Goal: Answer question/provide support: Share knowledge or assist other users

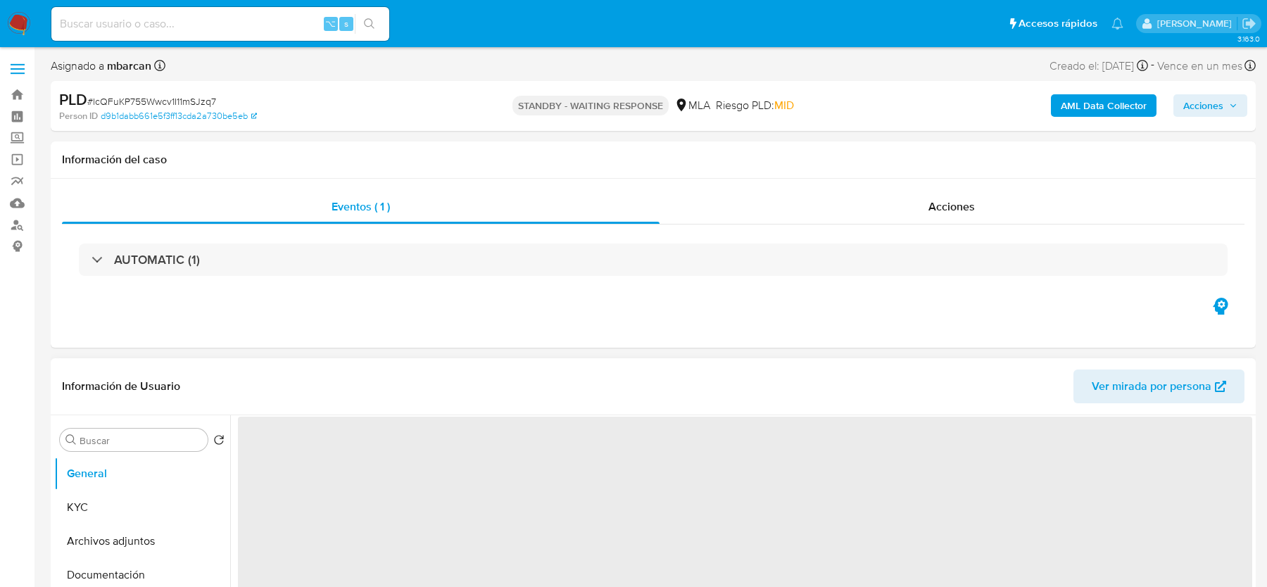
select select "10"
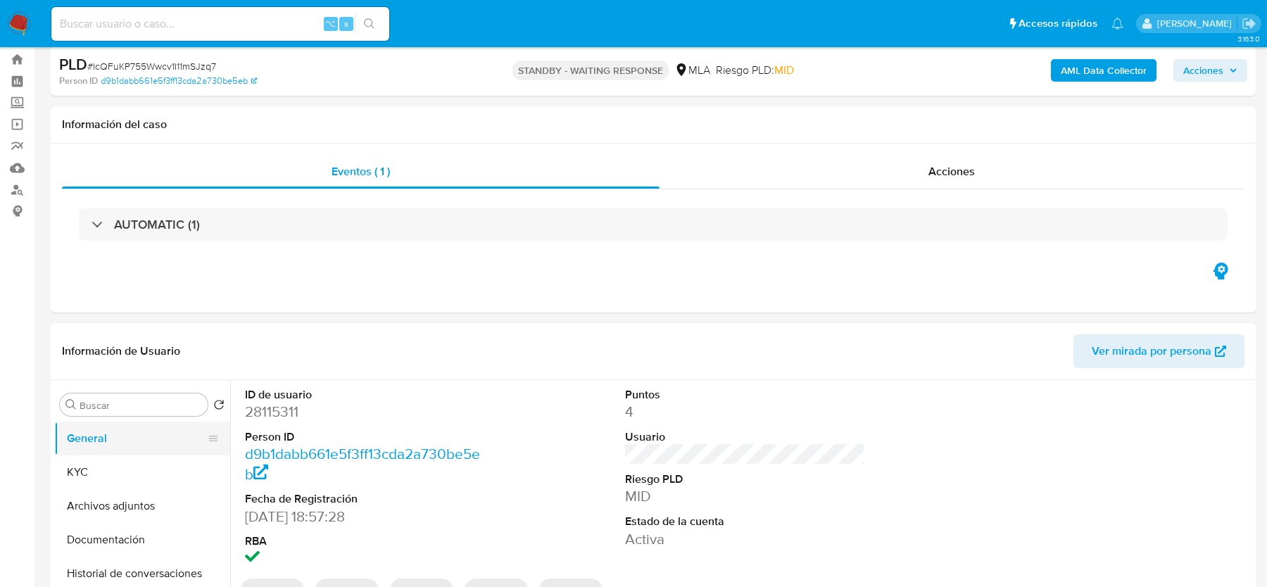
scroll to position [70, 0]
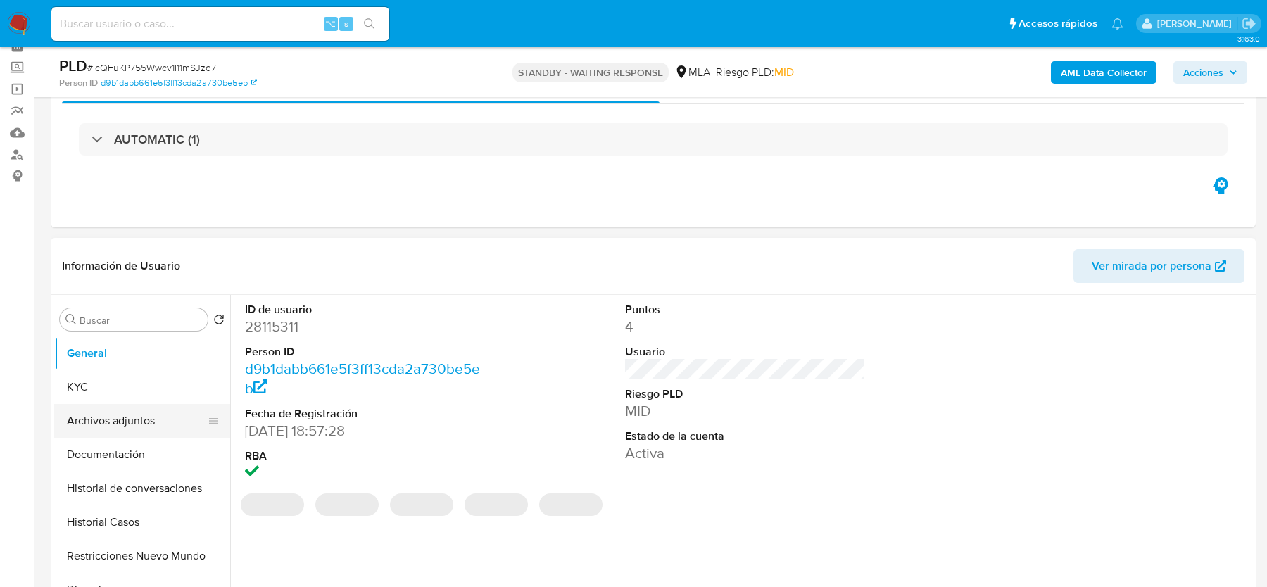
click at [89, 407] on button "Archivos adjuntos" at bounding box center [136, 421] width 165 height 34
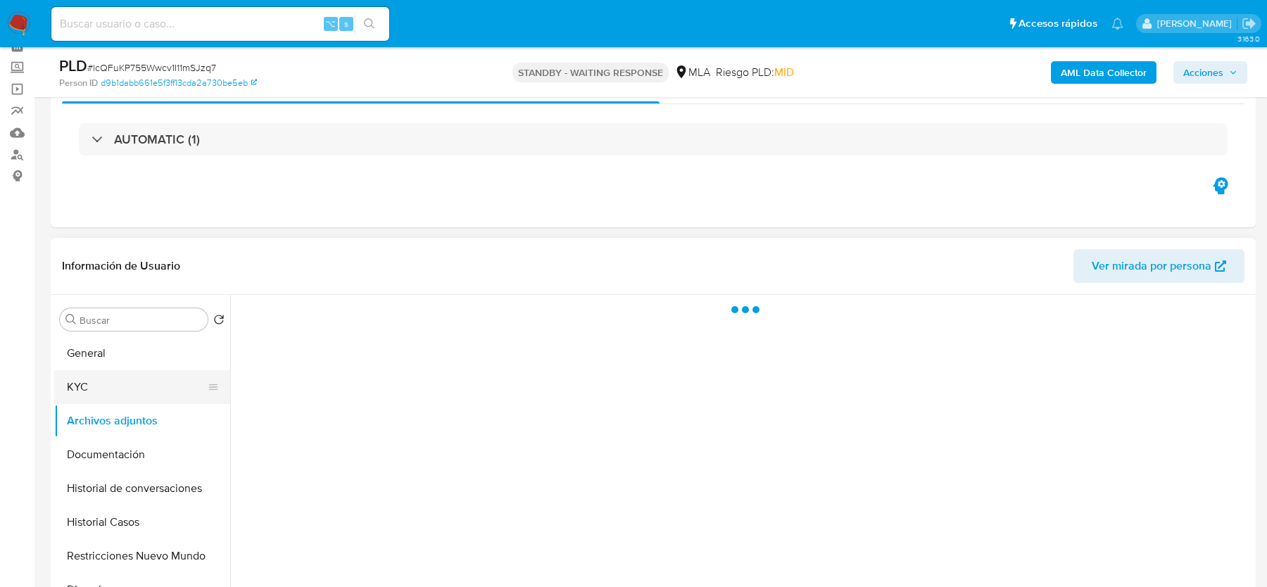
click at [89, 398] on button "KYC" at bounding box center [136, 387] width 165 height 34
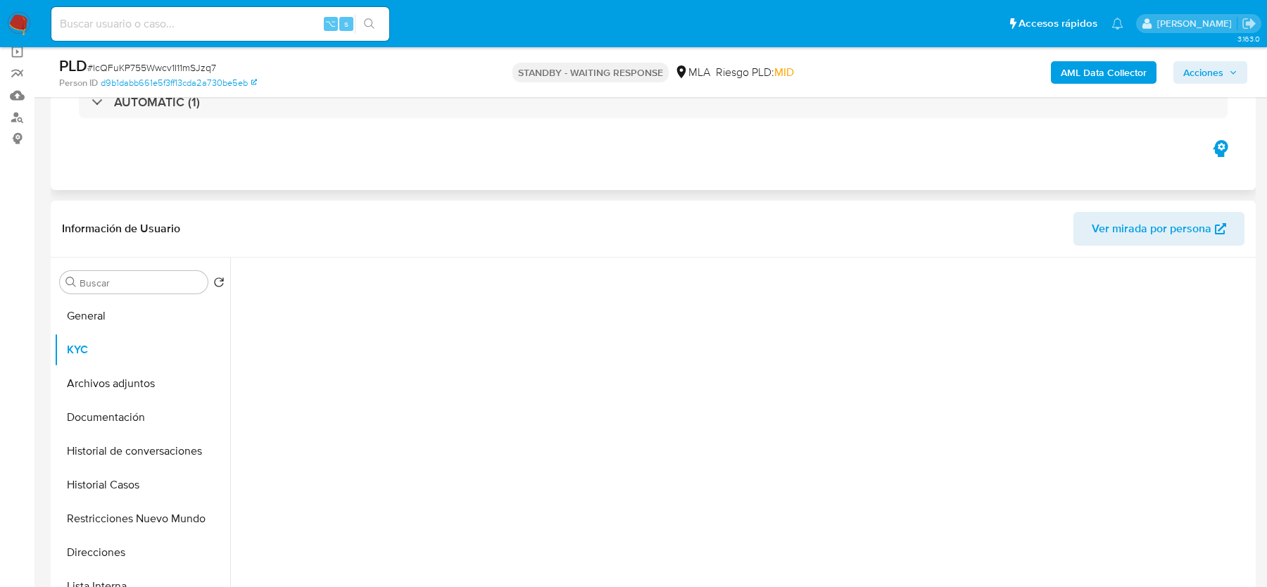
scroll to position [160, 0]
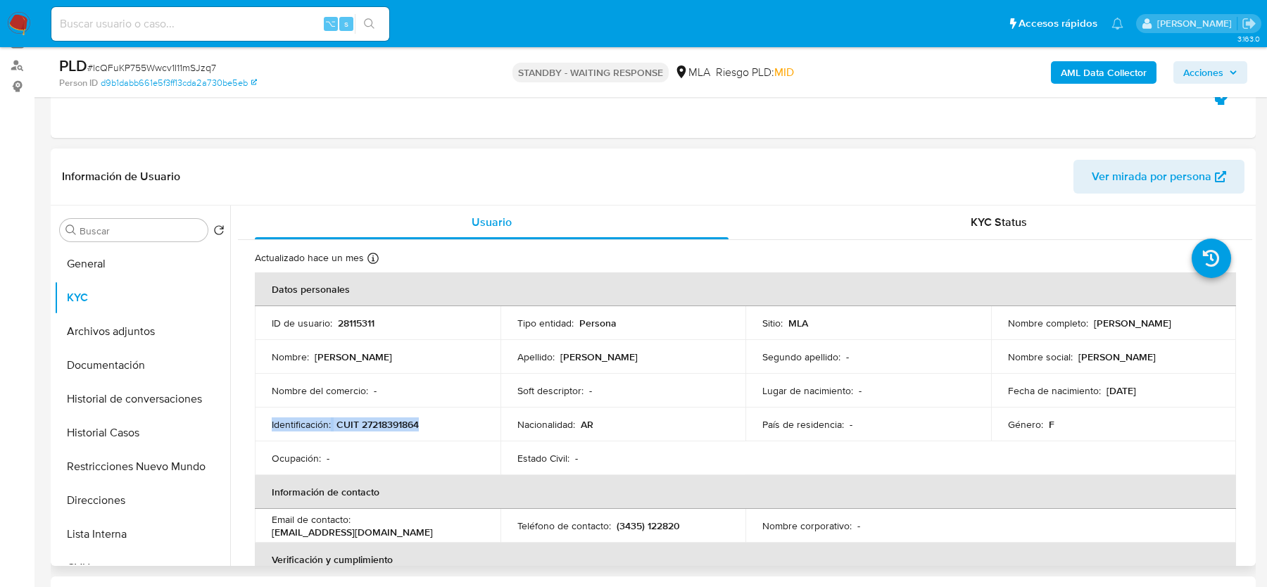
drag, startPoint x: 372, startPoint y: 414, endPoint x: 372, endPoint y: 435, distance: 21.1
click at [372, 432] on td "Identificación : CUIT 27218391864" at bounding box center [378, 425] width 246 height 34
click at [372, 435] on td "Identificación : CUIT 27218391864" at bounding box center [378, 425] width 246 height 34
click at [389, 420] on p "CUIT 27218391864" at bounding box center [377, 424] width 82 height 13
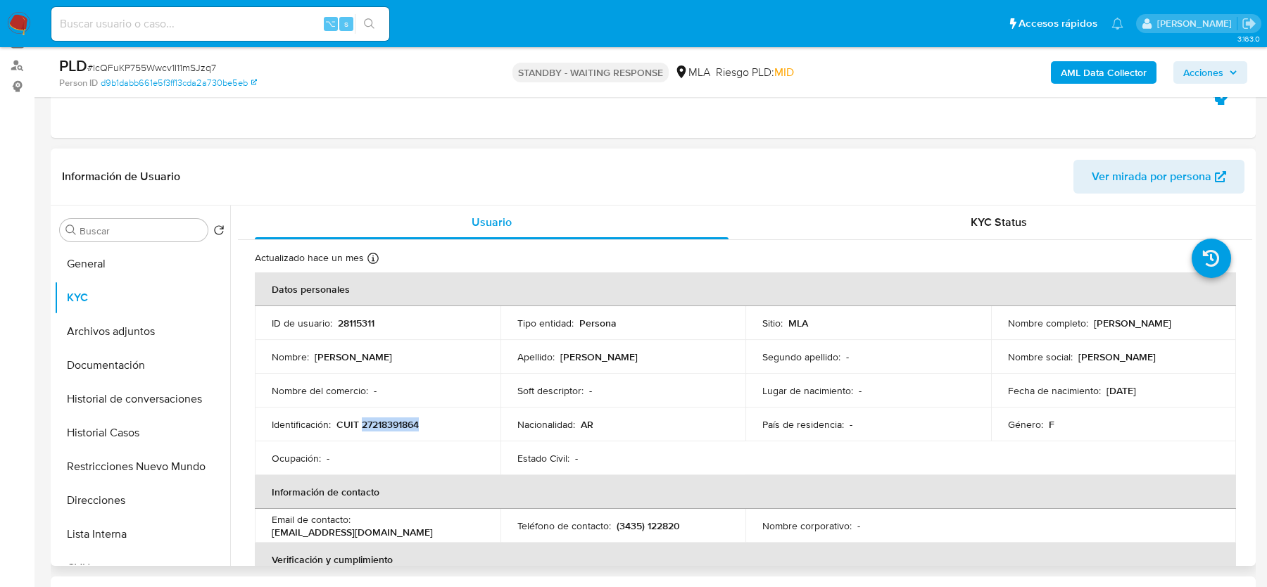
copy p "27218391864"
click at [153, 28] on input at bounding box center [220, 24] width 338 height 18
paste input "mvJVETiVFvGDigg1odjTDRZJ"
type input "mvJVETiVFvGDigg1odjTDRZJ"
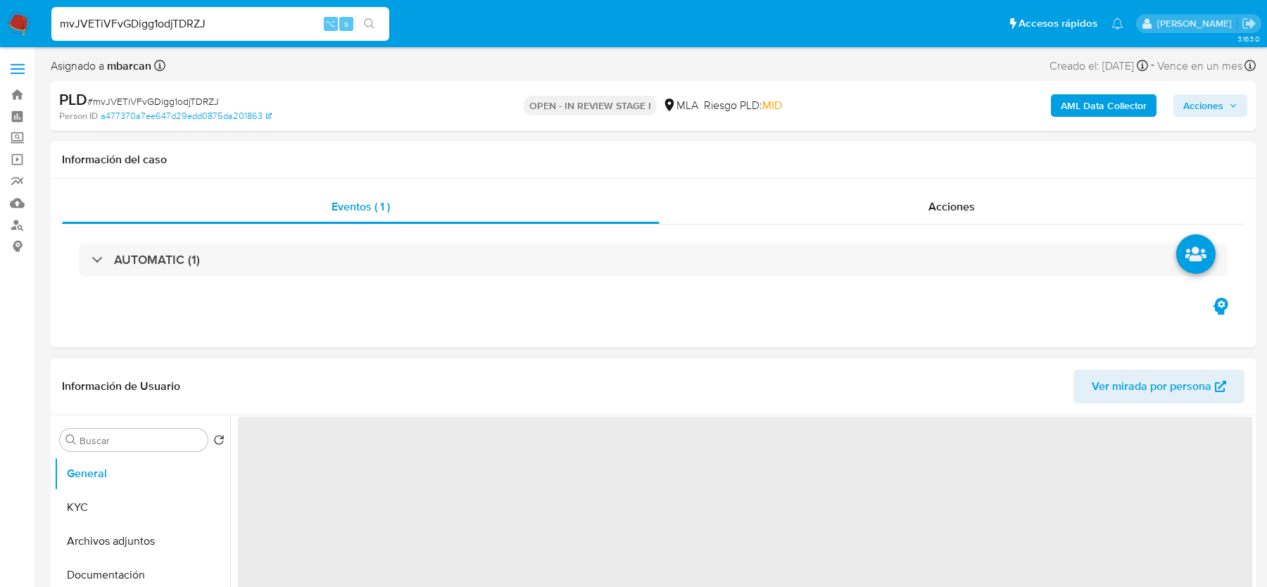
select select "10"
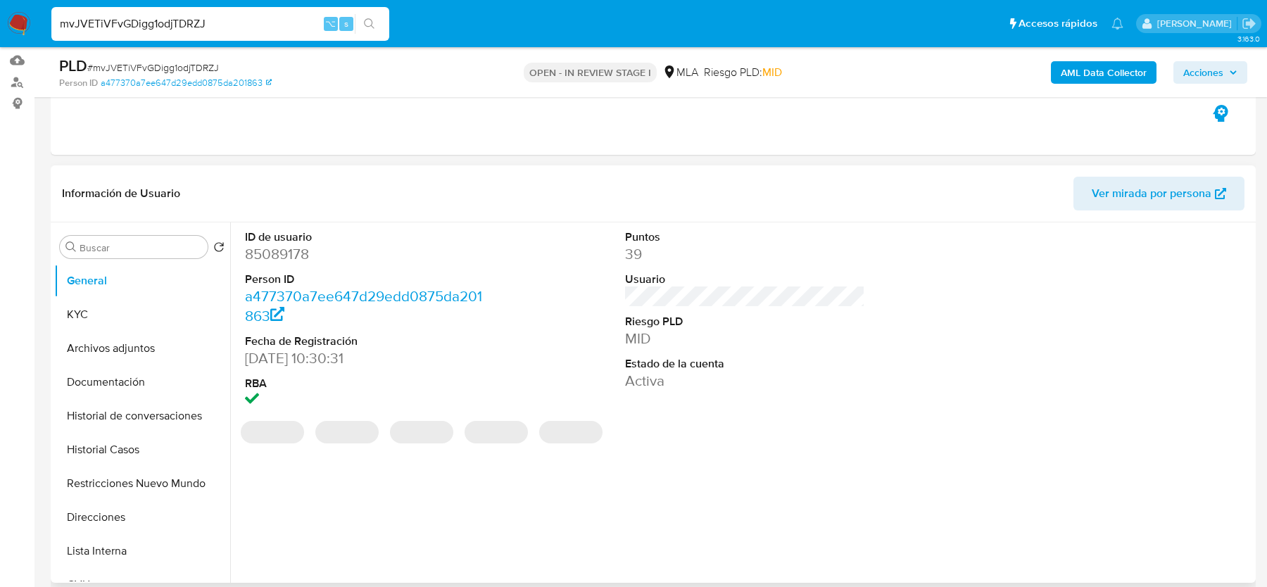
scroll to position [339, 0]
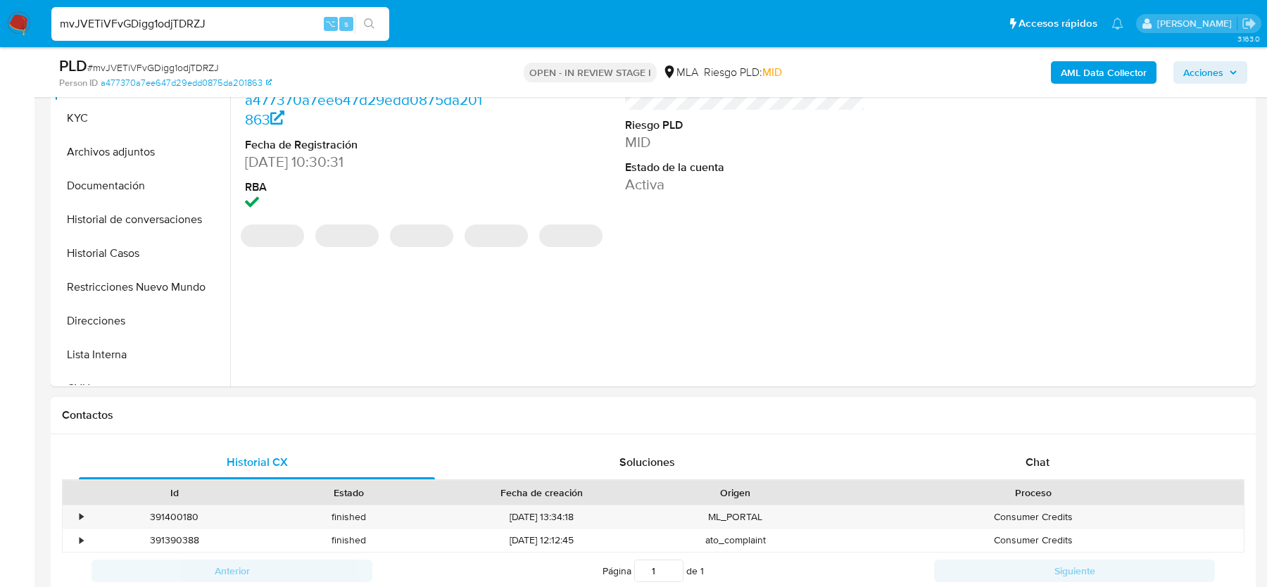
click at [972, 488] on div "Proceso" at bounding box center [1033, 493] width 402 height 14
click at [972, 475] on div "Chat" at bounding box center [1037, 463] width 356 height 34
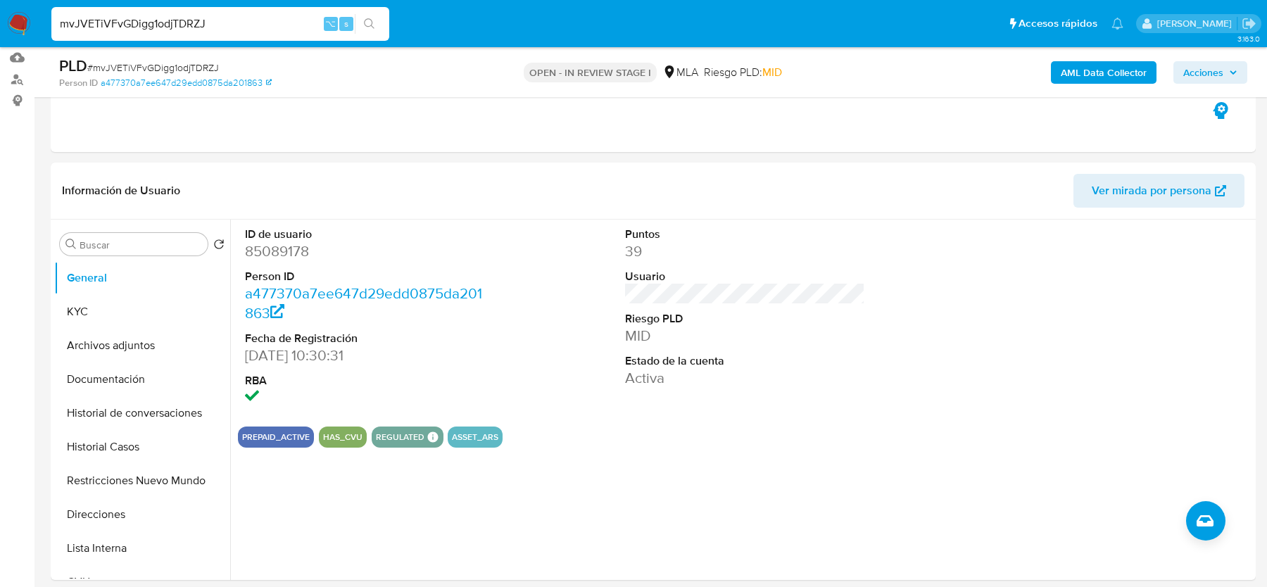
scroll to position [194, 0]
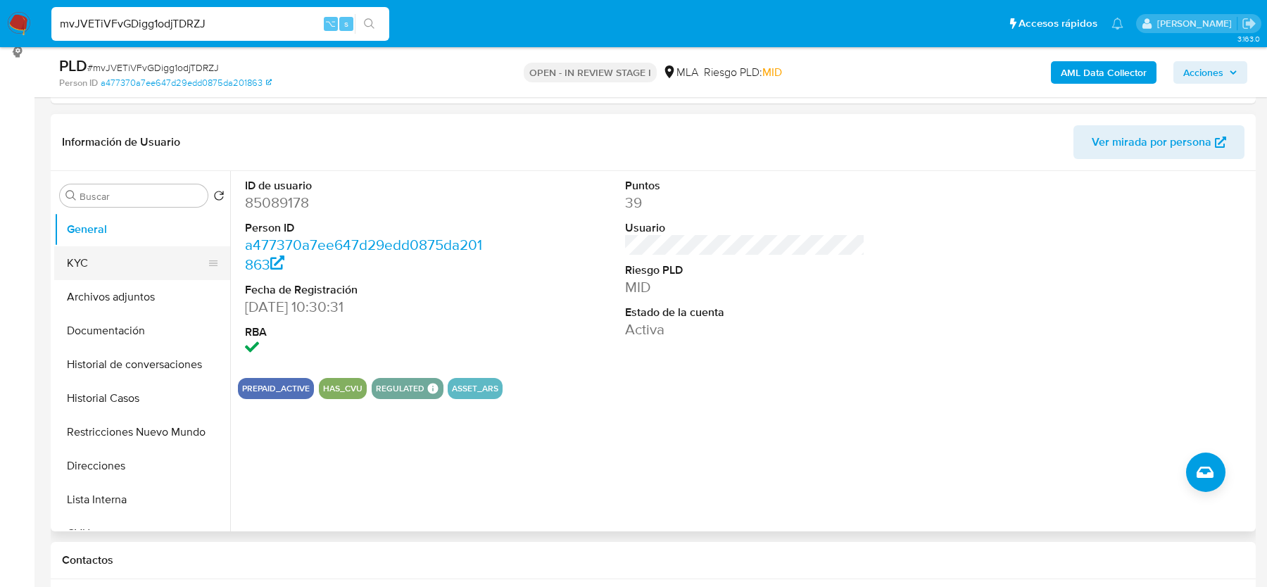
click at [132, 265] on button "KYC" at bounding box center [136, 263] width 165 height 34
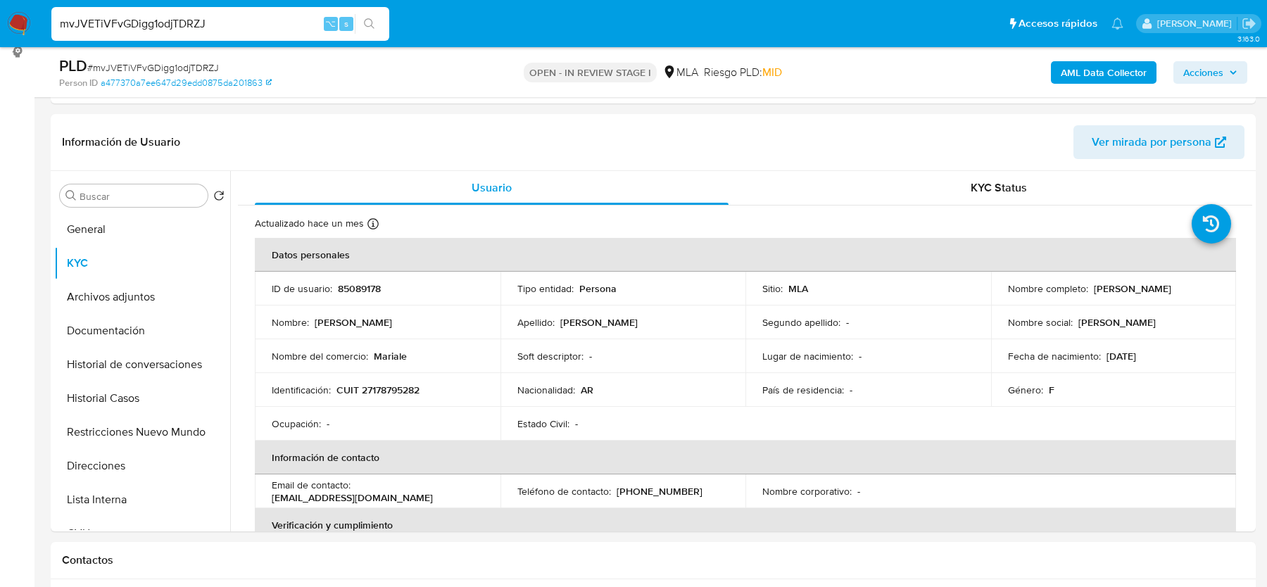
click at [1076, 74] on b "AML Data Collector" at bounding box center [1104, 72] width 86 height 23
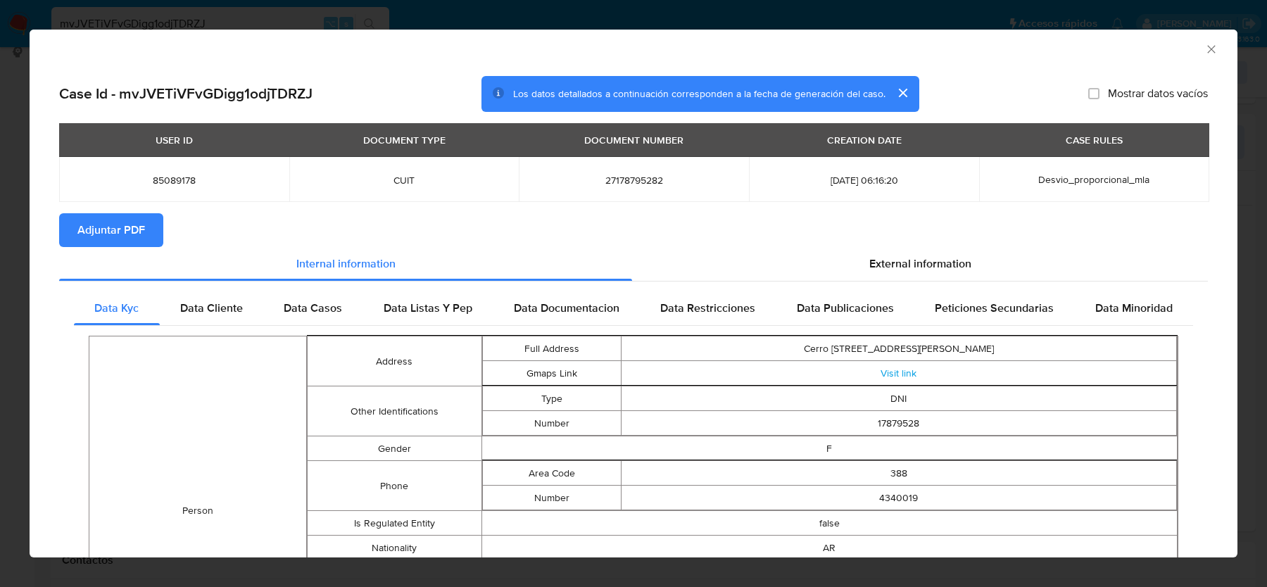
click at [153, 235] on button "Adjuntar PDF" at bounding box center [111, 230] width 104 height 34
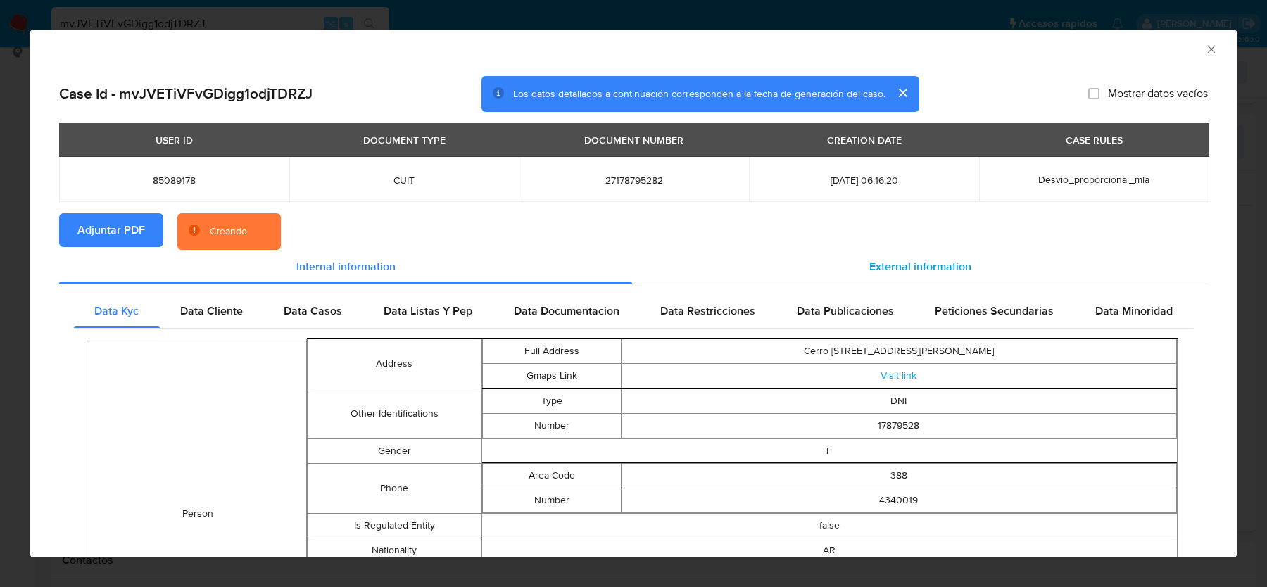
click at [945, 269] on span "External information" at bounding box center [920, 266] width 102 height 16
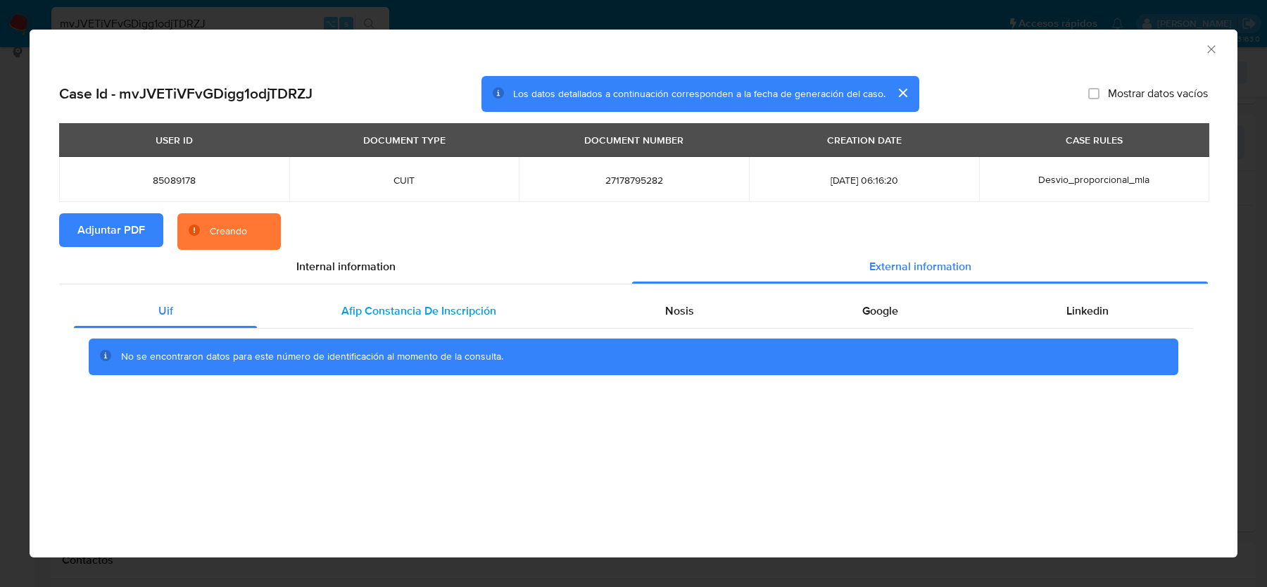
click at [448, 318] on span "Afip Constancia De Inscripción" at bounding box center [418, 311] width 155 height 16
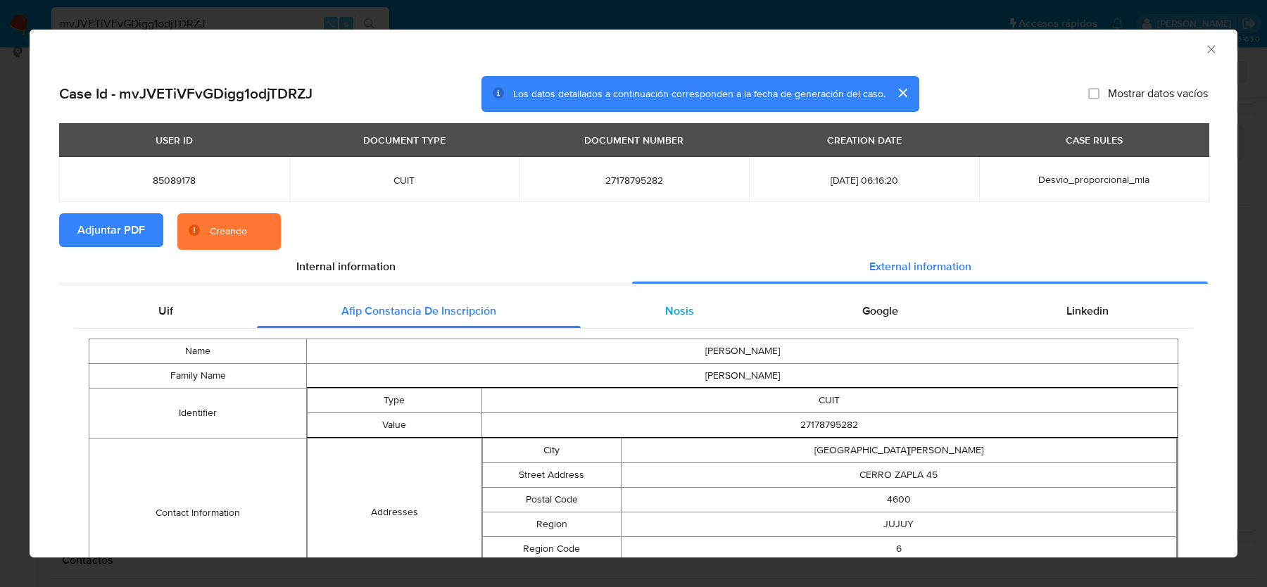
click at [719, 299] on div "Nosis" at bounding box center [679, 311] width 197 height 34
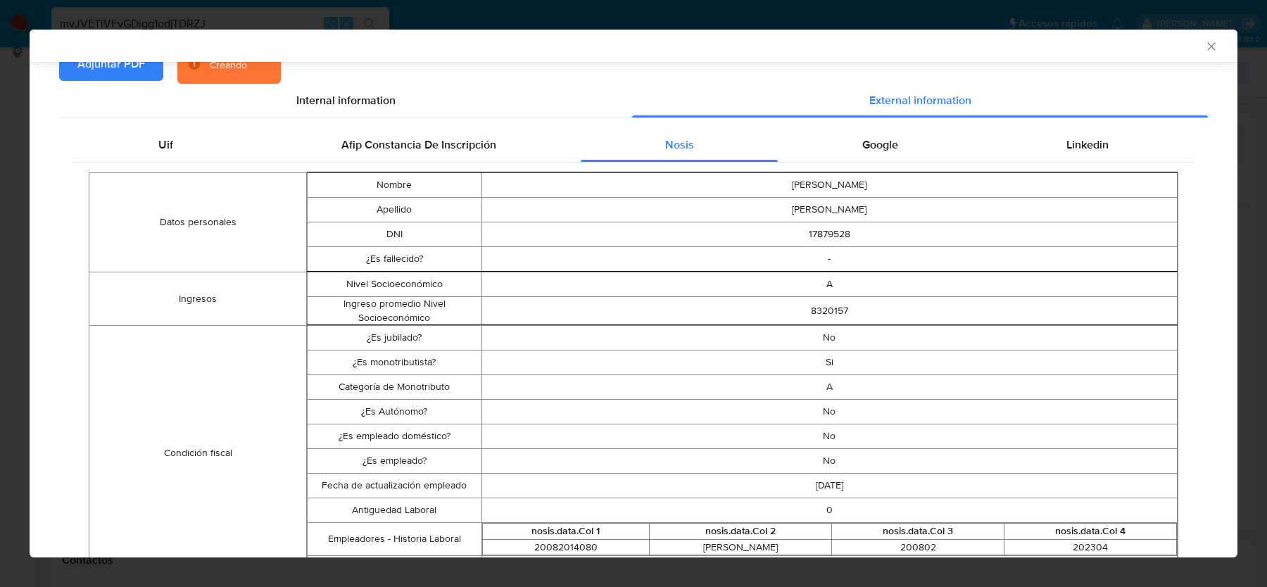
scroll to position [181, 0]
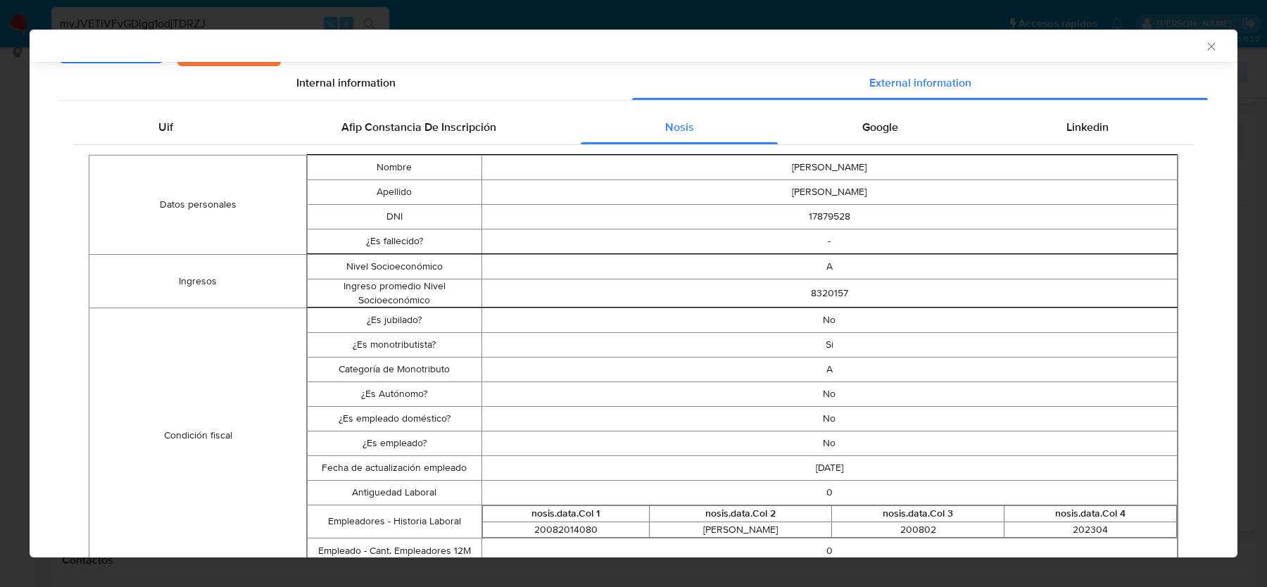
click at [888, 189] on td "ACOSTA" at bounding box center [829, 192] width 696 height 25
click at [888, 130] on span "Google" at bounding box center [880, 127] width 36 height 16
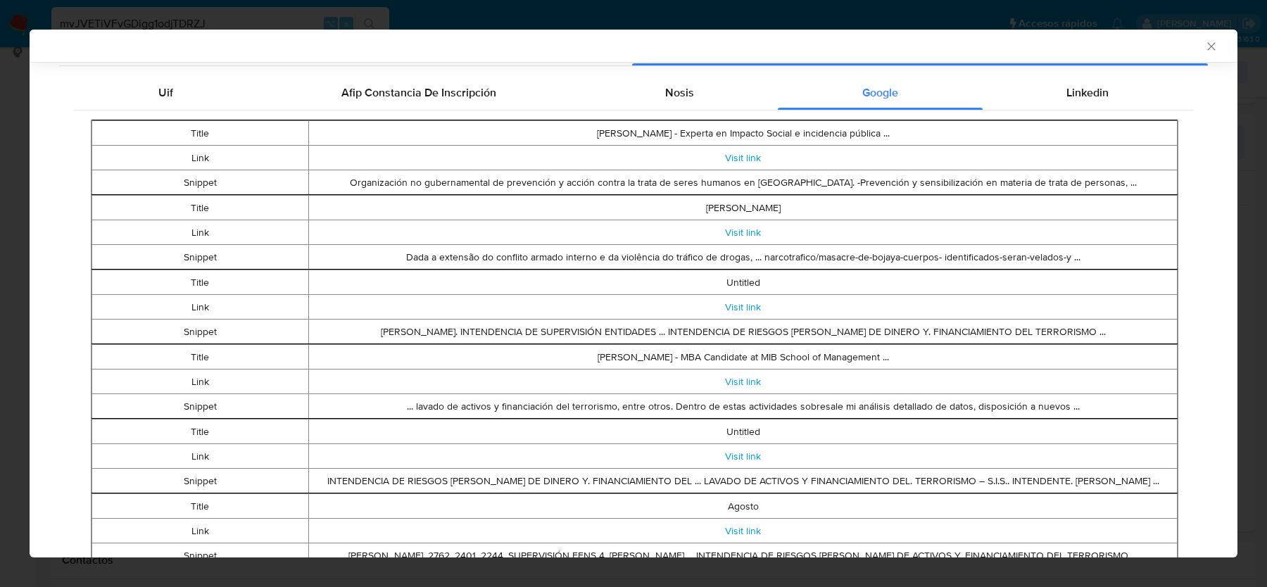
scroll to position [0, 0]
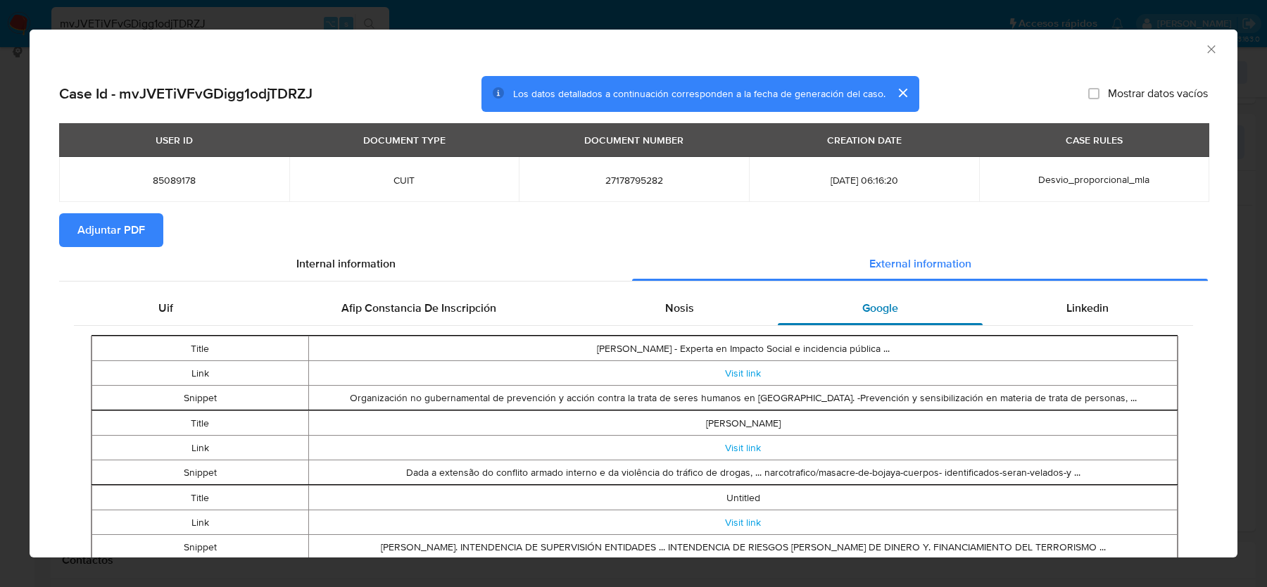
click at [886, 317] on div "Google" at bounding box center [880, 308] width 204 height 34
click at [1076, 298] on div "Linkedin" at bounding box center [1088, 308] width 210 height 34
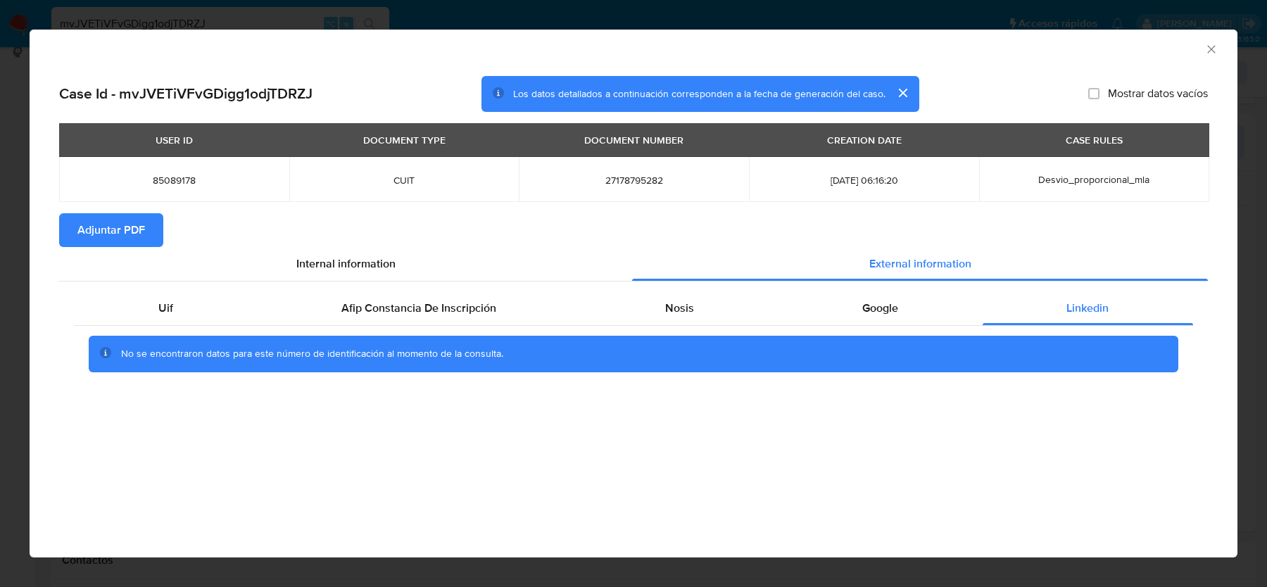
click at [1211, 47] on icon "Cerrar ventana" at bounding box center [1211, 49] width 14 height 14
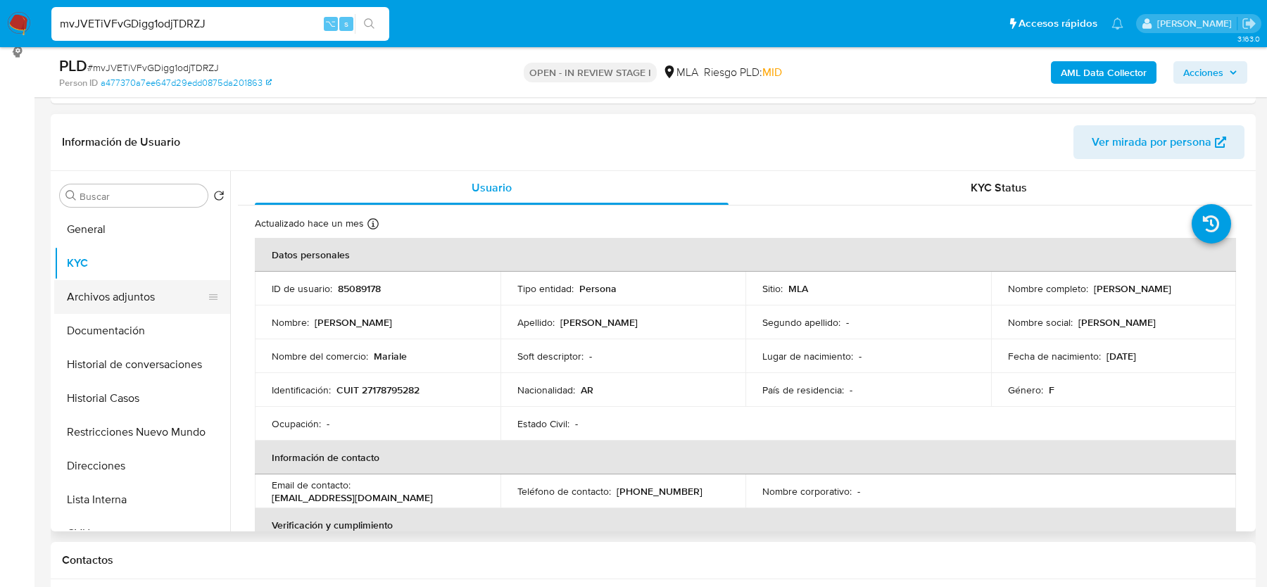
click at [99, 288] on button "Archivos adjuntos" at bounding box center [136, 297] width 165 height 34
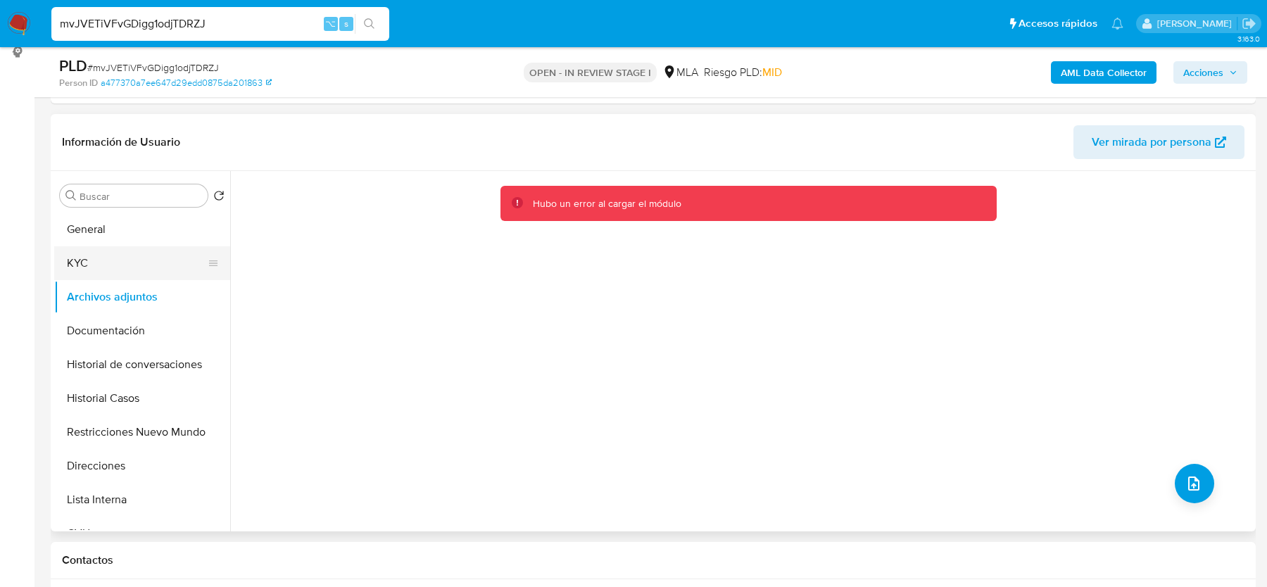
click at [100, 251] on button "KYC" at bounding box center [136, 263] width 165 height 34
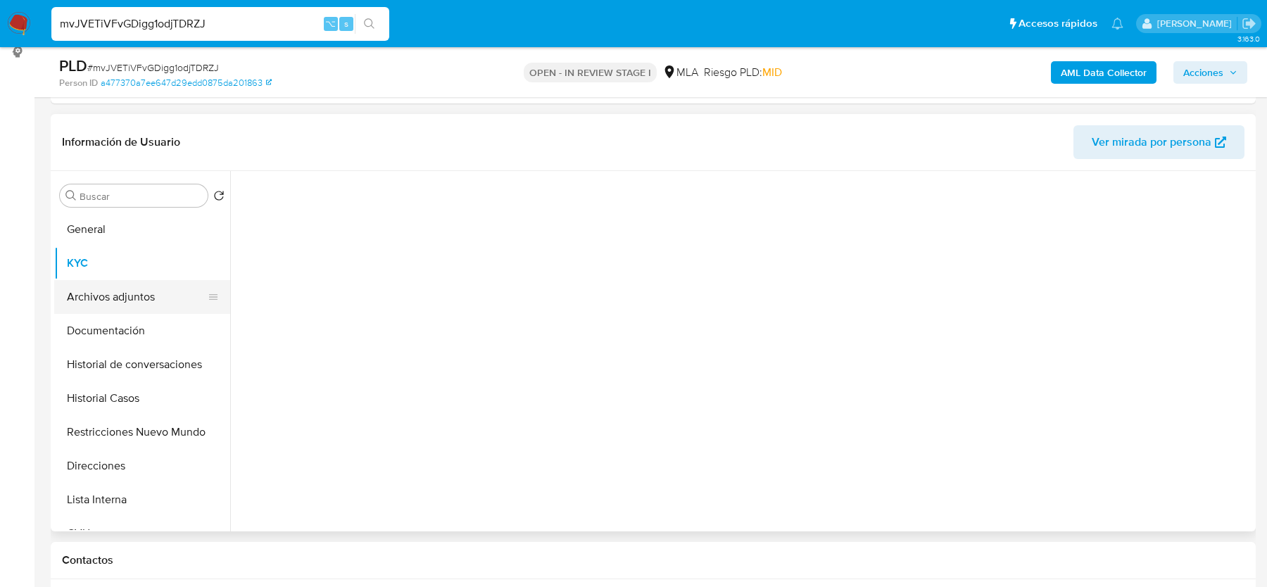
click at [100, 295] on button "Archivos adjuntos" at bounding box center [136, 297] width 165 height 34
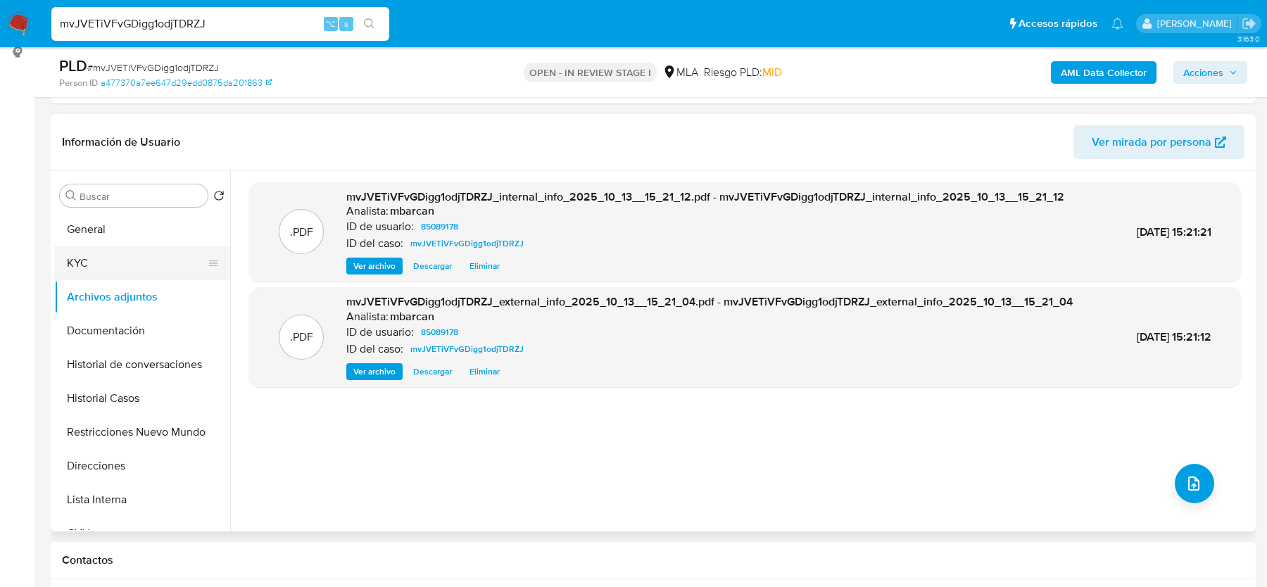
click at [111, 256] on button "KYC" at bounding box center [136, 263] width 165 height 34
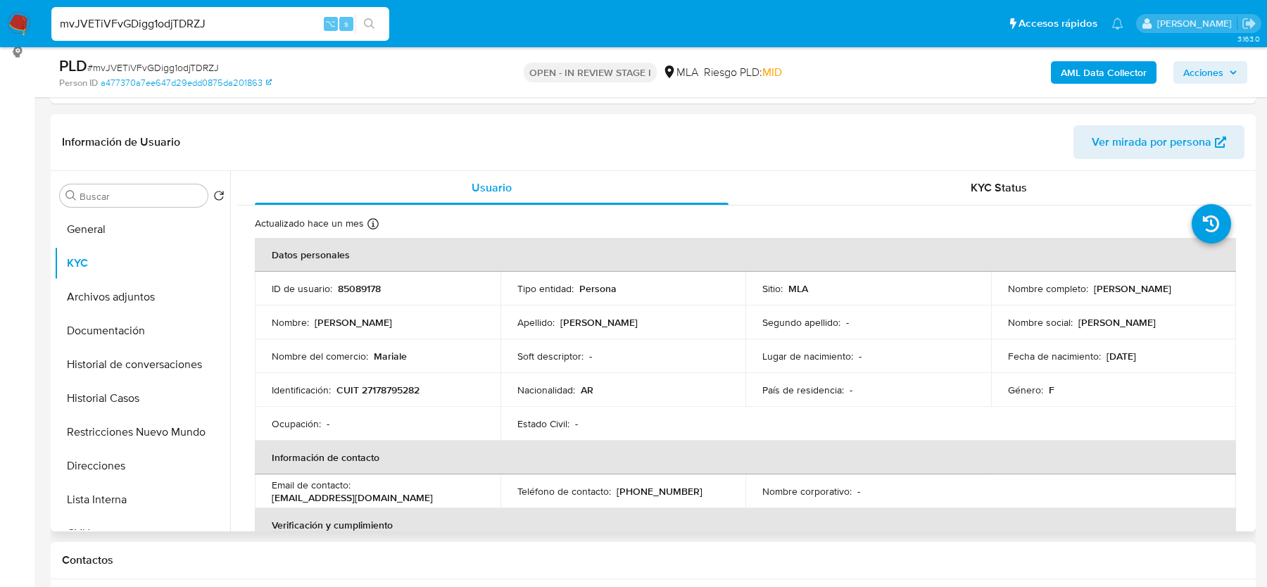
click at [374, 388] on p "CUIT 27178795282" at bounding box center [377, 390] width 83 height 13
copy p "27178795282"
click at [96, 304] on button "Archivos adjuntos" at bounding box center [136, 297] width 165 height 34
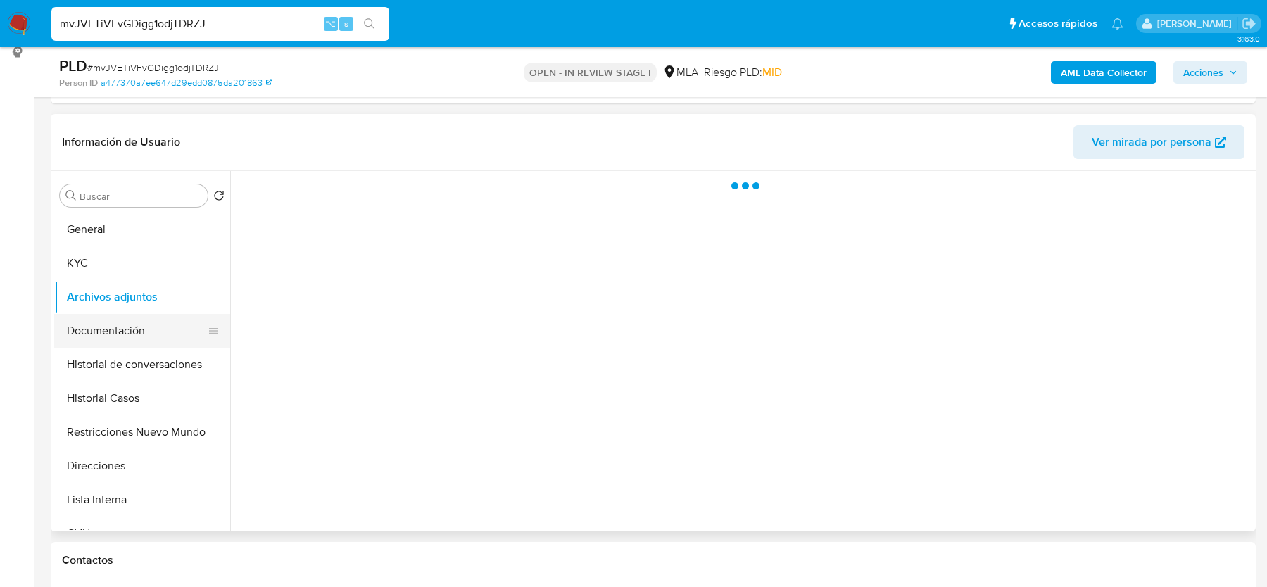
click at [96, 327] on button "Documentación" at bounding box center [136, 331] width 165 height 34
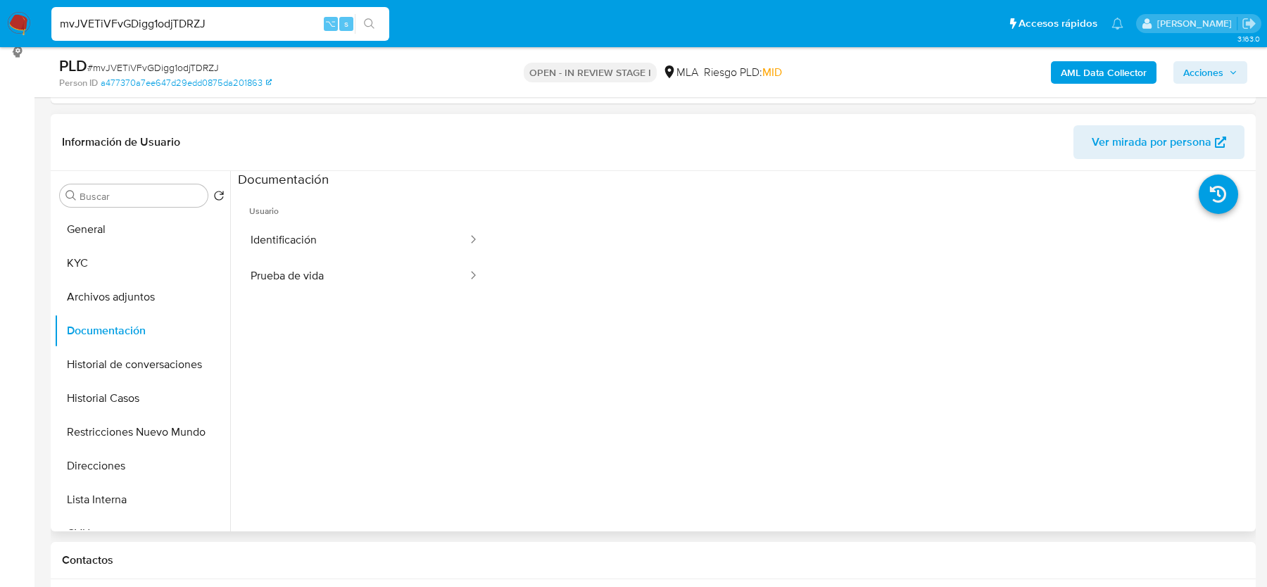
click at [395, 219] on span "Usuario" at bounding box center [364, 206] width 253 height 34
click at [360, 275] on button "Prueba de vida" at bounding box center [353, 276] width 231 height 36
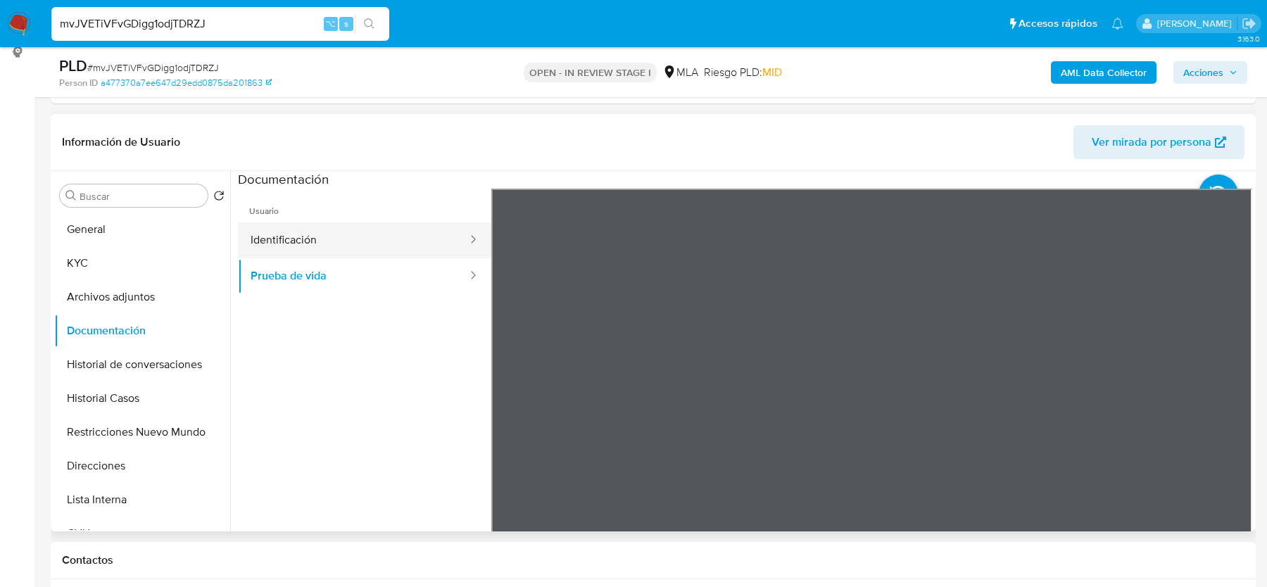
click at [367, 239] on button "Identificación" at bounding box center [353, 240] width 231 height 36
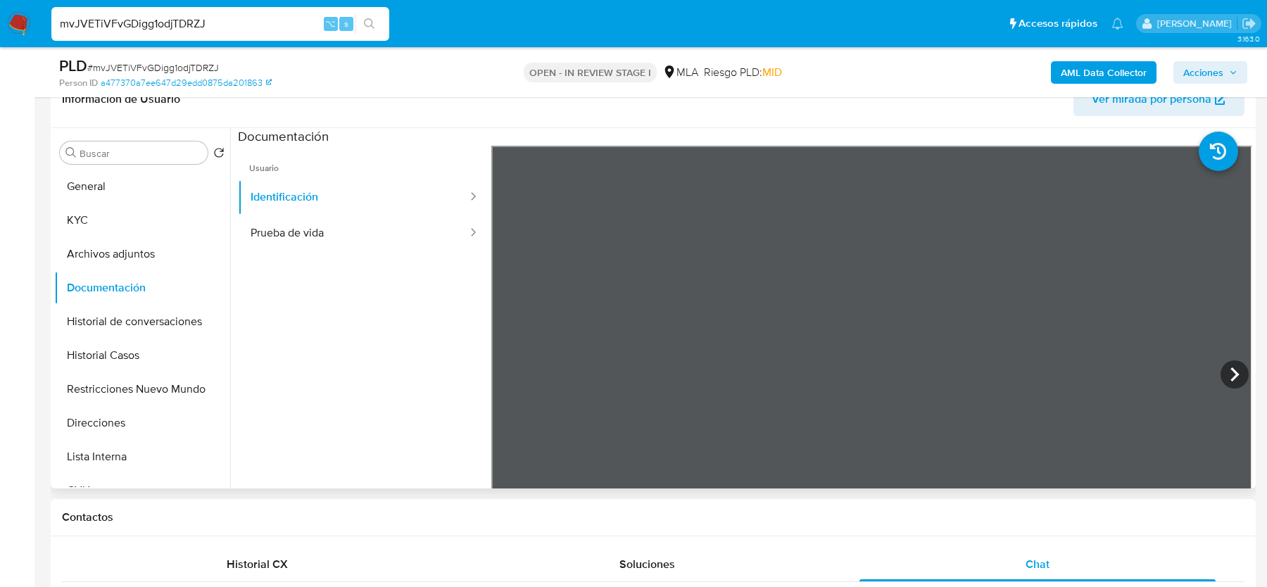
scroll to position [232, 0]
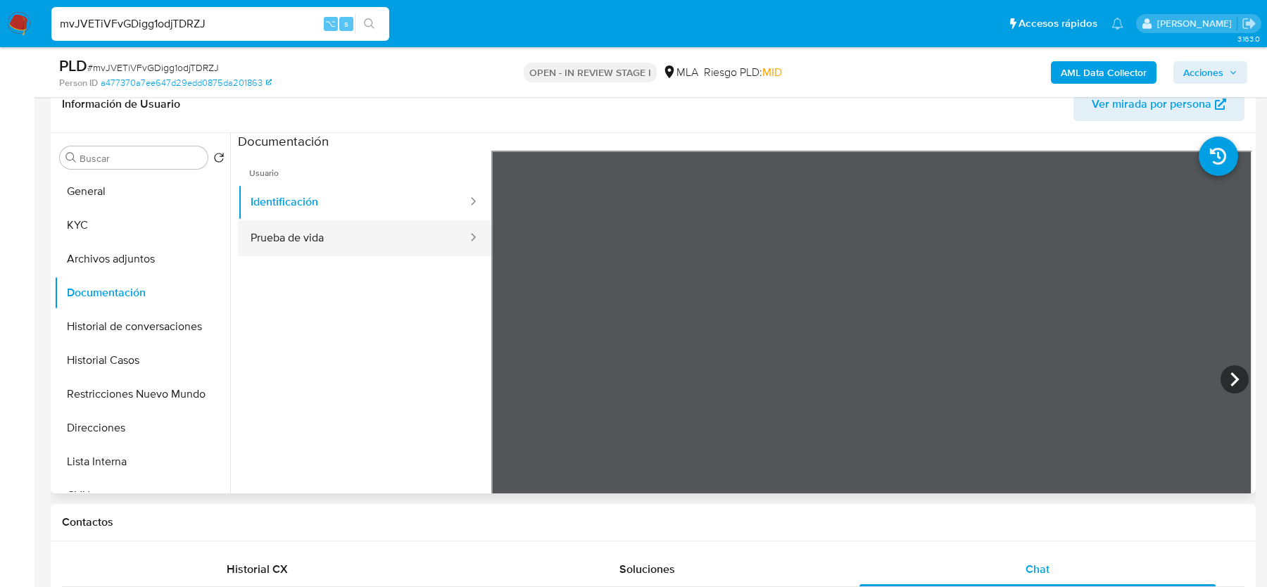
click at [294, 243] on button "Prueba de vida" at bounding box center [353, 238] width 231 height 36
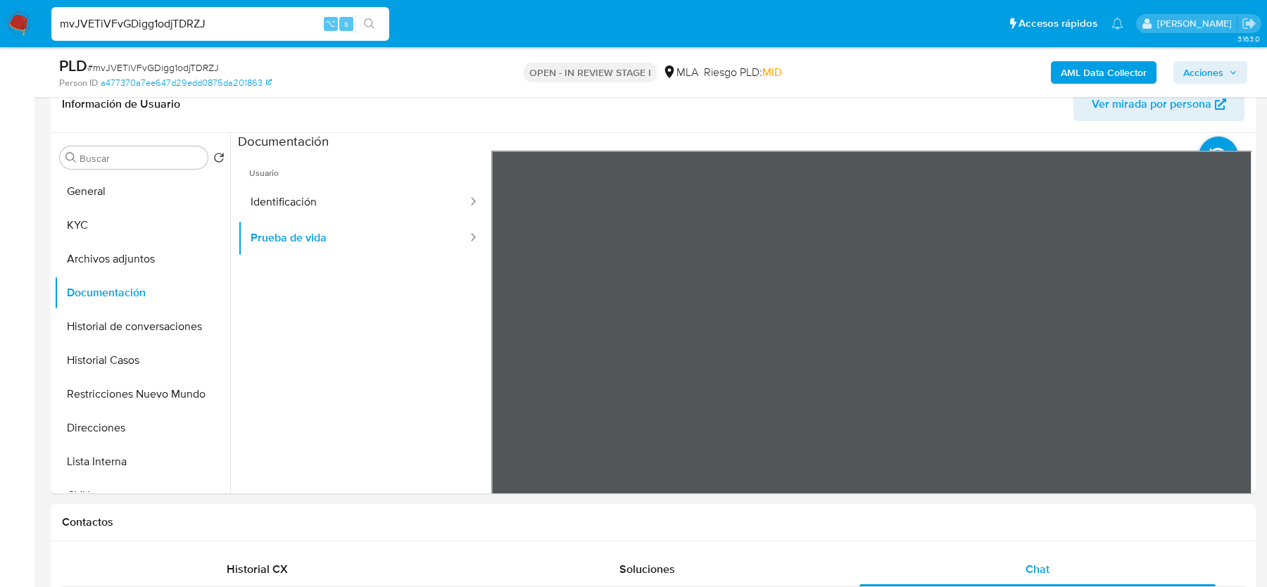
click at [146, 65] on span "# mvJVETiVFvGDigg1odjTDRZJ" at bounding box center [153, 68] width 132 height 14
copy span "mvJVETiVFvGDigg1odjTDRZJ"
click at [142, 68] on span "# mvJVETiVFvGDigg1odjTDRZJ" at bounding box center [153, 68] width 132 height 14
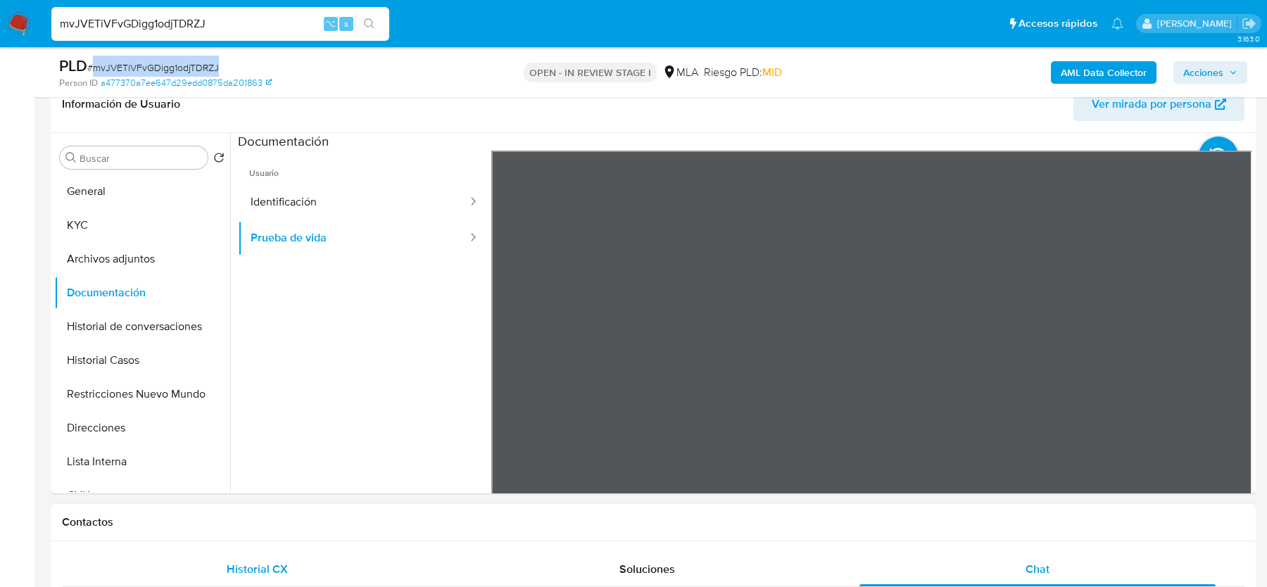
copy span "mvJVETiVFvGDigg1odjTDRZJ"
click at [162, 196] on button "General" at bounding box center [136, 192] width 165 height 34
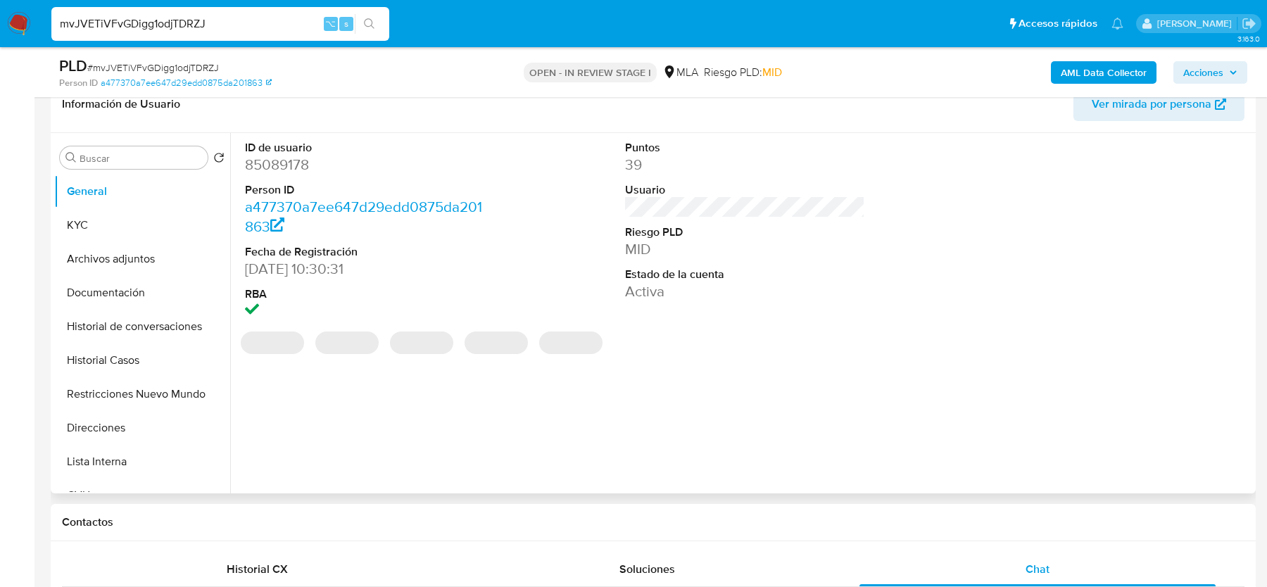
click at [297, 163] on dd "85089178" at bounding box center [364, 165] width 239 height 20
copy dd "85089178"
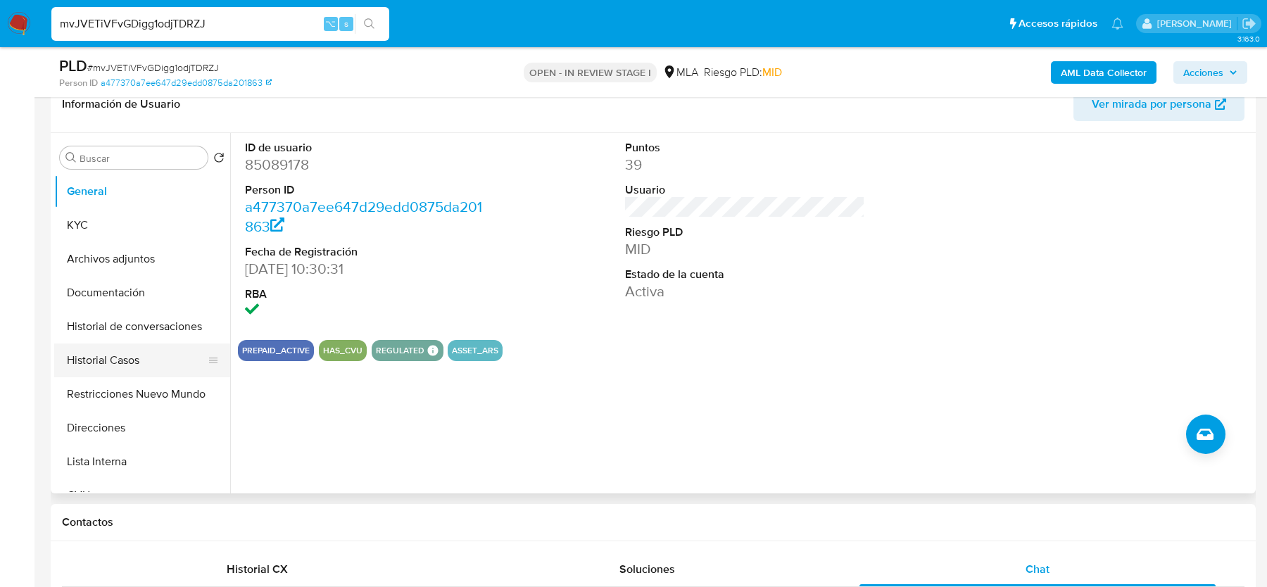
click at [130, 366] on button "Historial Casos" at bounding box center [136, 360] width 165 height 34
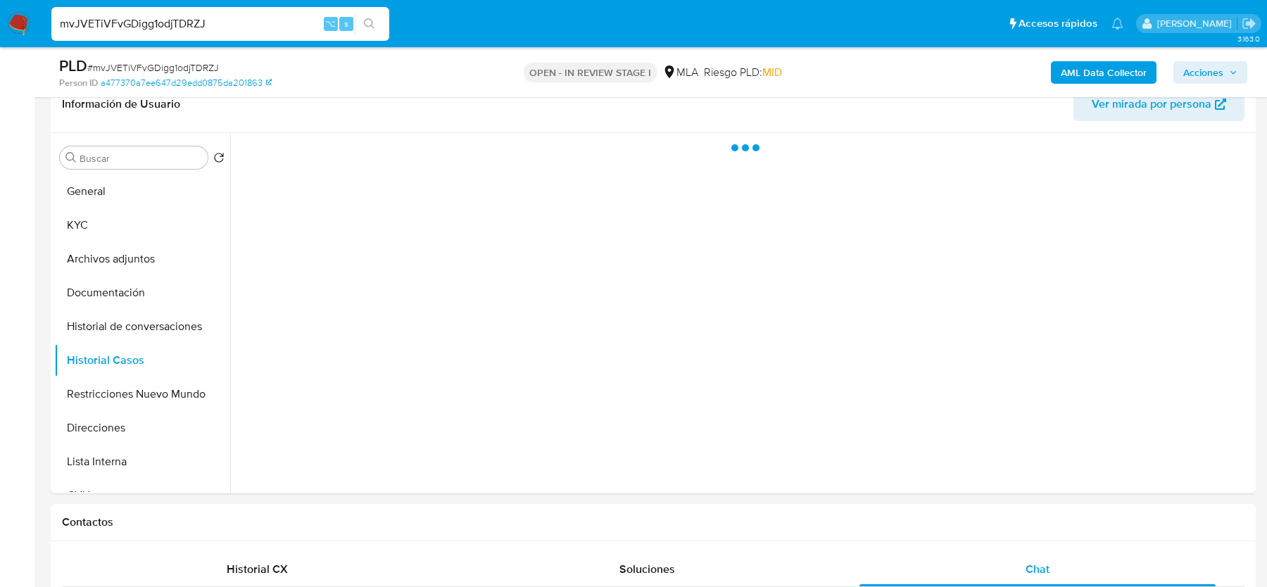
click at [179, 70] on span "# mvJVETiVFvGDigg1odjTDRZJ" at bounding box center [153, 68] width 132 height 14
copy span "mvJVETiVFvGDigg1odjTDRZJ"
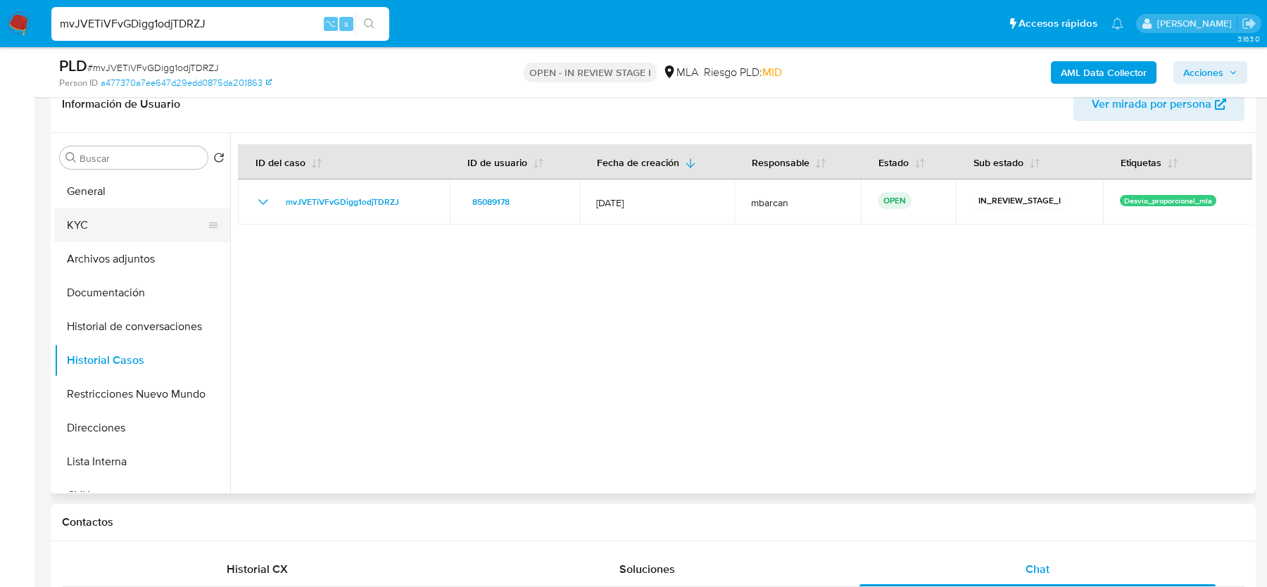
click at [119, 232] on button "KYC" at bounding box center [136, 225] width 165 height 34
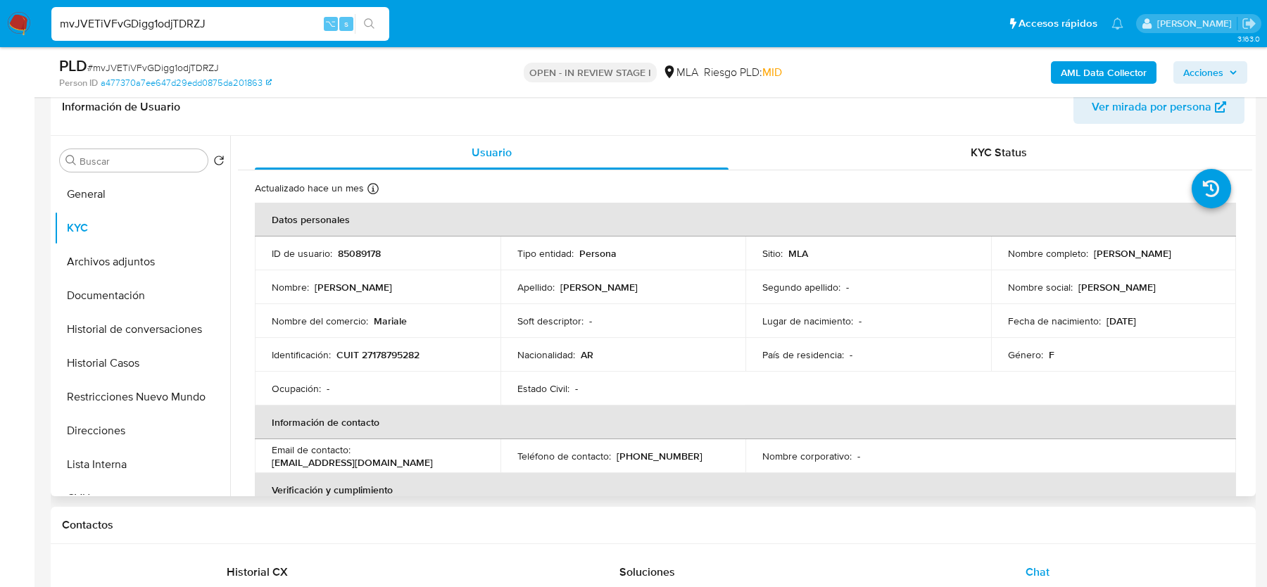
scroll to position [190, 0]
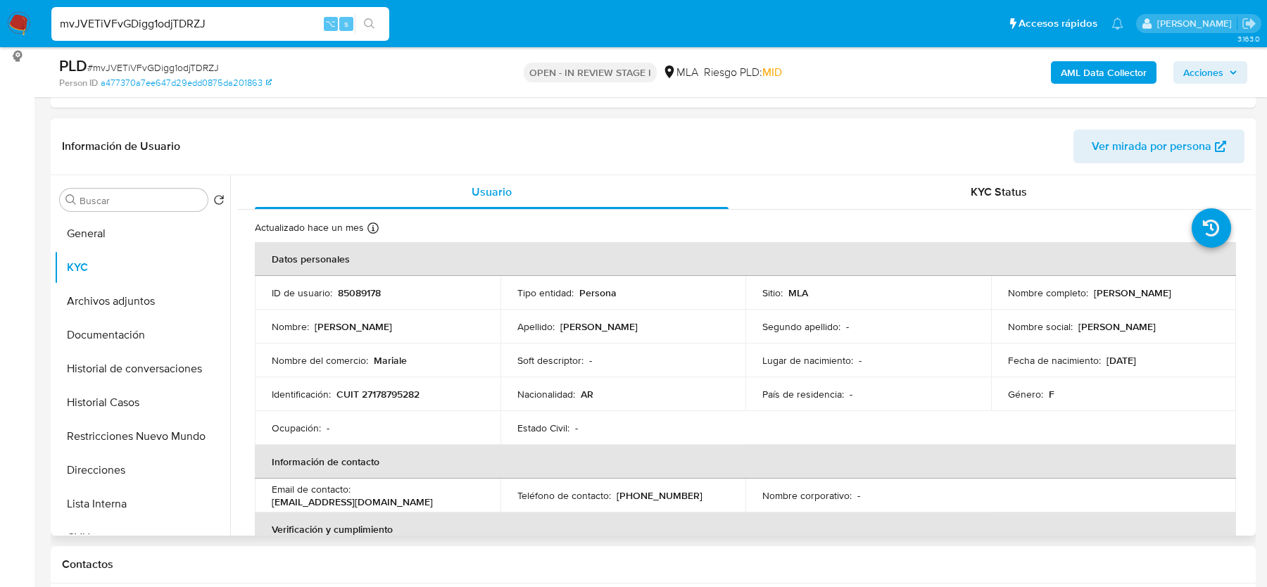
click at [372, 393] on p "CUIT 27178795282" at bounding box center [377, 394] width 83 height 13
copy p "27178795282"
click at [403, 390] on p "CUIT 27178795282" at bounding box center [377, 394] width 83 height 13
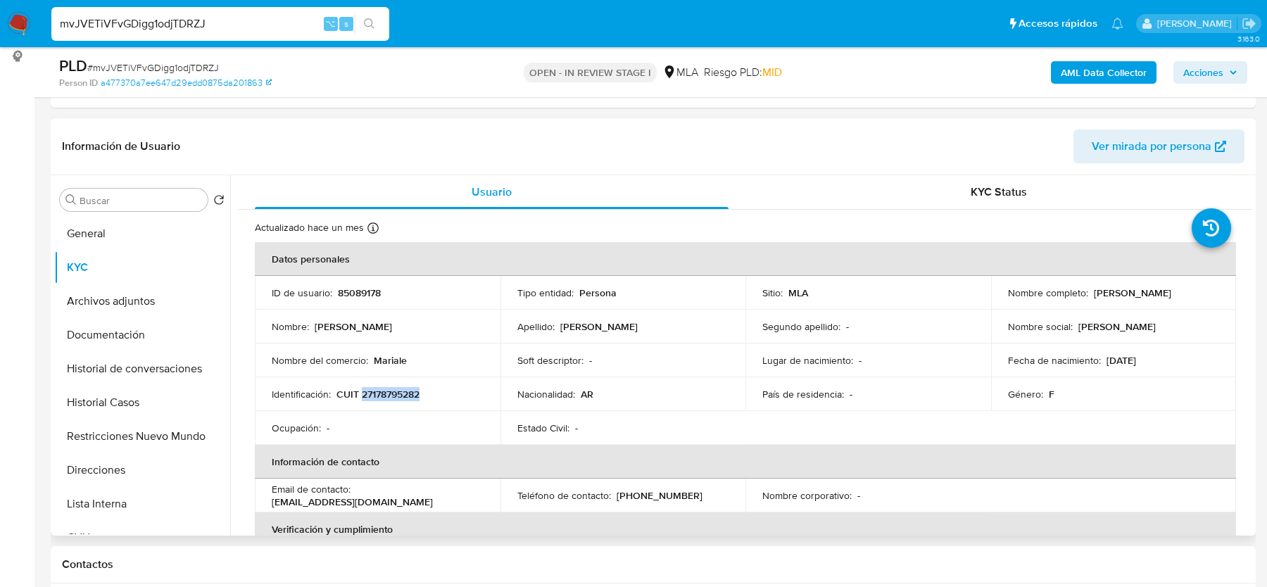
copy p "27178795282"
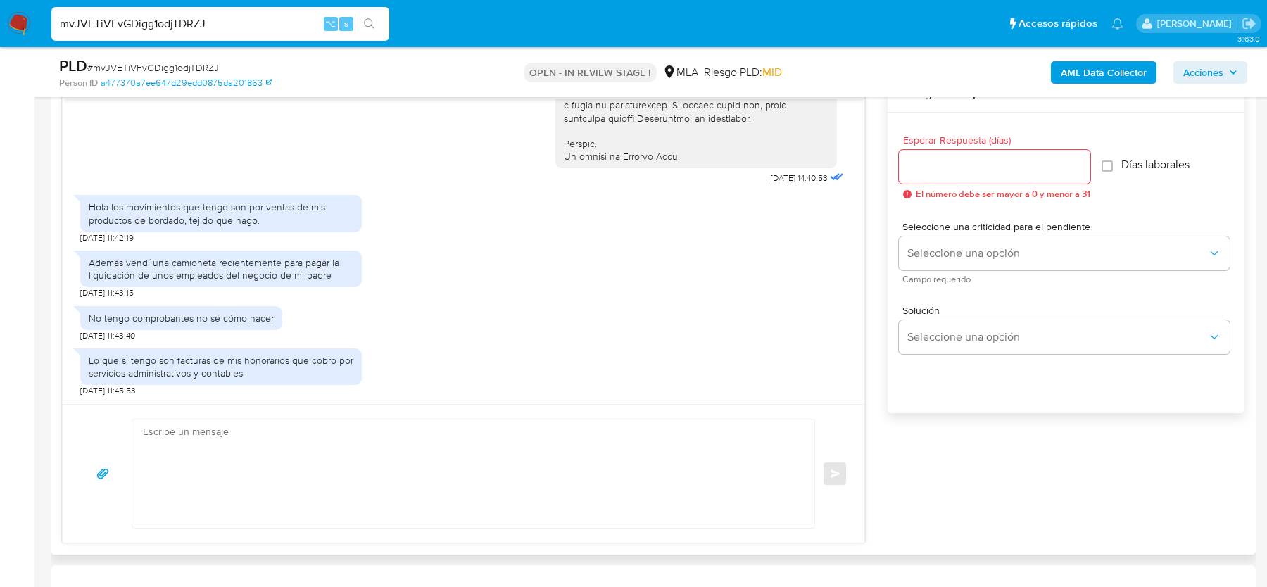
scroll to position [750, 0]
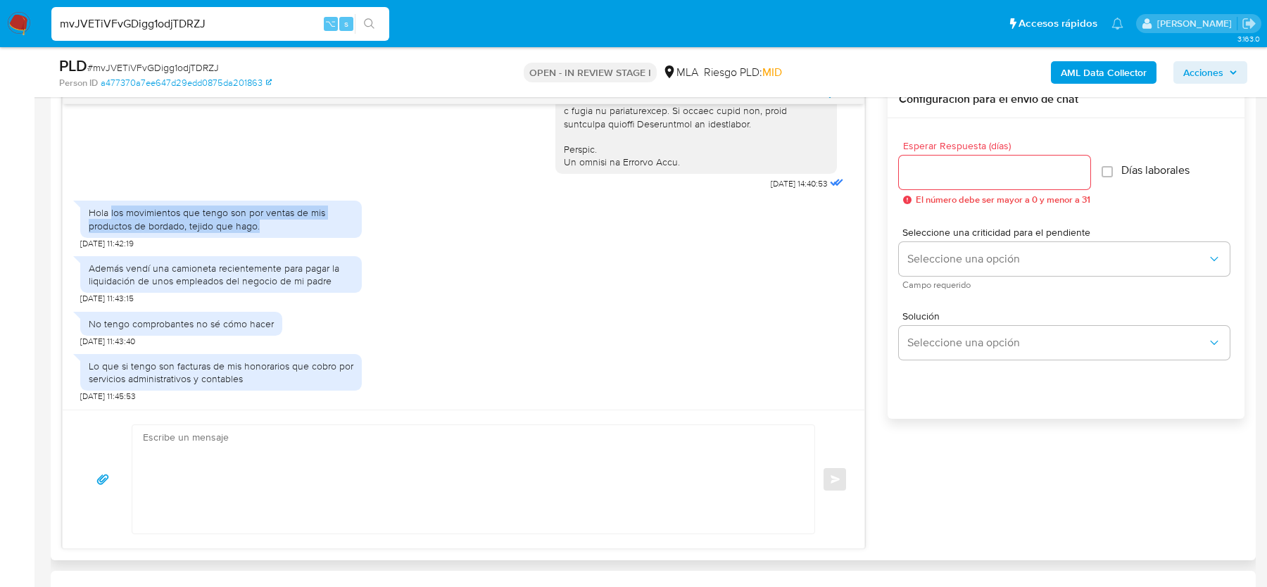
drag, startPoint x: 111, startPoint y: 213, endPoint x: 294, endPoint y: 229, distance: 183.0
click at [294, 229] on div "Hola los movimientos que tengo son por ventas de mis productos de bordado, teji…" at bounding box center [221, 218] width 265 height 25
copy div "los movimientos que tengo son por ventas de mis productos de bordado, tejido qu…"
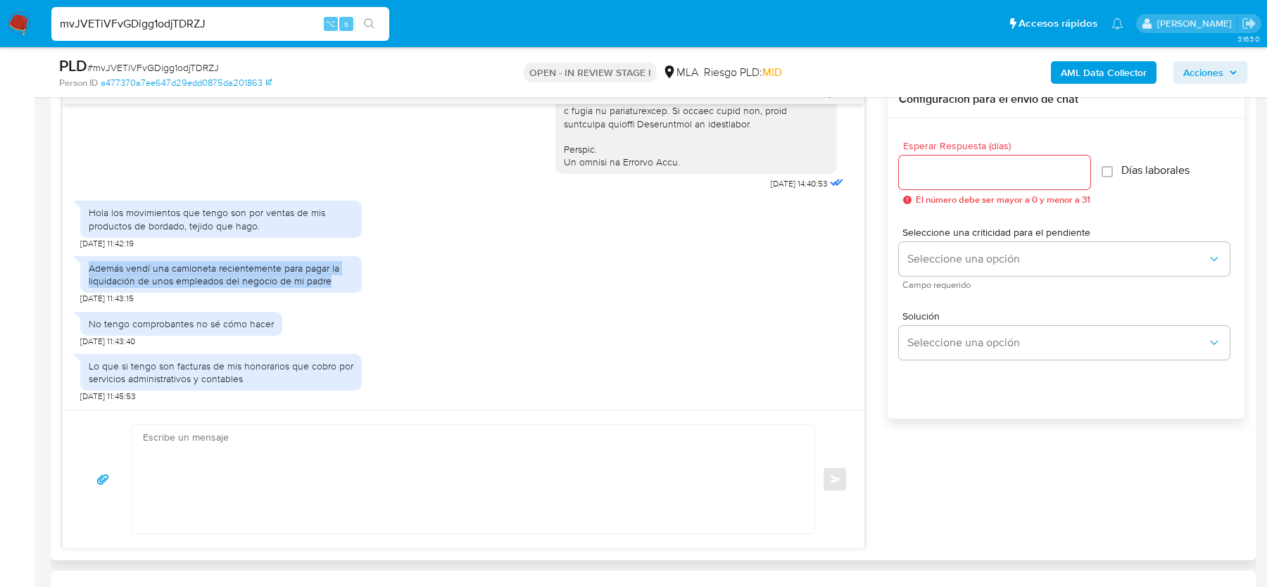
drag, startPoint x: 89, startPoint y: 265, endPoint x: 330, endPoint y: 280, distance: 241.9
click at [330, 280] on div "Además vendí una camioneta recientemente para pagar la liquidación de unos empl…" at bounding box center [221, 274] width 265 height 25
copy div "Además vendí una camioneta recientemente para pagar la liquidación de unos empl…"
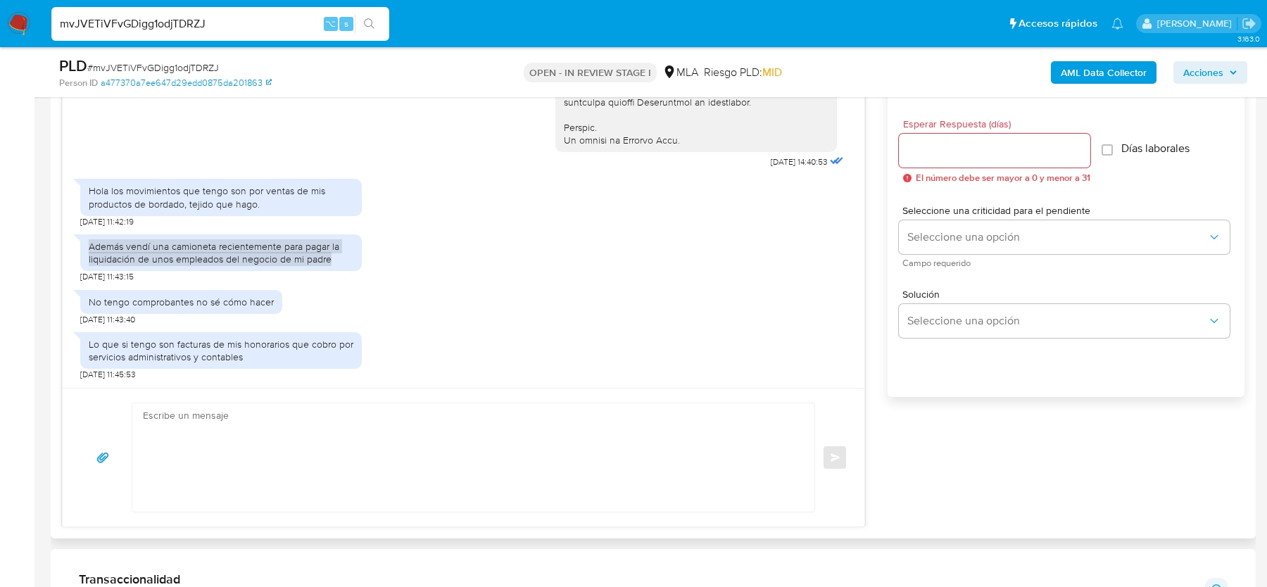
scroll to position [776, 0]
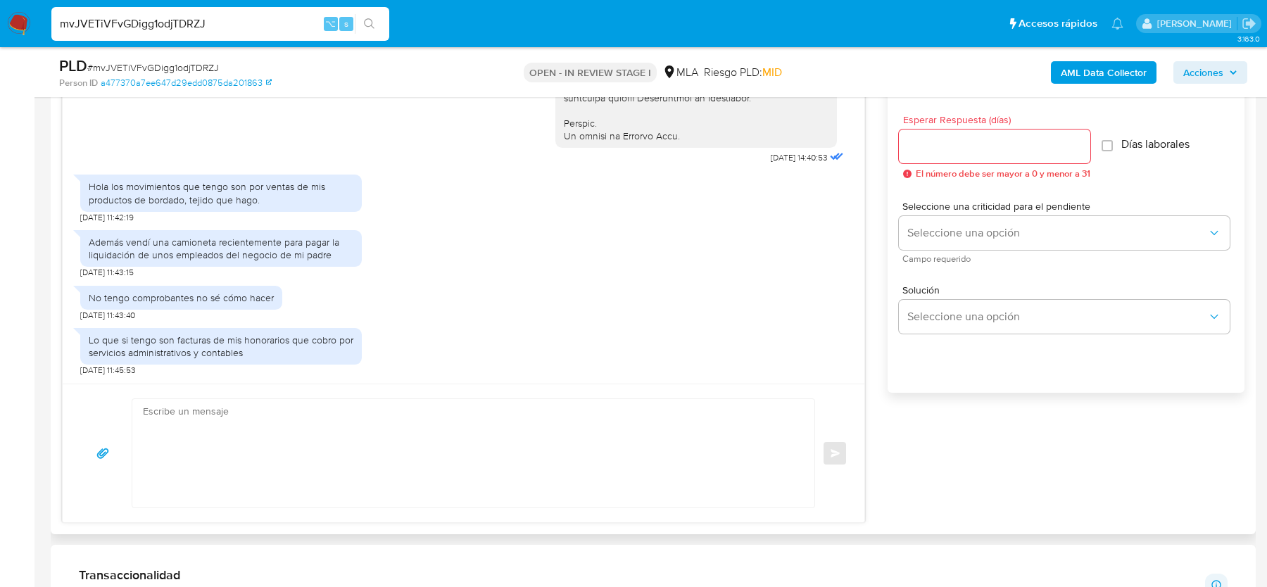
click at [298, 335] on div "Lo que si tengo son facturas de mis honorarios que cobro por servicios administ…" at bounding box center [221, 346] width 265 height 25
click at [263, 339] on div "Lo que si tengo son facturas de mis honorarios que cobro por servicios administ…" at bounding box center [221, 346] width 265 height 25
click at [301, 352] on div "Lo que si tengo son facturas de mis honorarios que cobro por servicios administ…" at bounding box center [221, 346] width 265 height 25
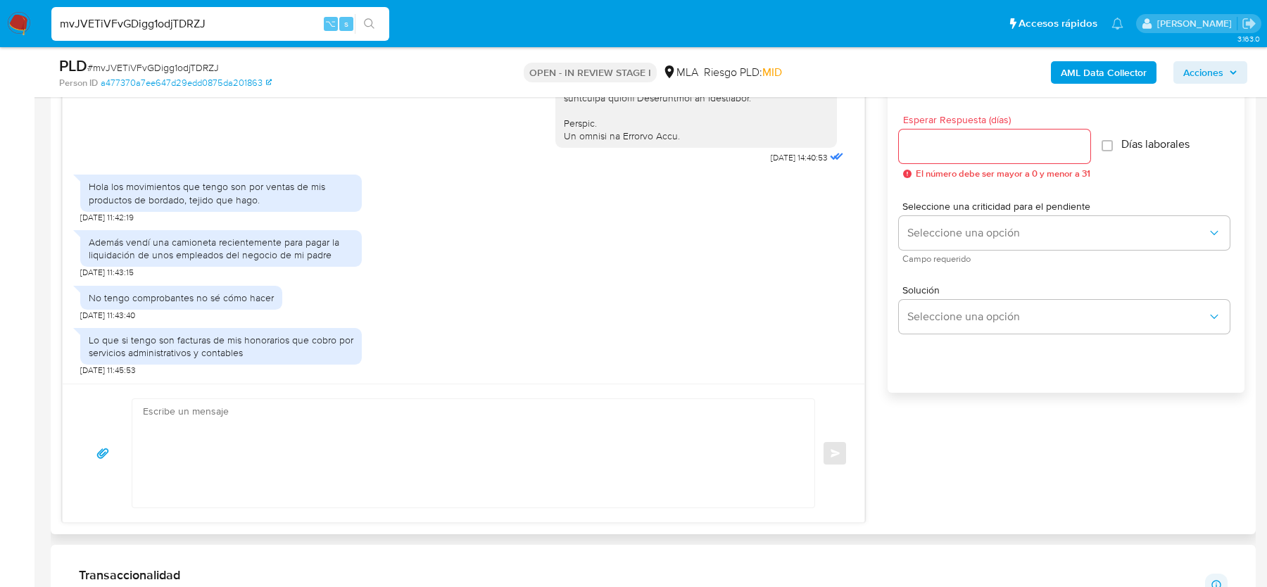
click at [92, 298] on div "No tengo comprobantes no sé cómo hacer" at bounding box center [181, 297] width 185 height 13
click at [187, 351] on div "Lo que si tengo son facturas de mis honorarios que cobro por servicios administ…" at bounding box center [221, 346] width 265 height 25
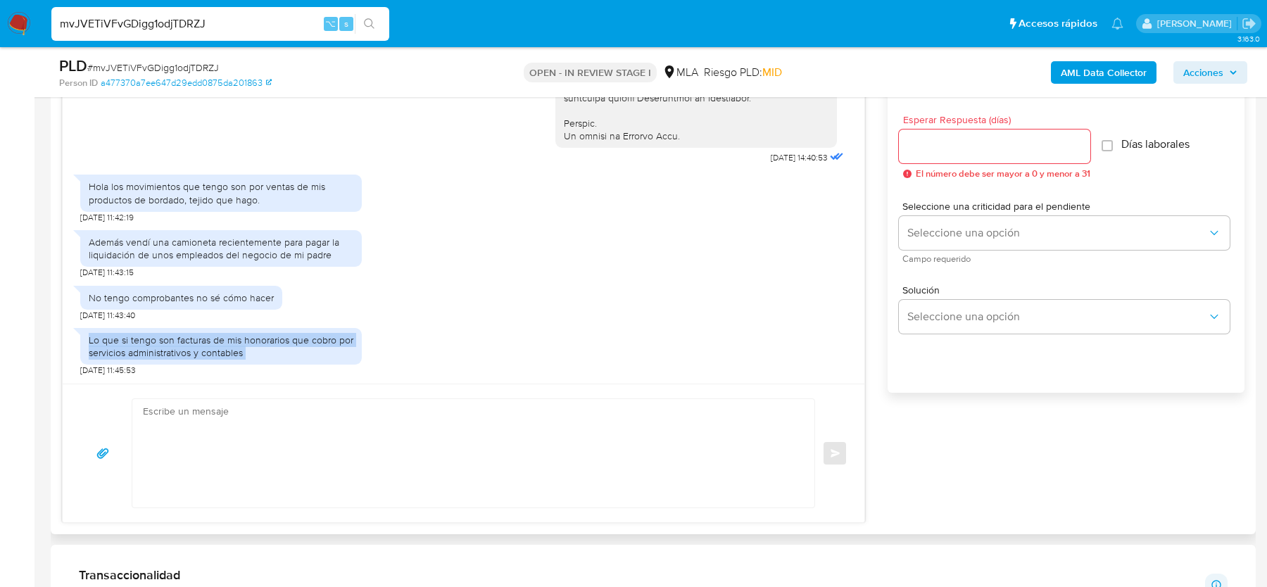
click at [187, 351] on div "Lo que si tengo son facturas de mis honorarios que cobro por servicios administ…" at bounding box center [221, 346] width 265 height 25
click at [636, 336] on div "Lo que si tengo son facturas de mis honorarios que cobro por servicios administ…" at bounding box center [463, 349] width 767 height 56
click at [260, 458] on textarea at bounding box center [470, 453] width 654 height 108
click at [217, 432] on textarea at bounding box center [470, 453] width 654 height 108
click at [209, 405] on textarea at bounding box center [470, 453] width 654 height 108
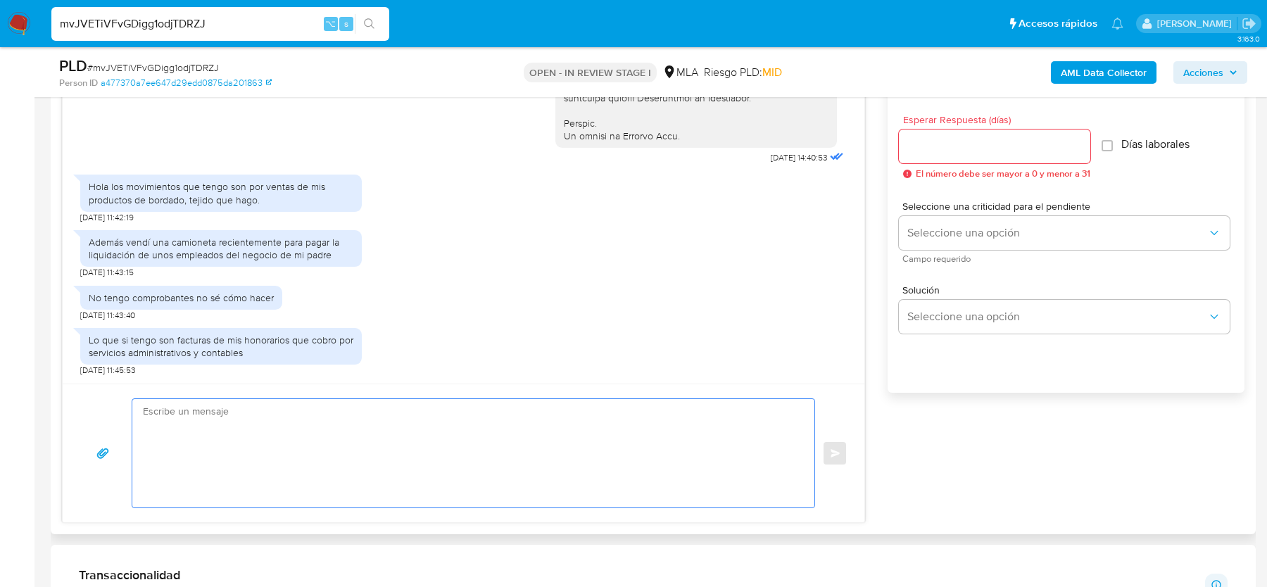
paste textarea "Hola, Muchas gracias por tu respuesta. Al respecto, ¿podrías enviarnos lo sigui…"
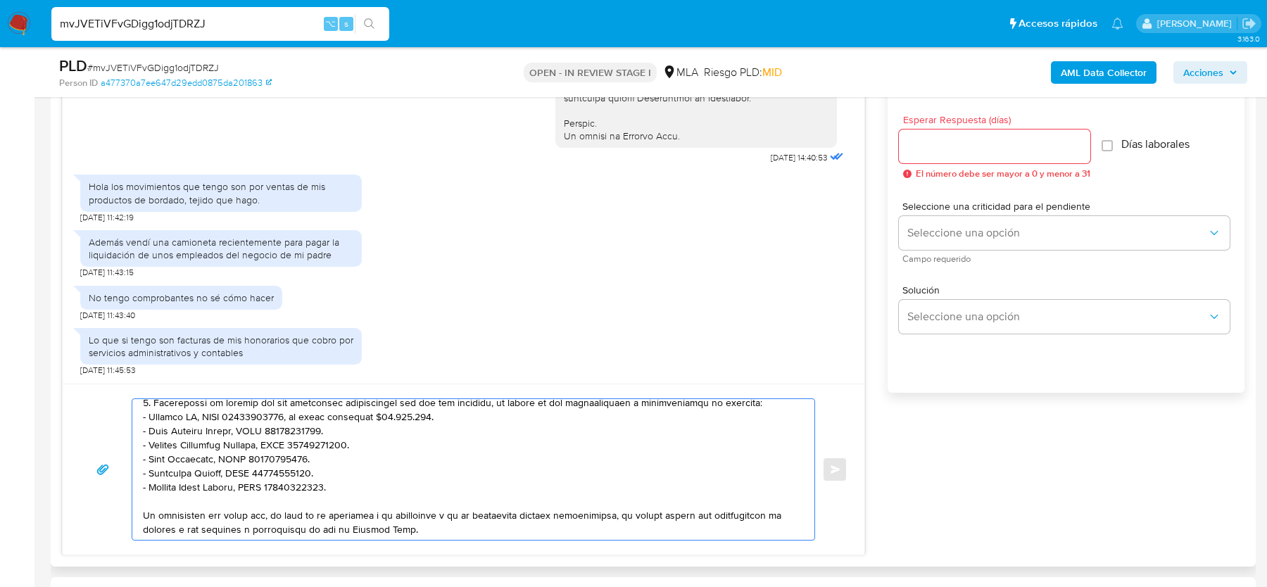
scroll to position [222, 0]
click at [624, 410] on textarea at bounding box center [470, 469] width 654 height 141
click at [377, 420] on textarea at bounding box center [470, 469] width 654 height 141
click at [346, 431] on textarea at bounding box center [470, 469] width 654 height 141
click at [343, 450] on textarea at bounding box center [470, 469] width 654 height 141
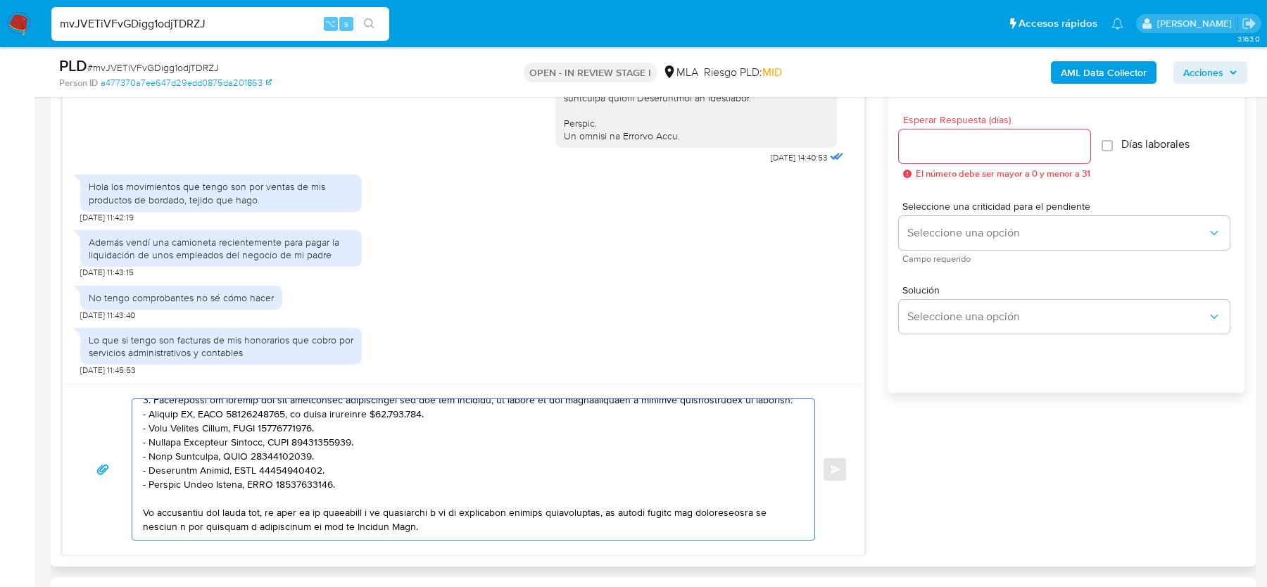
click at [317, 465] on textarea at bounding box center [470, 469] width 654 height 141
click at [317, 498] on textarea at bounding box center [470, 469] width 654 height 141
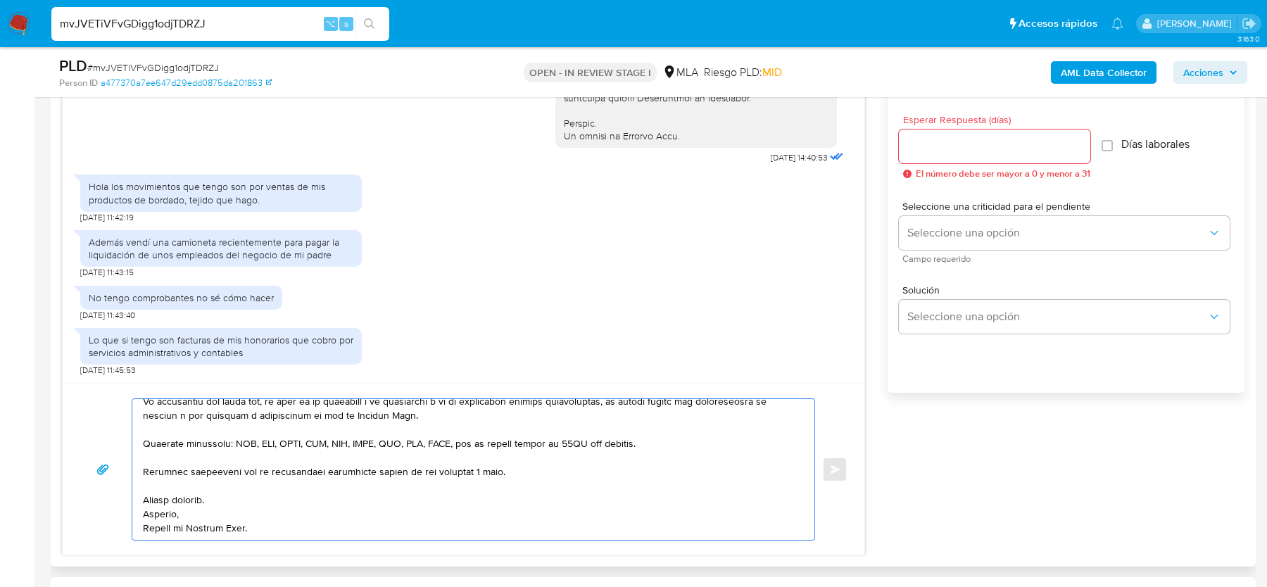
scroll to position [347, 0]
type textarea "Hola, Muchas gracias por tu respuesta. Al respecto, ¿podrías enviarnos lo sigui…"
click at [966, 153] on input "Esperar Respuesta (días)" at bounding box center [994, 146] width 191 height 18
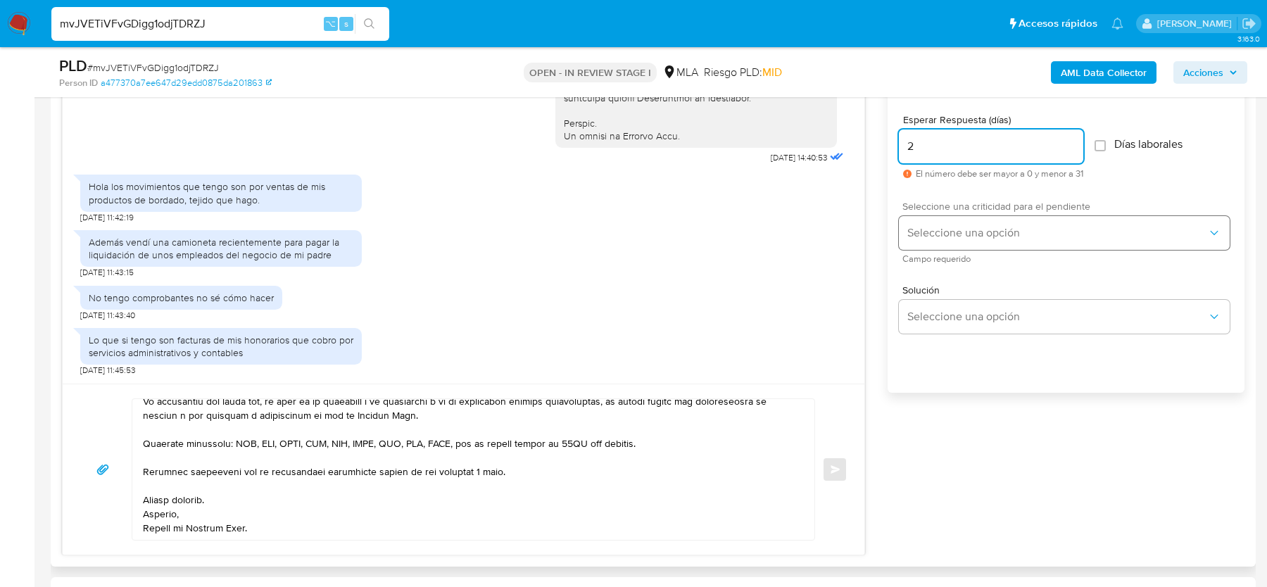
type input "2"
click at [952, 229] on span "Seleccione una opción" at bounding box center [1057, 233] width 300 height 14
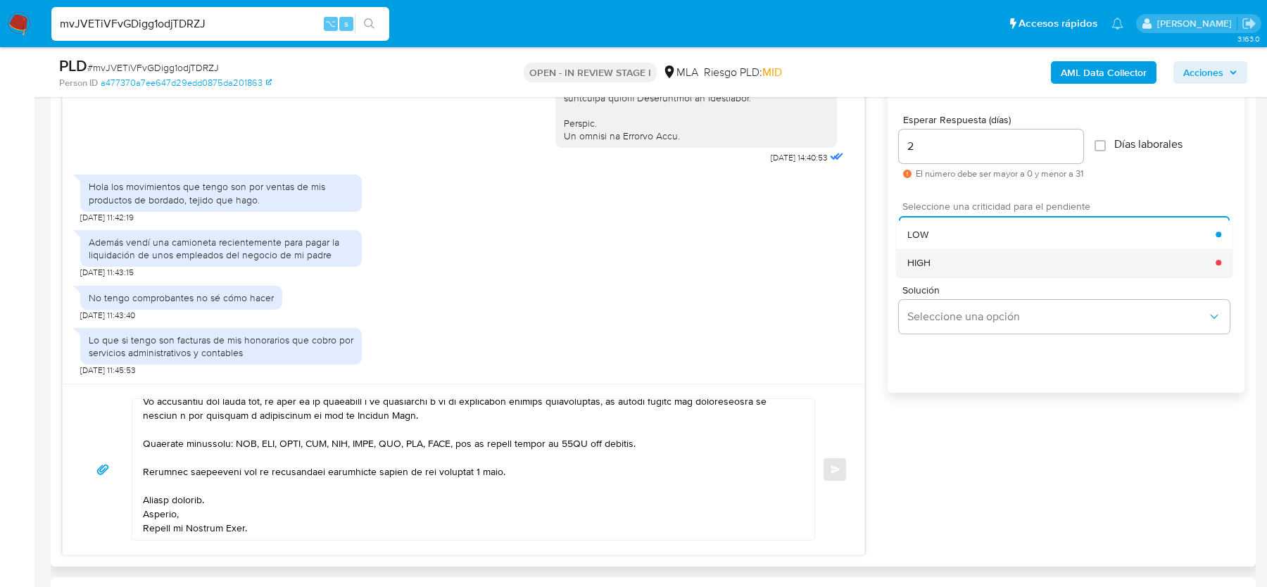
click at [930, 266] on span "HIGH" at bounding box center [918, 262] width 23 height 13
click at [835, 465] on span "Enviar" at bounding box center [836, 469] width 10 height 8
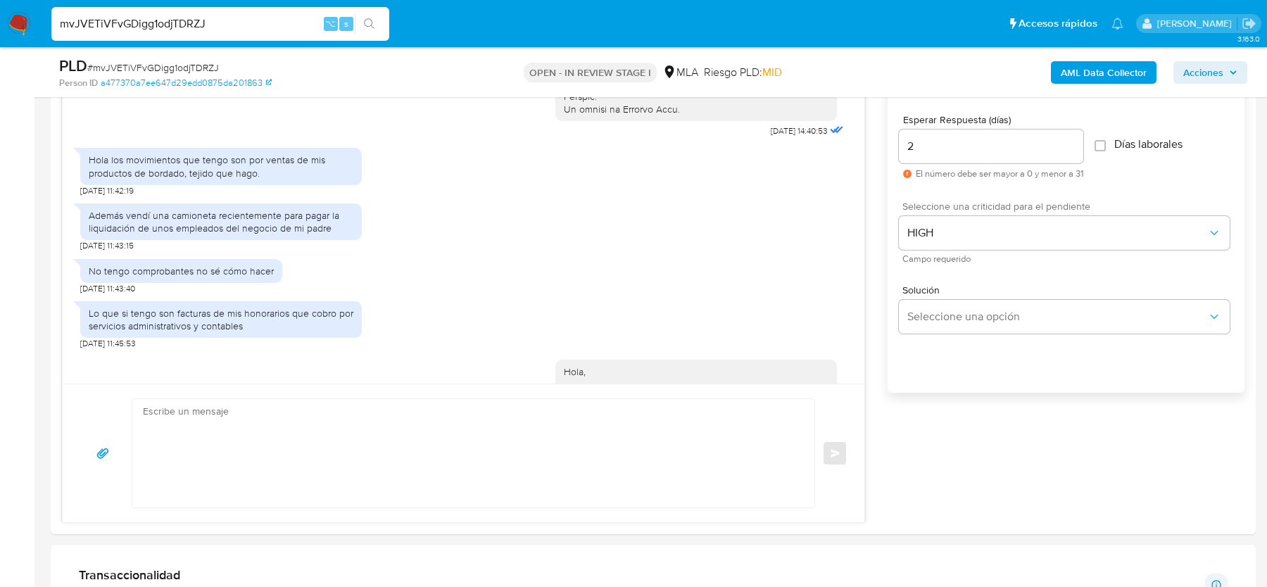
scroll to position [1396, 0]
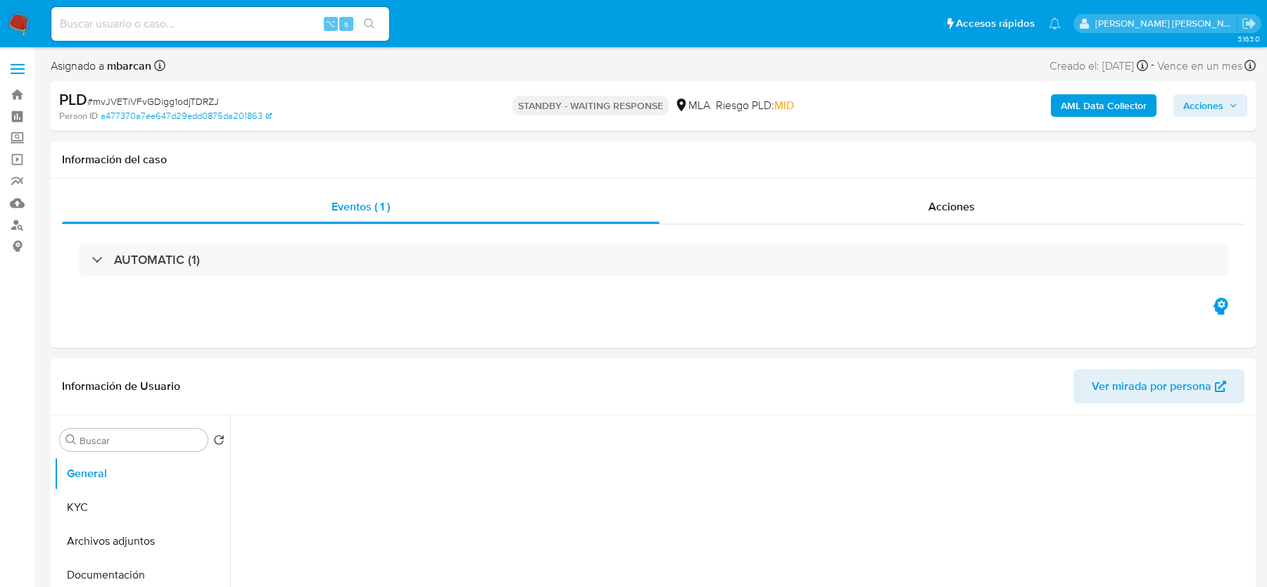
select select "10"
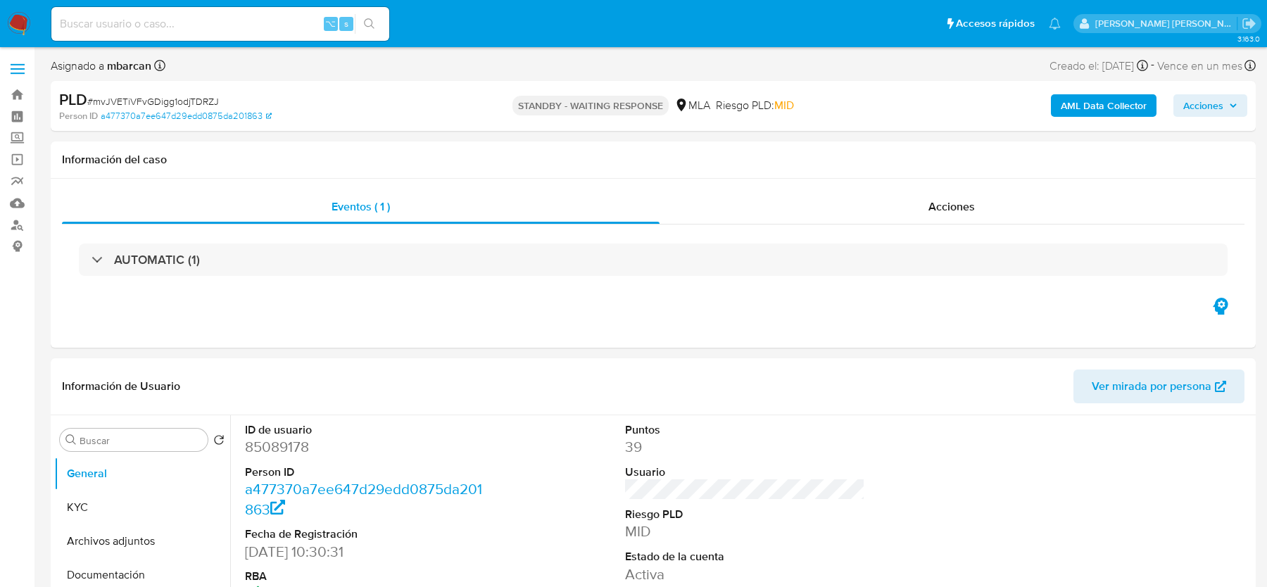
click at [130, 24] on input at bounding box center [220, 24] width 338 height 18
paste input "EX4VQVCP399g7vRa6lKcNvKF"
type input "EX4VQVCP399g7vRa6lKcNvKF"
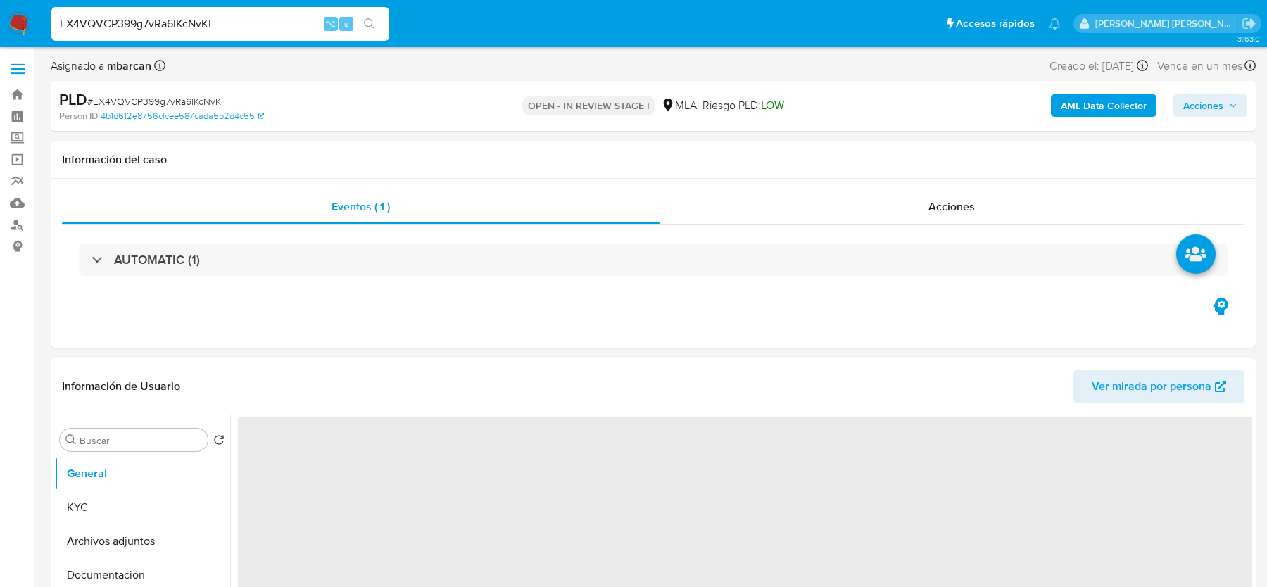
select select "10"
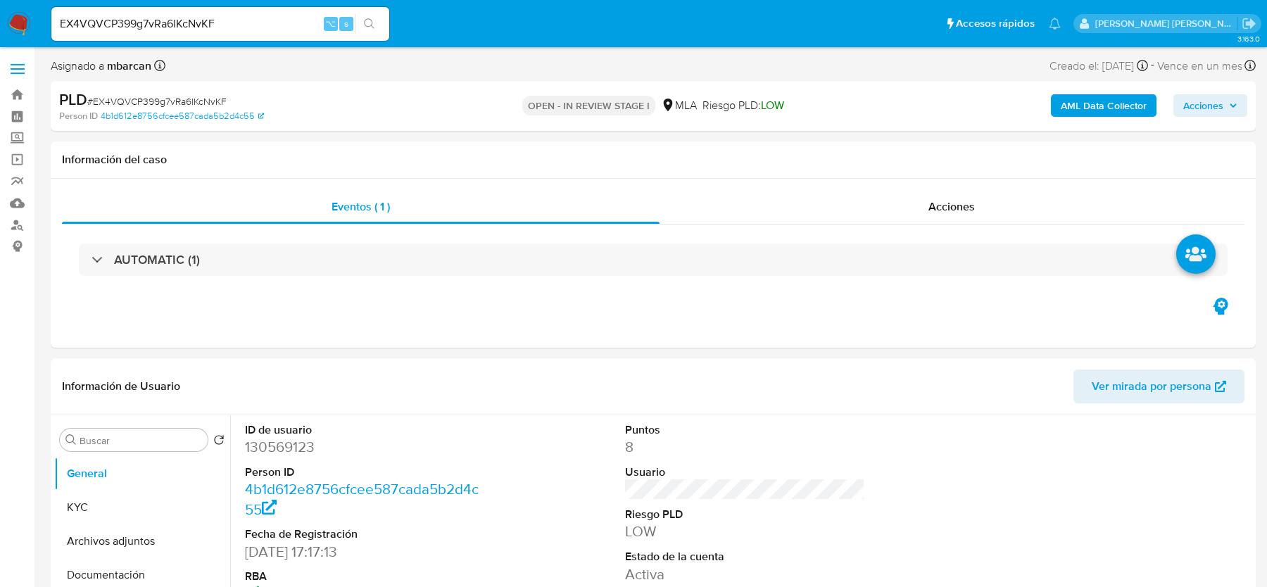
click at [122, 94] on span "# EX4VQVCP399g7vRa6lKcNvKF" at bounding box center [156, 101] width 139 height 14
click at [277, 444] on dd "130569123" at bounding box center [364, 447] width 239 height 20
copy dd "130569123"
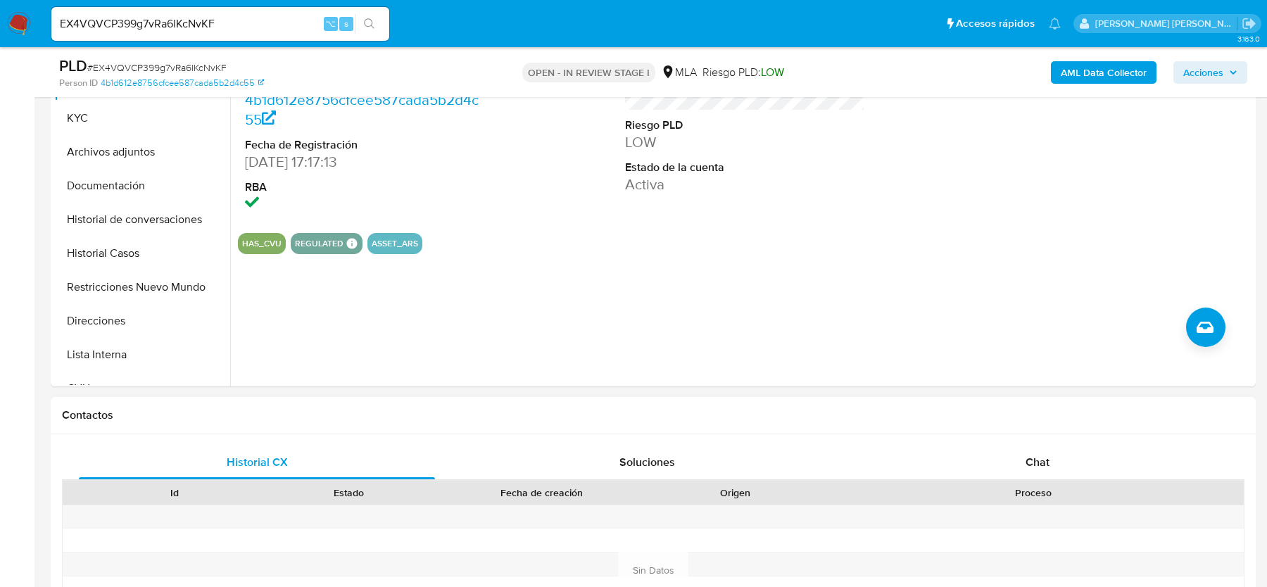
scroll to position [380, 0]
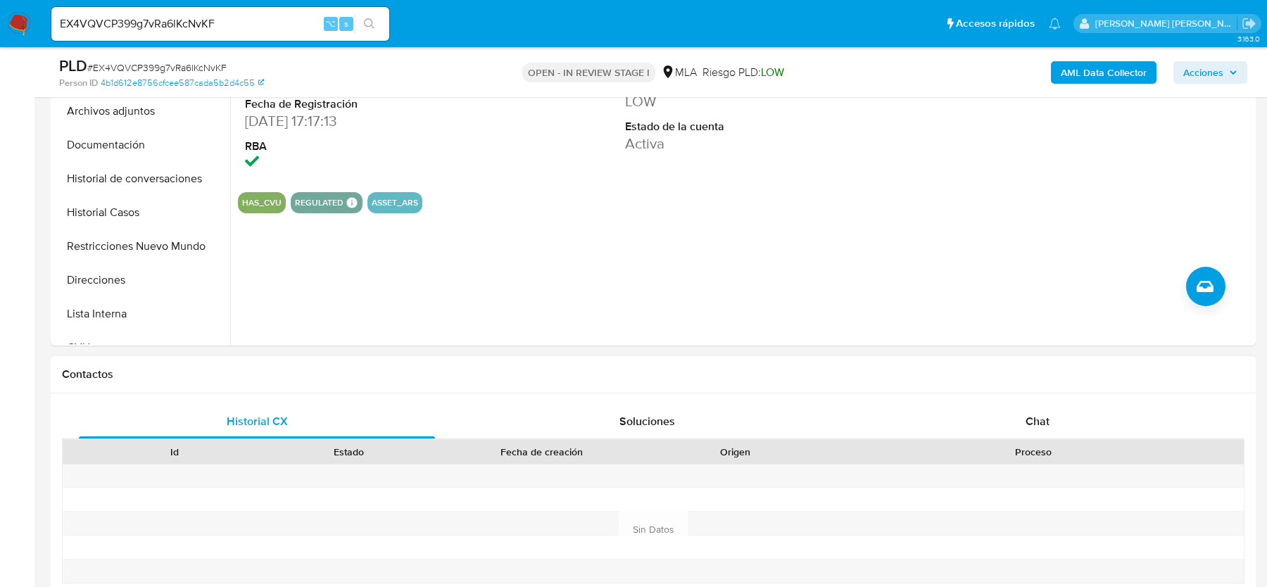
click at [988, 401] on div "Historial CX Soluciones Chat Id Estado Fecha de creación Origen Proceso Anterio…" at bounding box center [653, 529] width 1205 height 272
click at [1004, 424] on div "Chat" at bounding box center [1037, 422] width 356 height 34
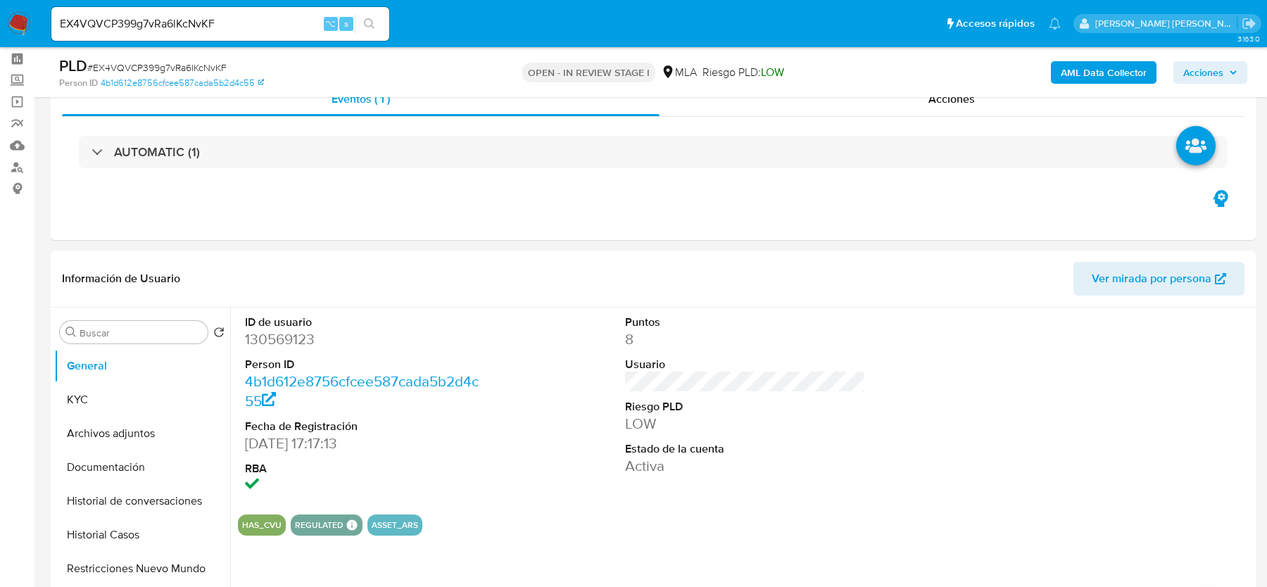
scroll to position [0, 0]
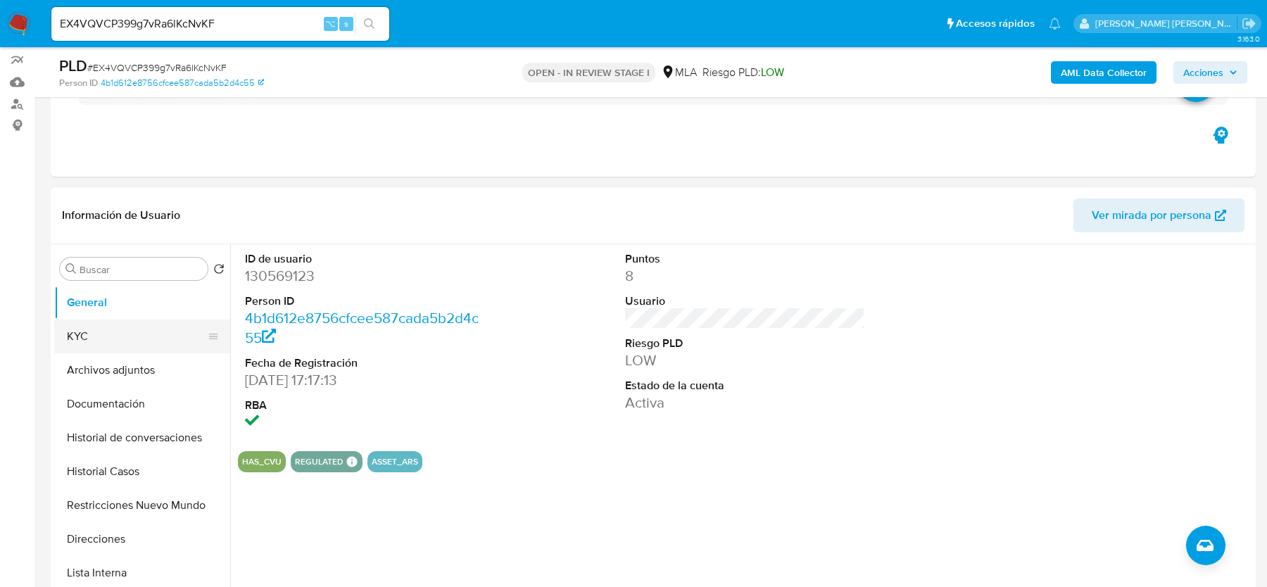
click at [70, 341] on button "KYC" at bounding box center [136, 337] width 165 height 34
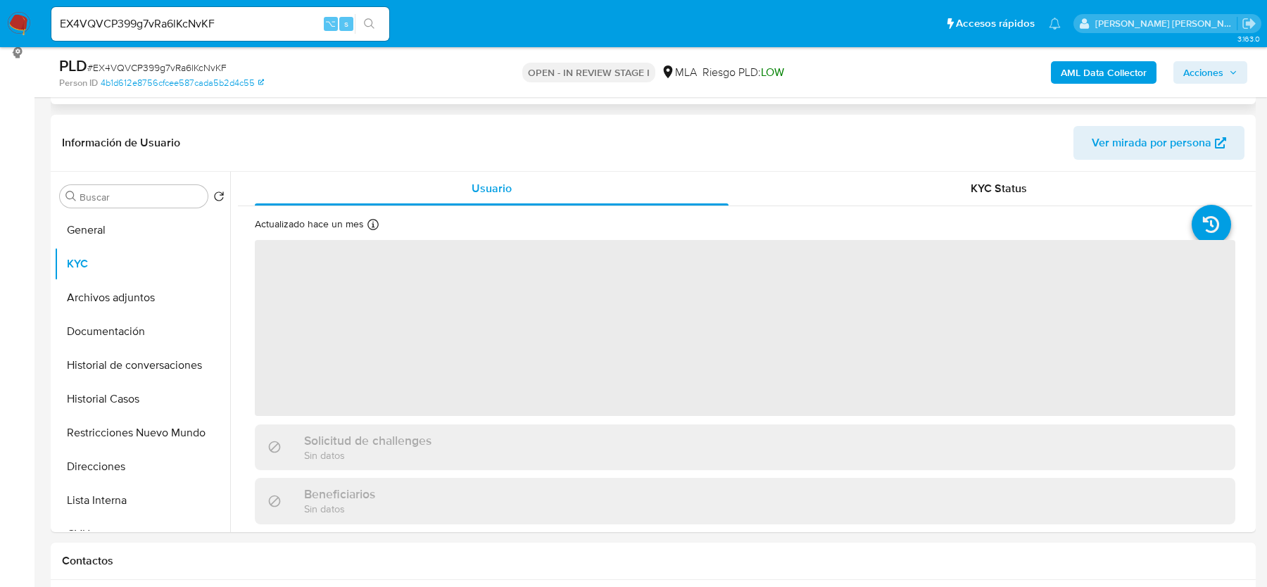
scroll to position [197, 0]
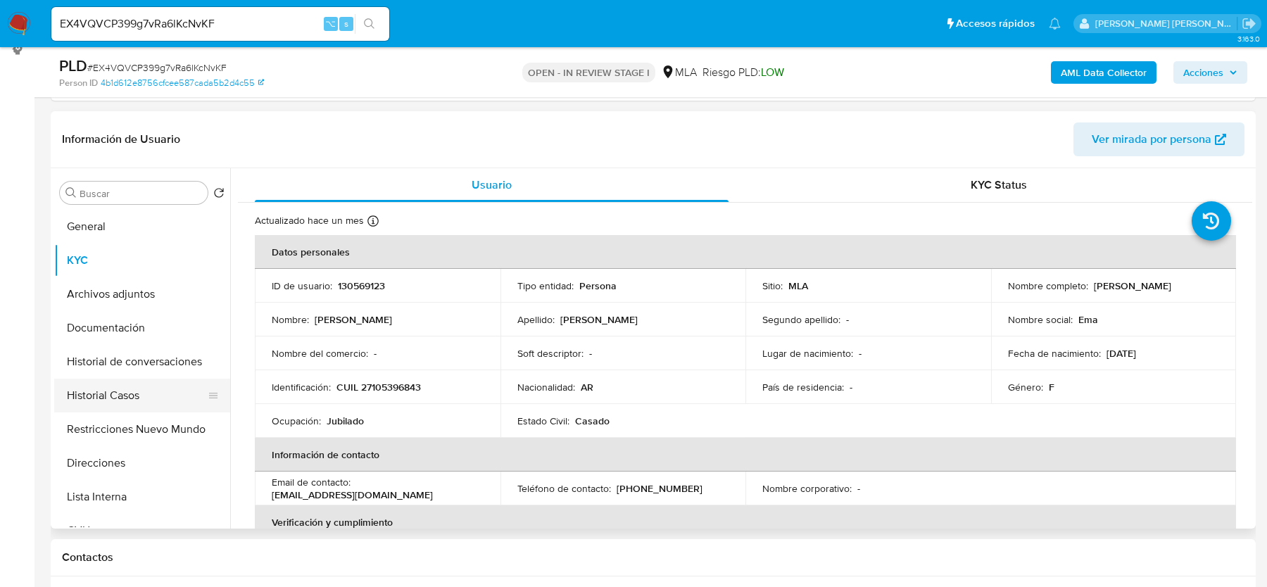
click at [122, 398] on button "Historial Casos" at bounding box center [136, 396] width 165 height 34
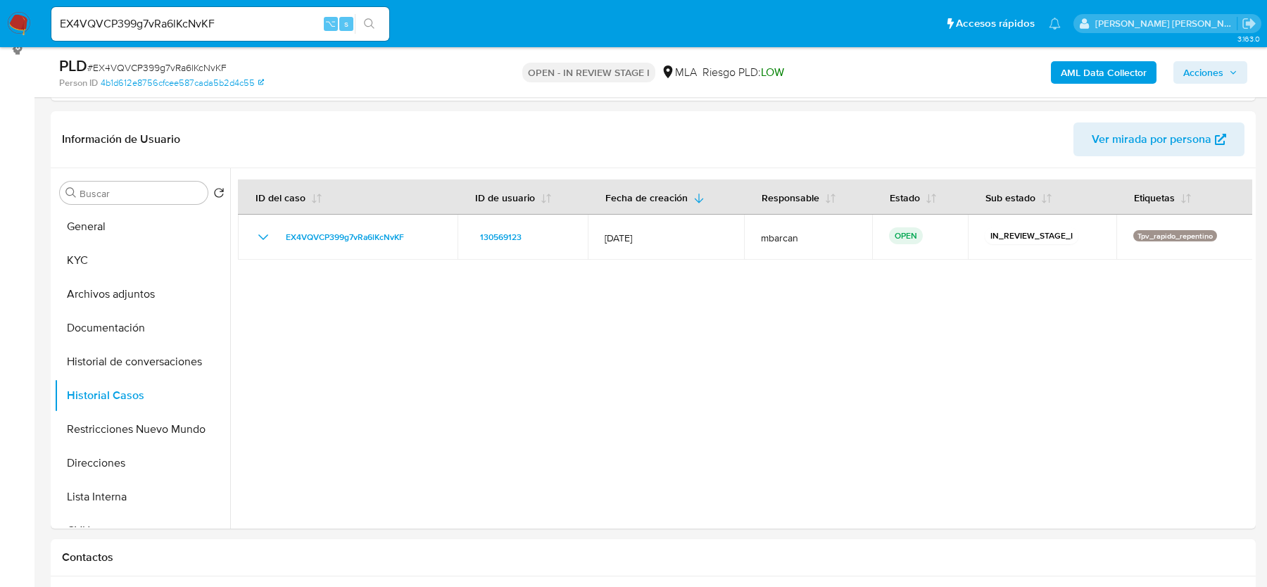
click at [1094, 68] on b "AML Data Collector" at bounding box center [1104, 72] width 86 height 23
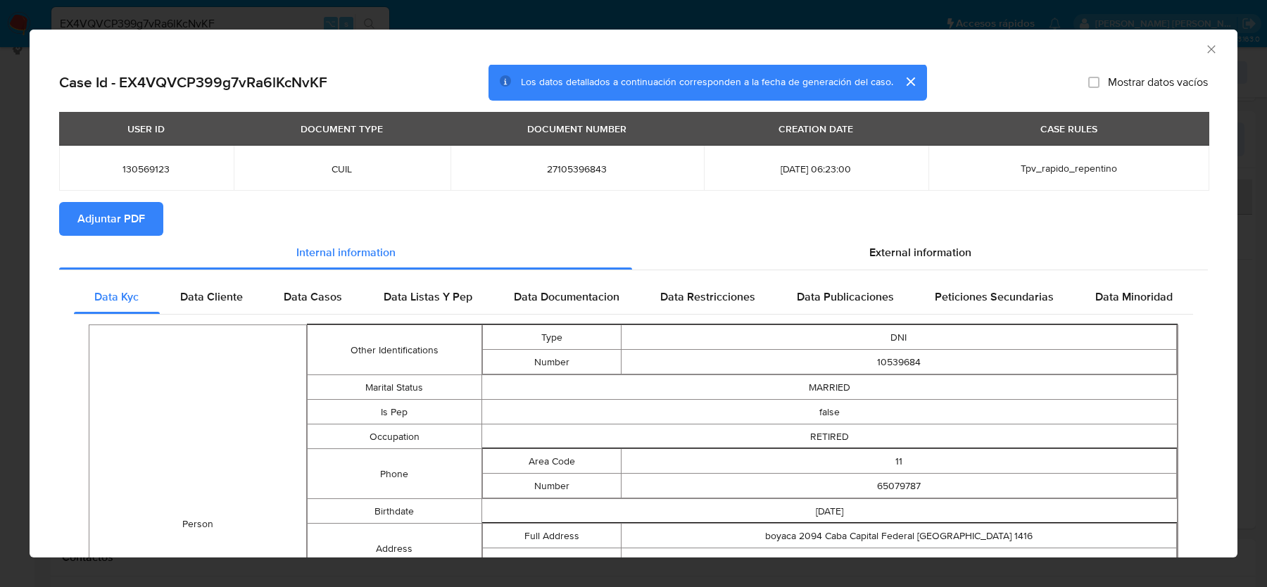
click at [111, 221] on span "Adjuntar PDF" at bounding box center [111, 218] width 68 height 31
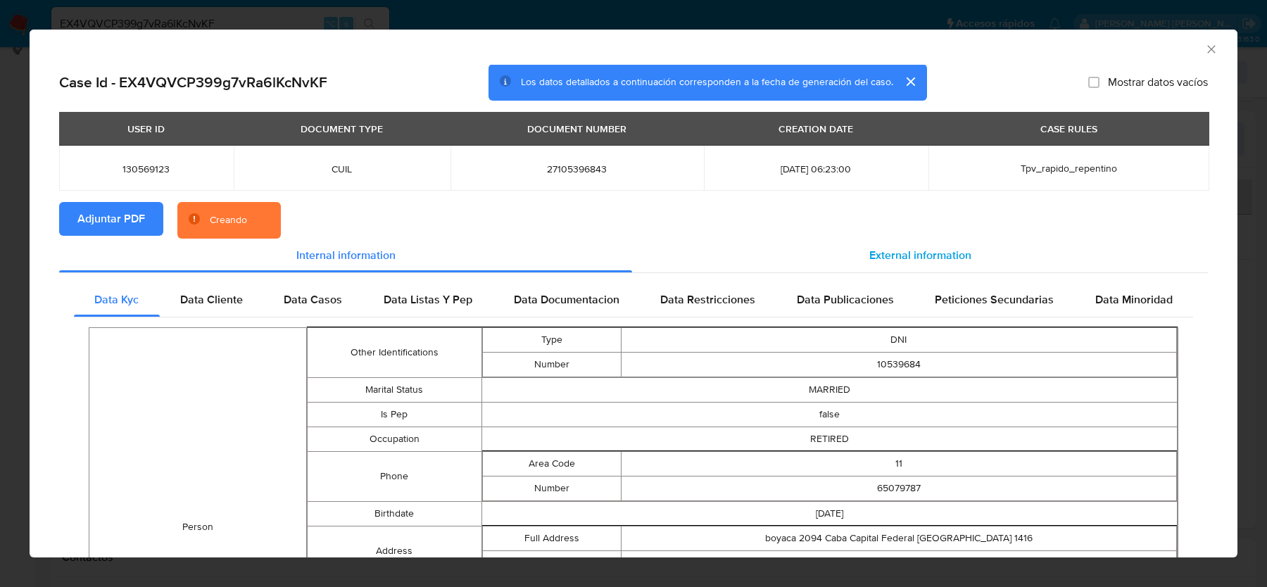
click at [875, 245] on div "External information" at bounding box center [920, 256] width 576 height 34
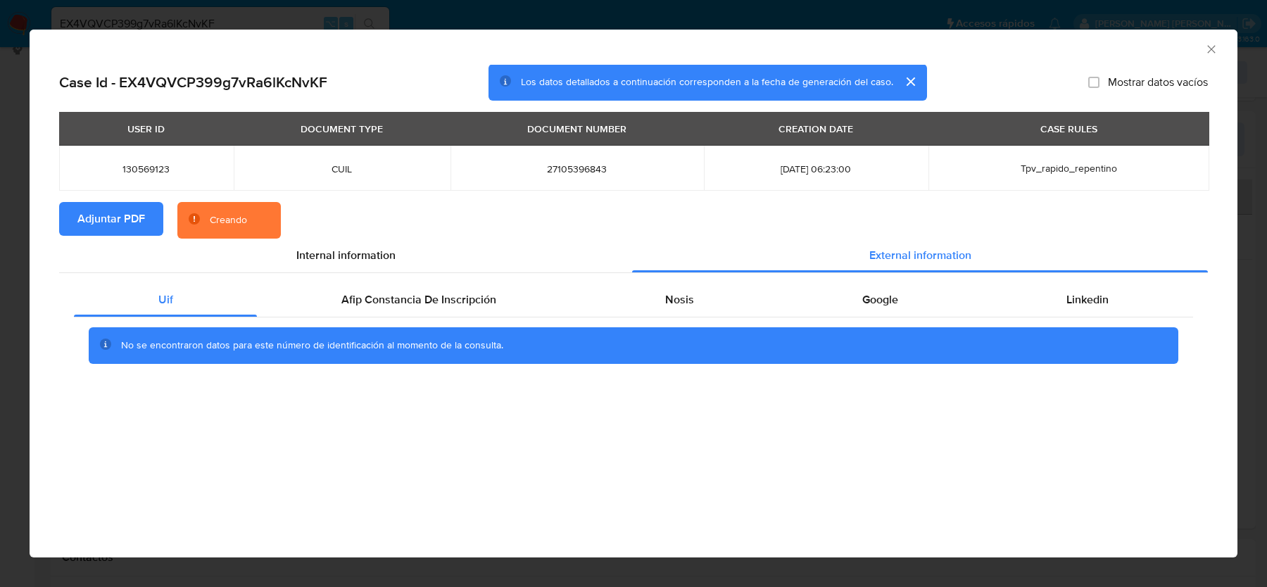
click at [434, 321] on div "No se encontraron datos para este número de identificación al momento de la con…" at bounding box center [633, 345] width 1119 height 56
click at [530, 304] on div "Afip Constancia De Inscripción" at bounding box center [418, 300] width 323 height 34
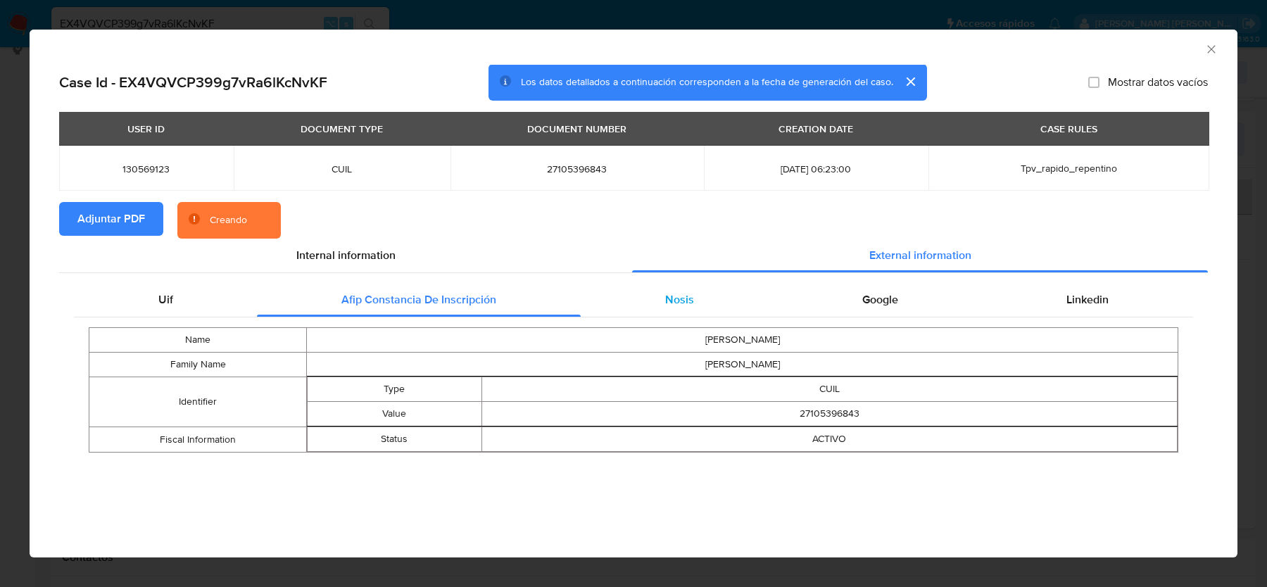
click at [667, 307] on span "Nosis" at bounding box center [679, 299] width 29 height 16
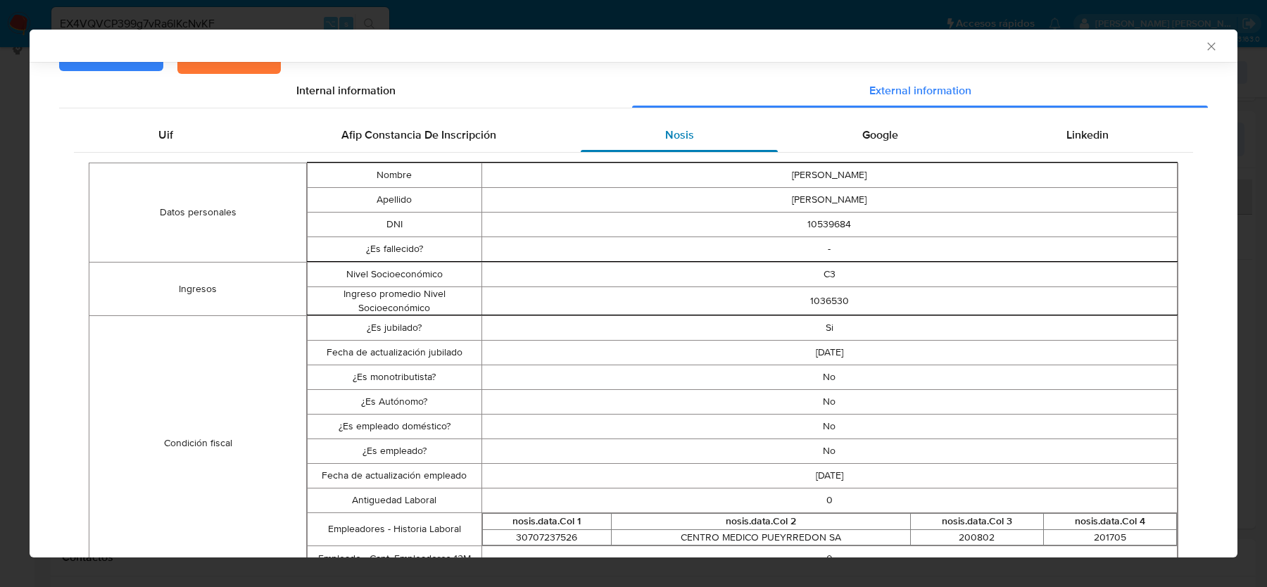
scroll to position [173, 0]
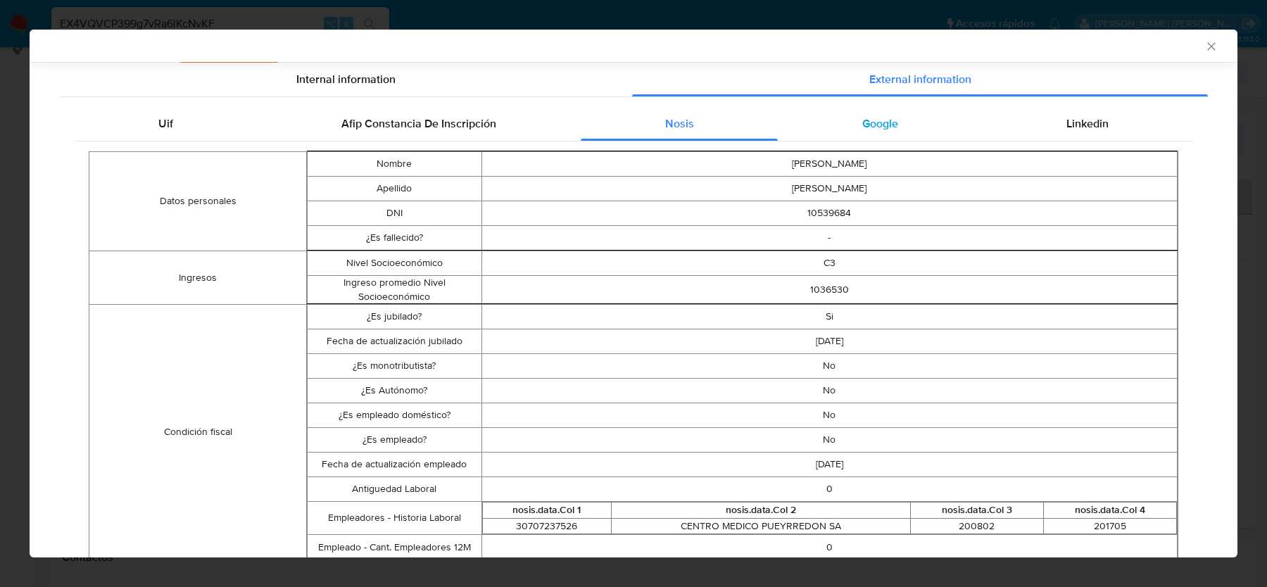
click at [876, 126] on span "Google" at bounding box center [880, 123] width 36 height 16
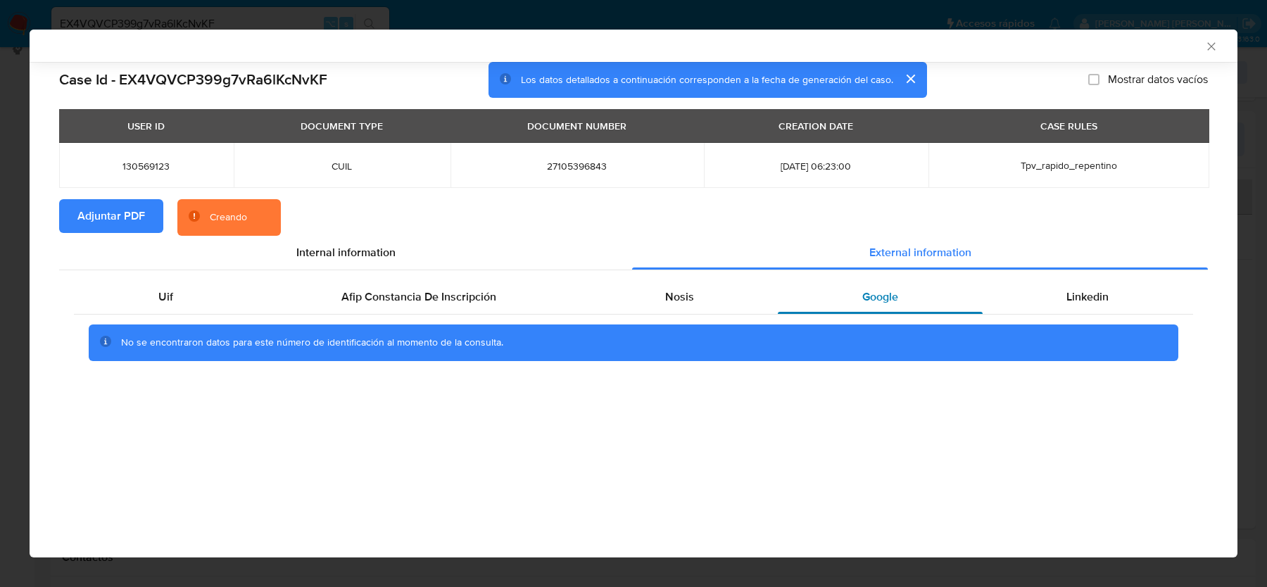
scroll to position [0, 0]
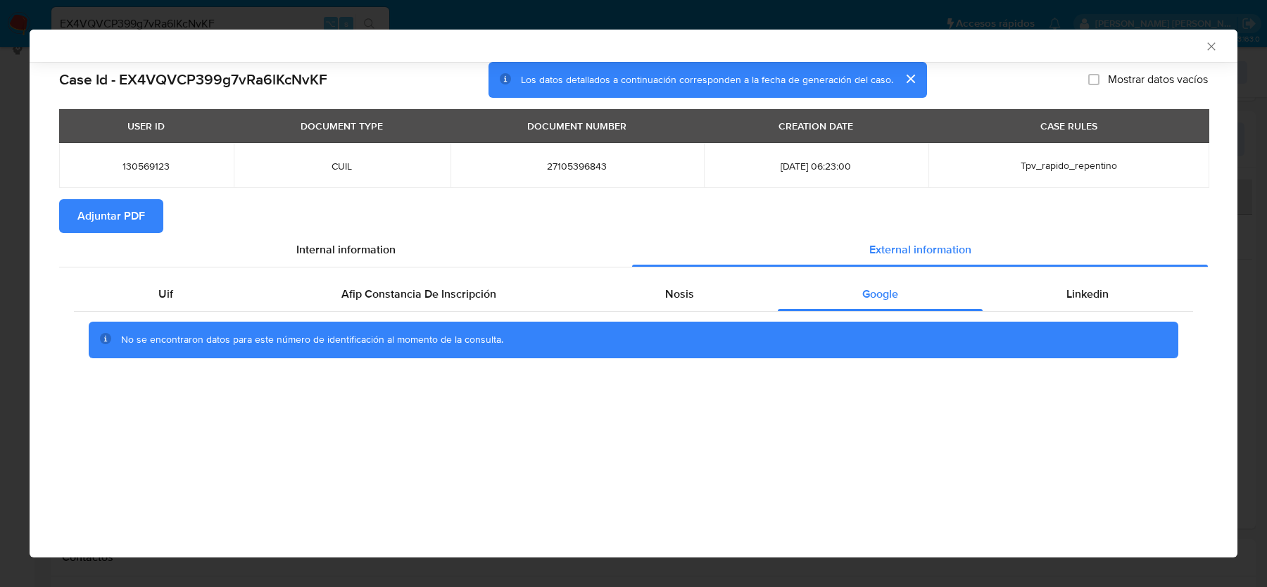
click at [1213, 46] on icon "Cerrar ventana" at bounding box center [1211, 46] width 14 height 14
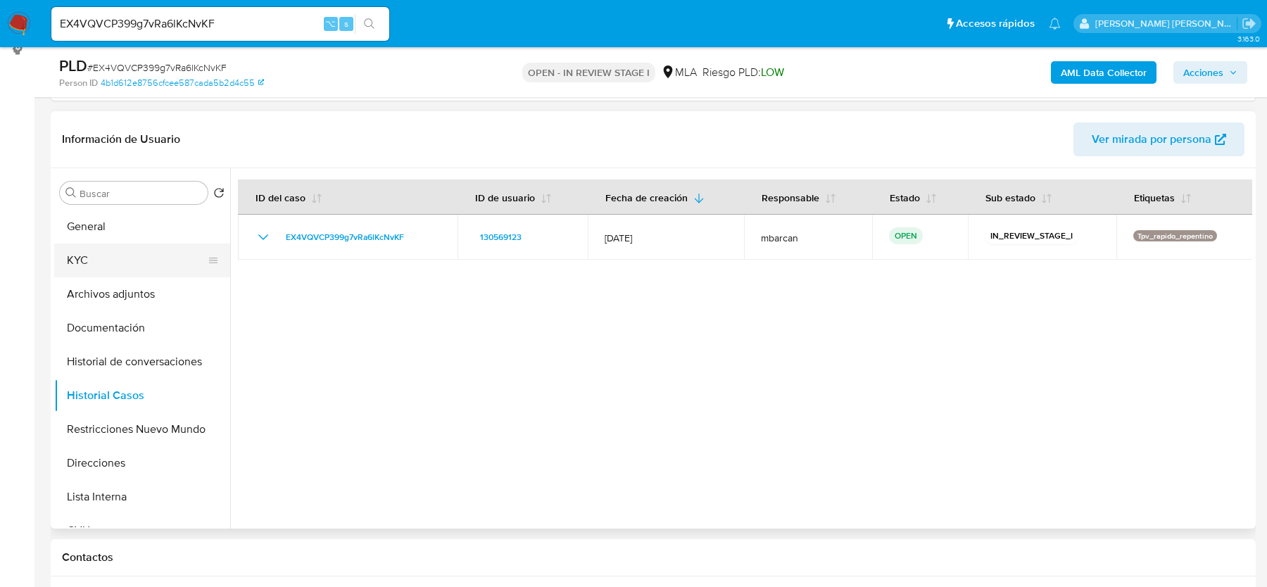
click at [94, 257] on button "KYC" at bounding box center [136, 261] width 165 height 34
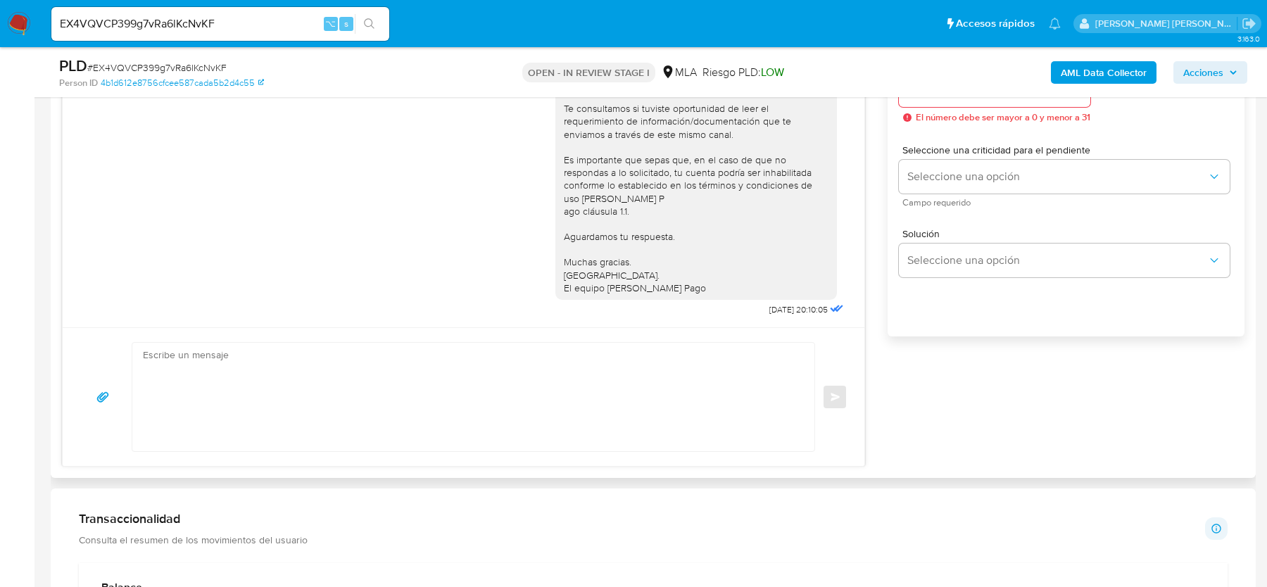
scroll to position [839, 0]
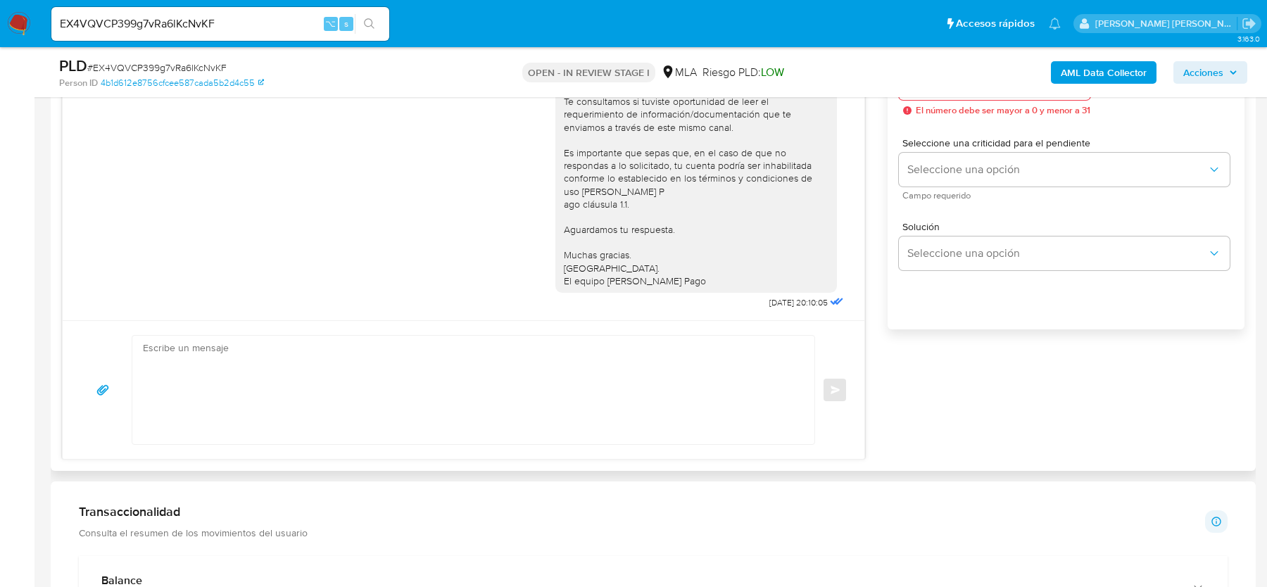
click at [389, 427] on textarea at bounding box center [470, 390] width 654 height 108
paste textarea "Hola, Esperamos que te encuentres muy bien. Te consultamos si tuviste oportunid…"
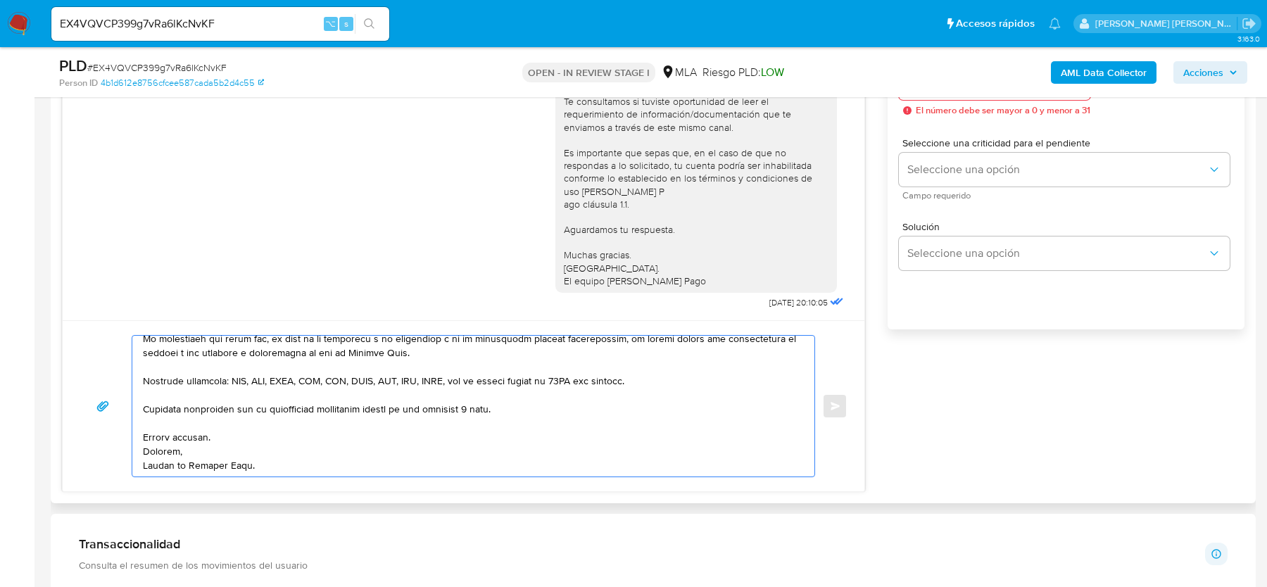
scroll to position [0, 0]
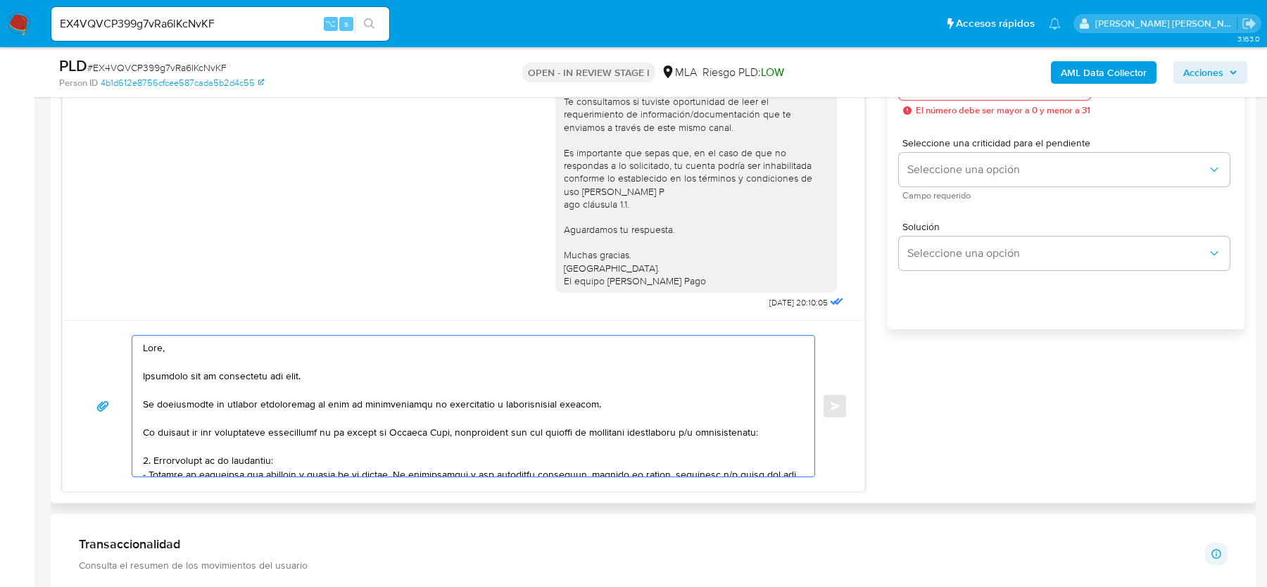
click at [144, 403] on textarea at bounding box center [470, 406] width 654 height 141
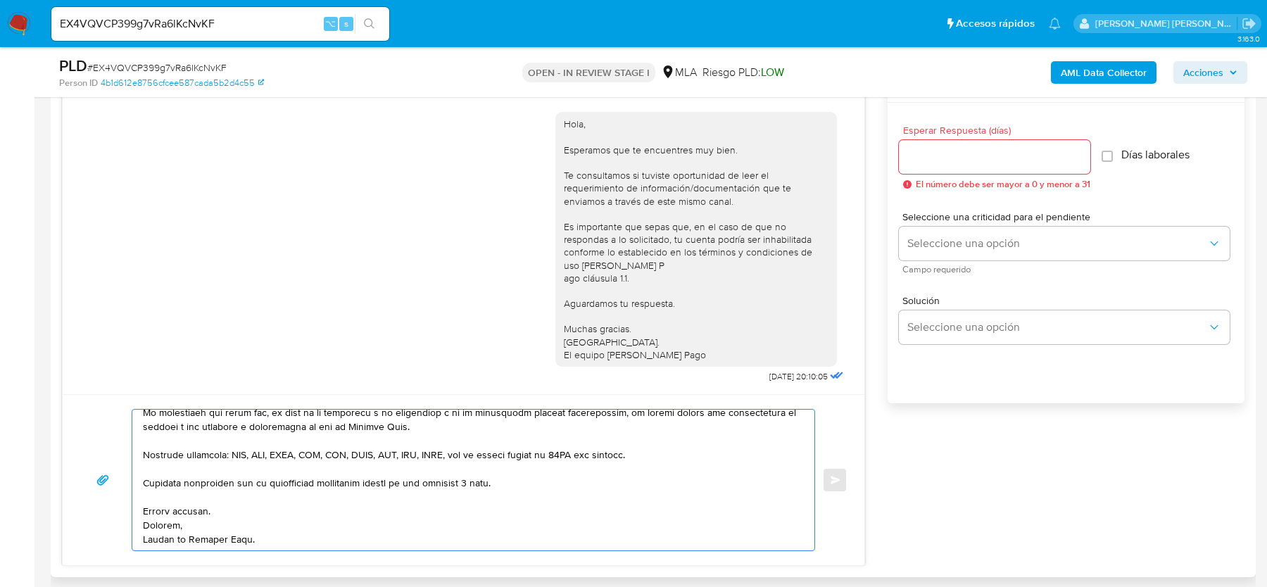
scroll to position [752, 0]
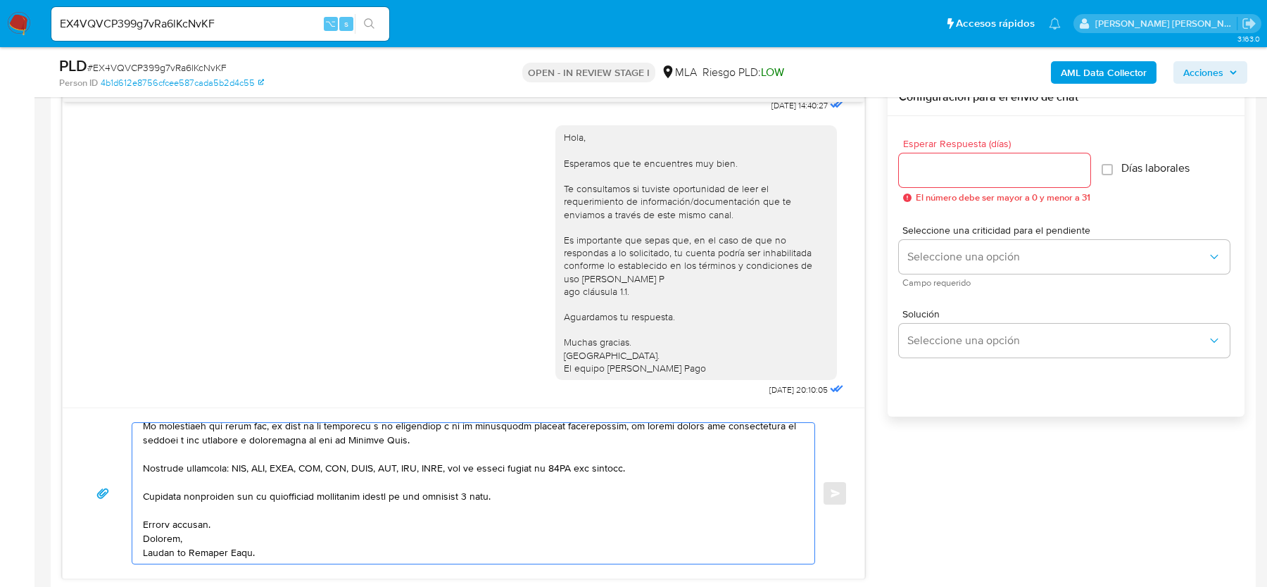
type textarea "Hola, Esperamos que te encuentres muy bien. Te consultamos si tuviste oportunid…"
click at [928, 178] on div at bounding box center [994, 170] width 191 height 34
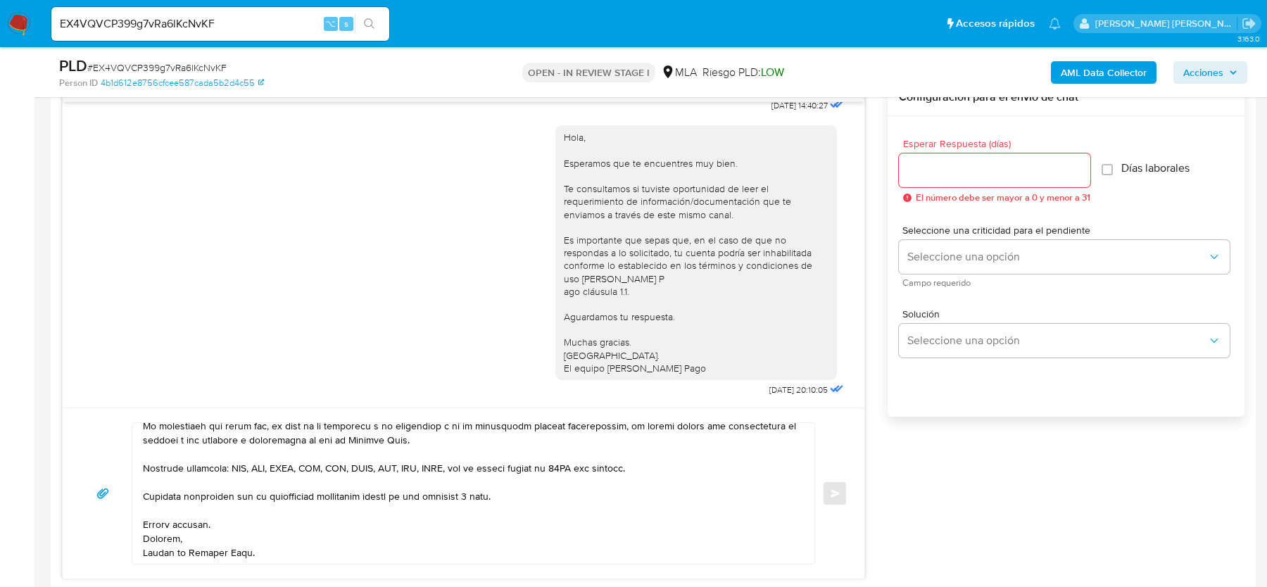
click at [952, 175] on input "Esperar Respuesta (días)" at bounding box center [994, 170] width 191 height 18
type input "2"
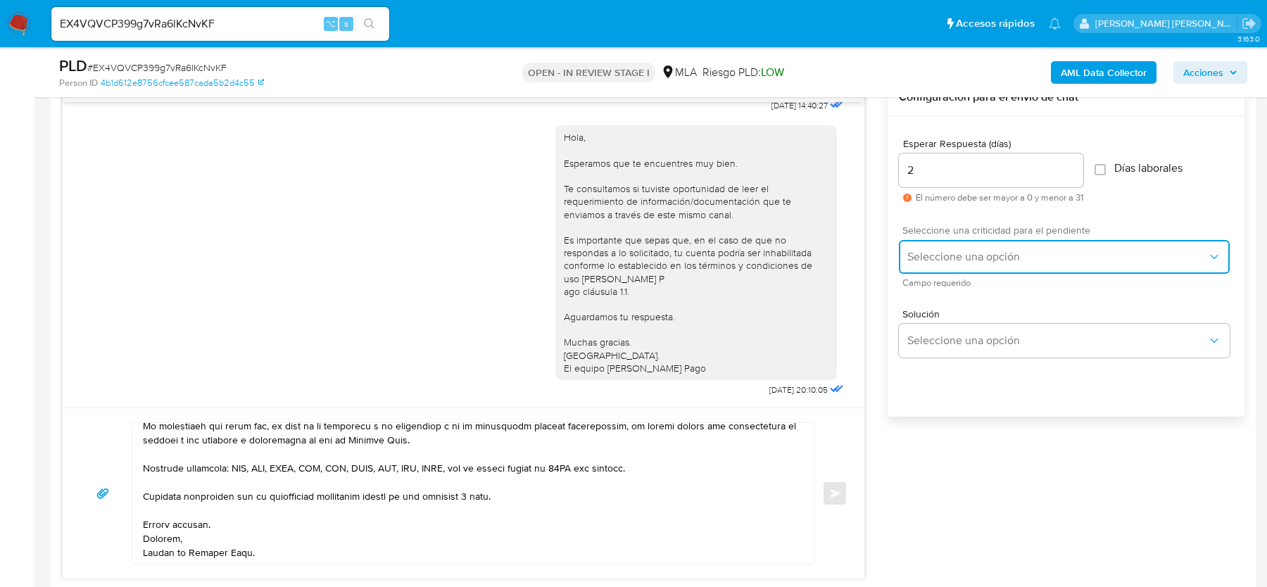
click at [944, 257] on span "Seleccione una opción" at bounding box center [1057, 257] width 300 height 14
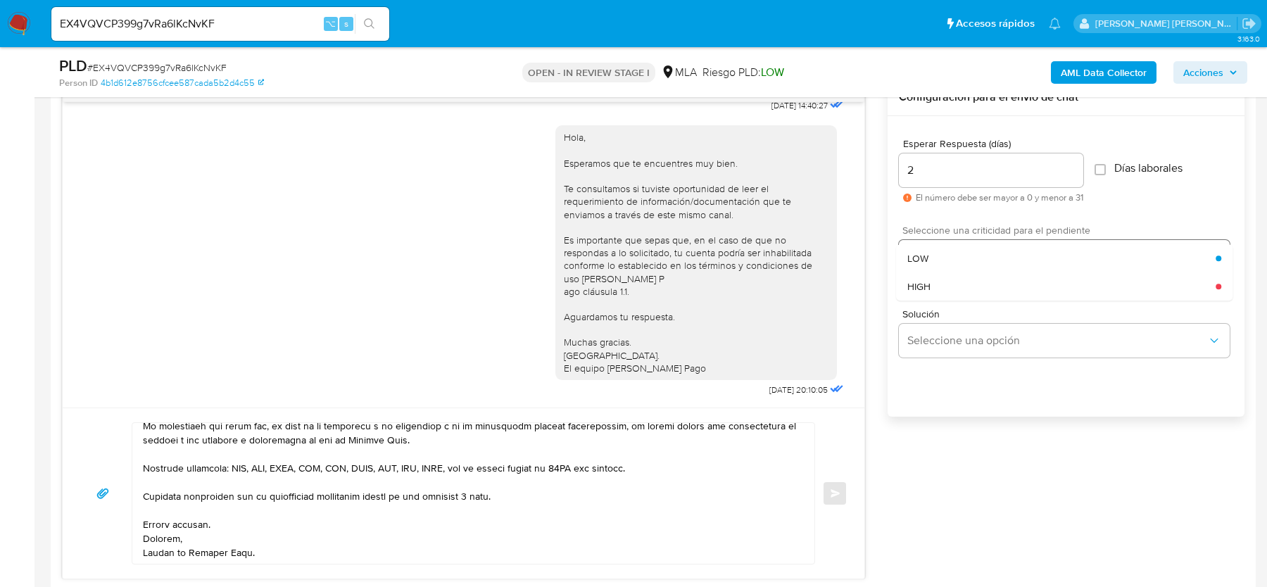
click at [932, 283] on div "HIGH" at bounding box center [1061, 286] width 308 height 28
click at [840, 489] on span "Enviar" at bounding box center [836, 493] width 10 height 8
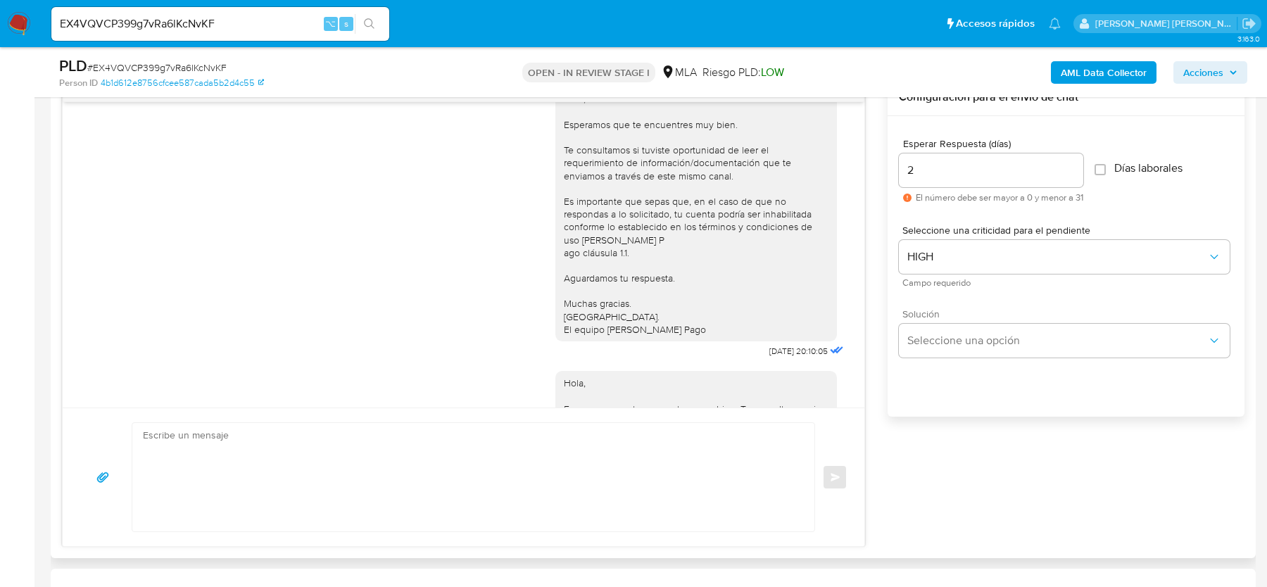
scroll to position [1613, 0]
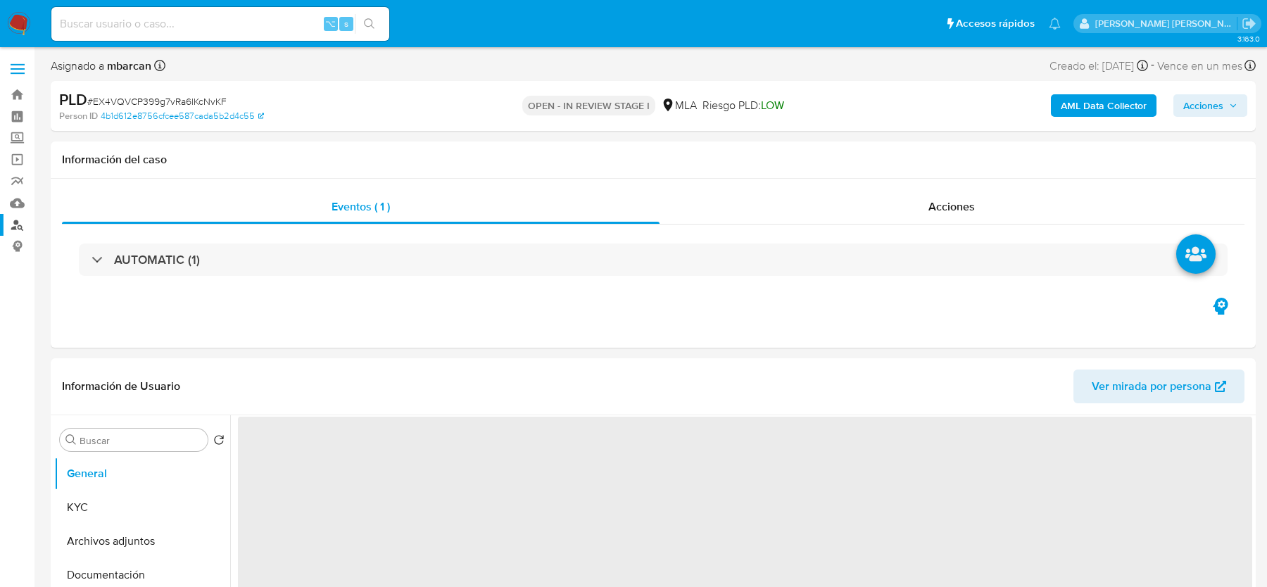
select select "10"
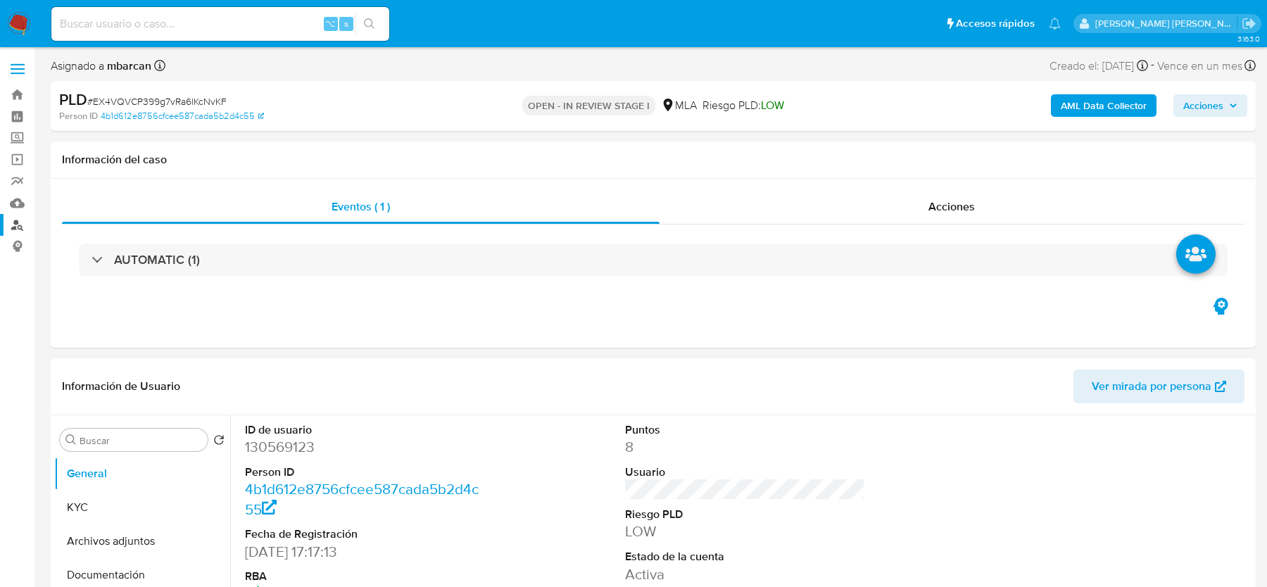
click at [19, 225] on link "Buscador de personas" at bounding box center [84, 225] width 168 height 22
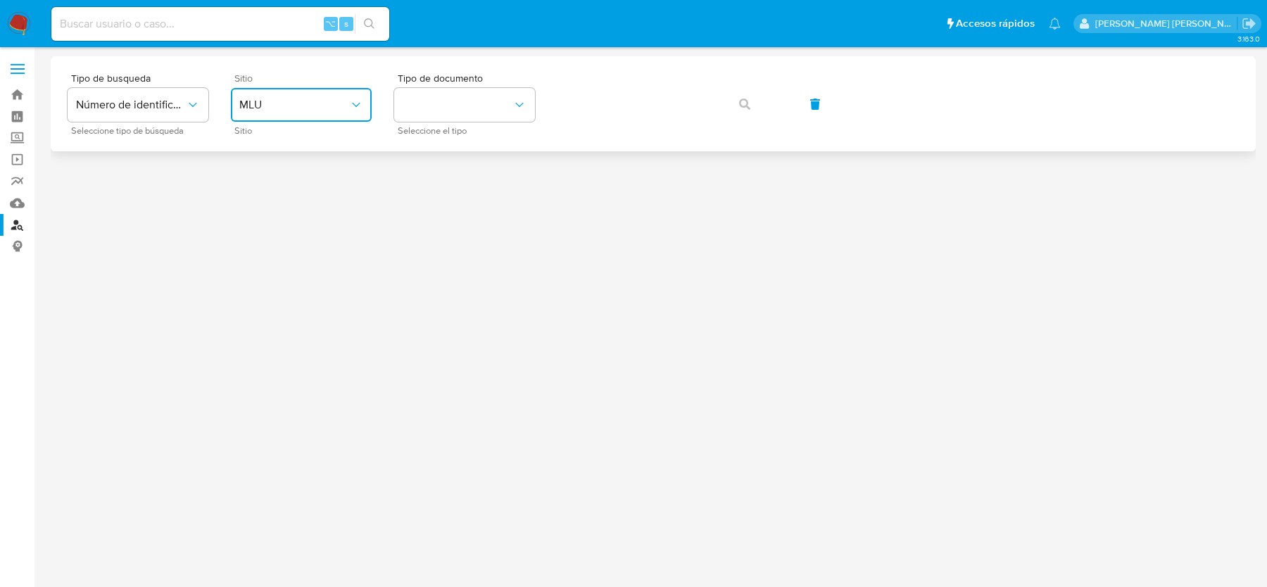
click at [293, 118] on button "MLU" at bounding box center [301, 105] width 141 height 34
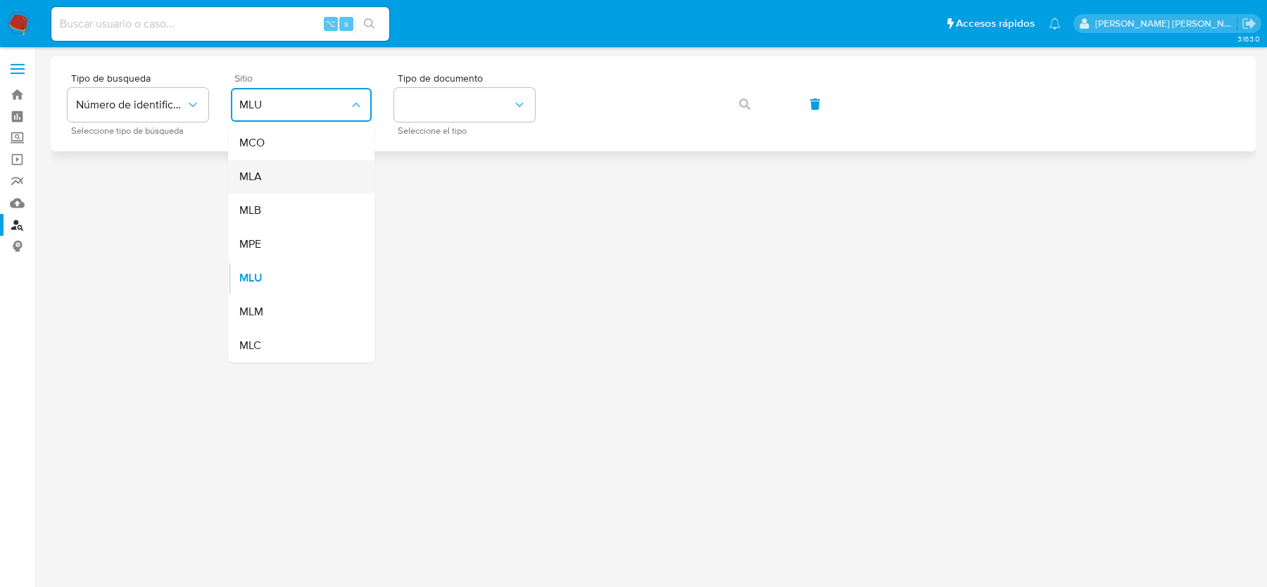
click at [287, 187] on div "MLA" at bounding box center [296, 177] width 115 height 34
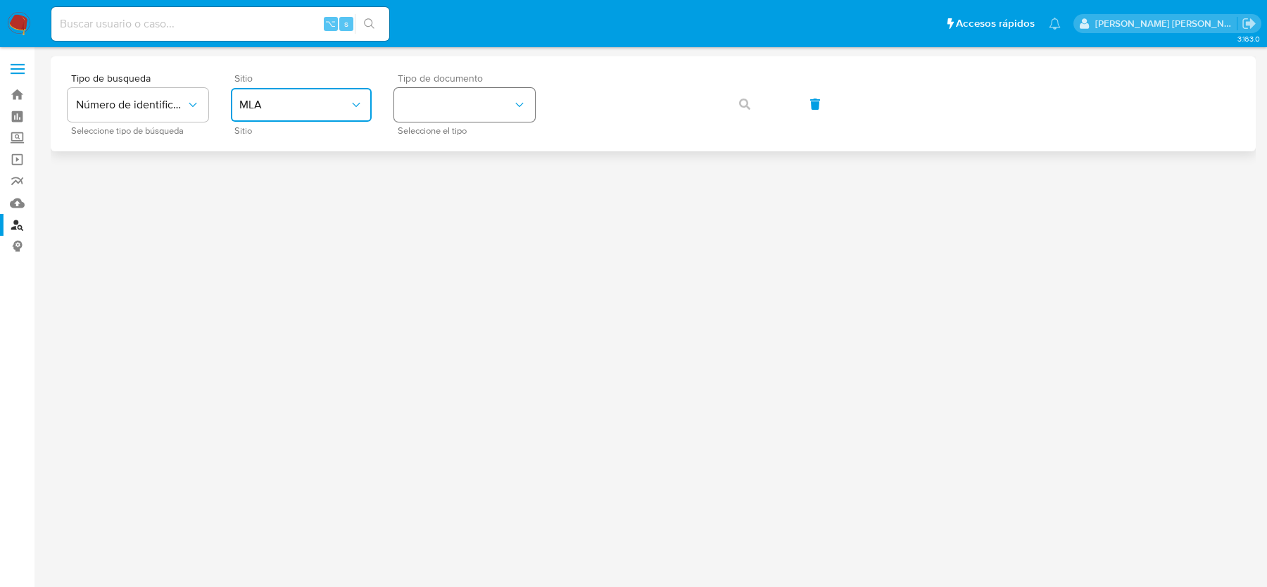
click at [469, 111] on button "identificationType" at bounding box center [464, 105] width 141 height 34
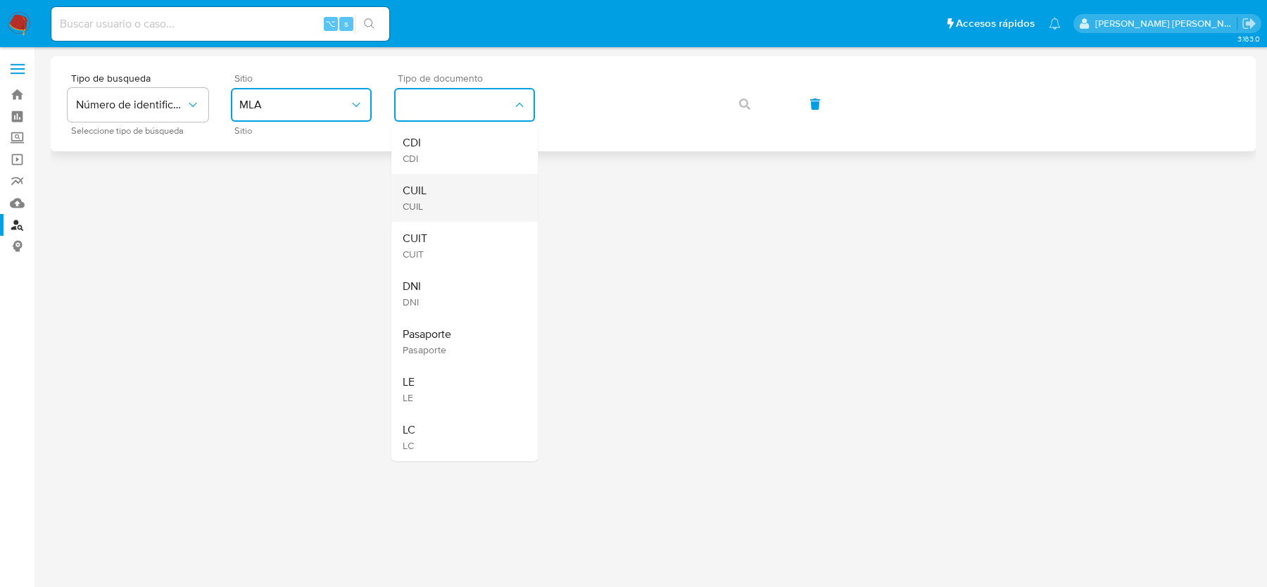
click at [439, 220] on div "CUIL CUIL" at bounding box center [460, 198] width 115 height 48
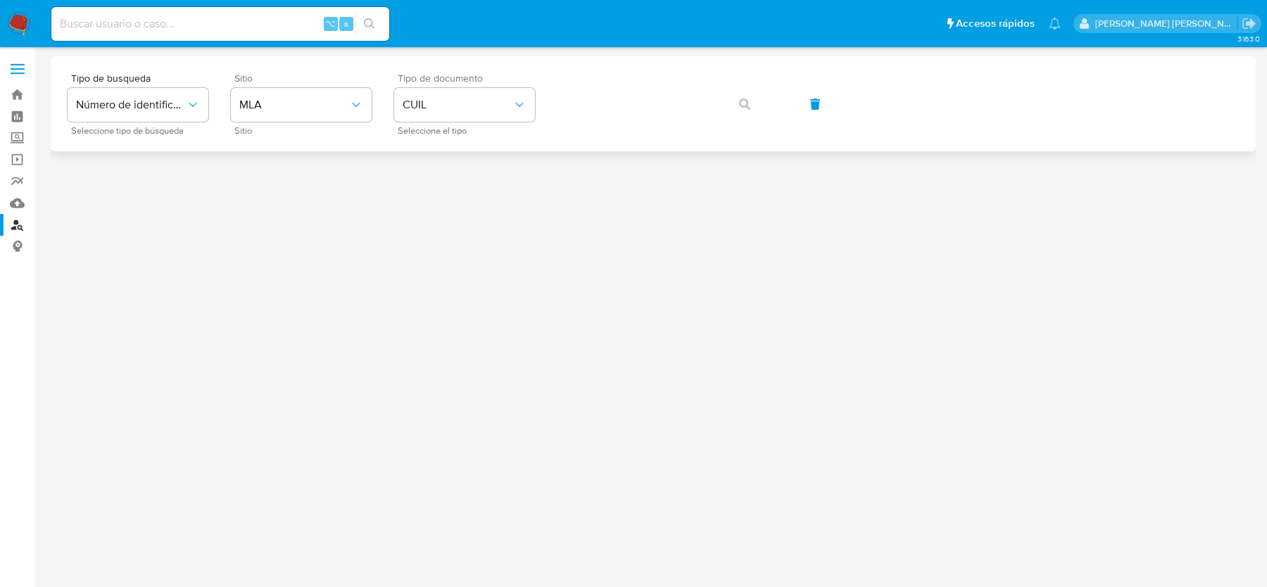
click at [641, 82] on div "Tipo de busqueda Número de identificación Seleccione tipo de búsqueda Sitio MLA…" at bounding box center [653, 103] width 1171 height 61
click at [724, 111] on button "button" at bounding box center [745, 104] width 48 height 34
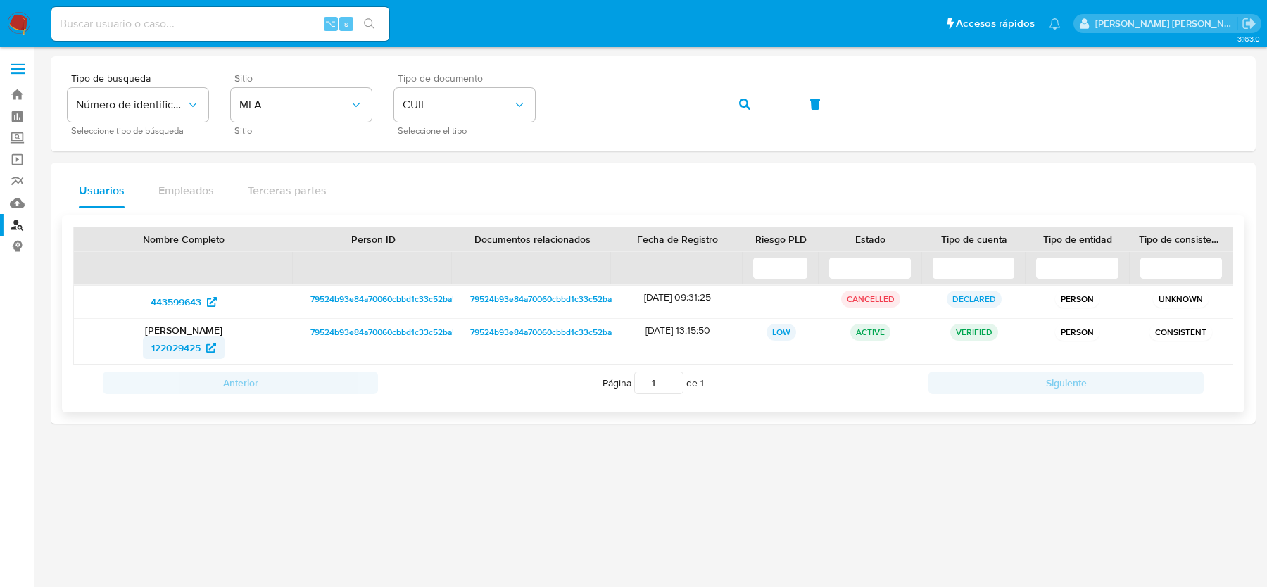
click at [178, 347] on span "122029425" at bounding box center [175, 347] width 49 height 23
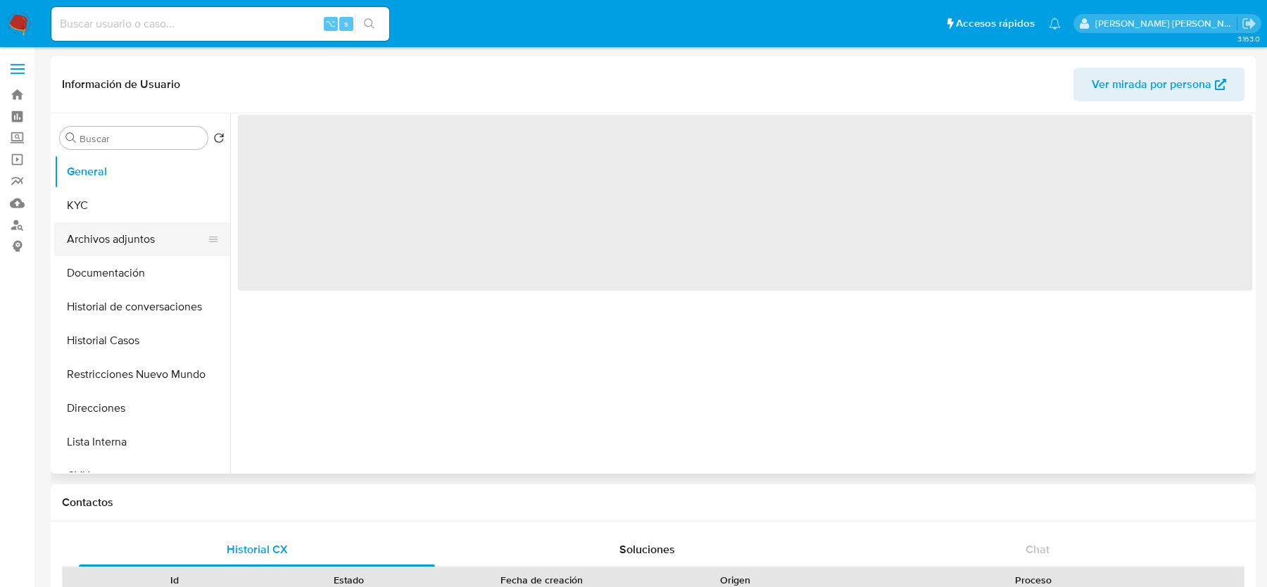
select select "10"
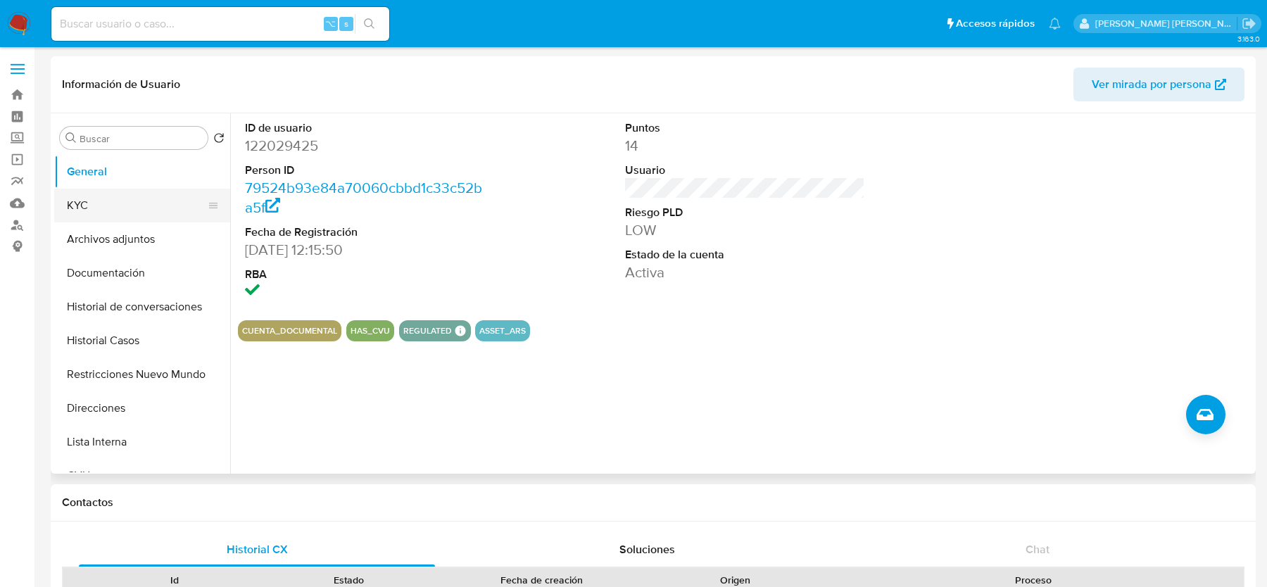
click at [147, 196] on button "KYC" at bounding box center [136, 206] width 165 height 34
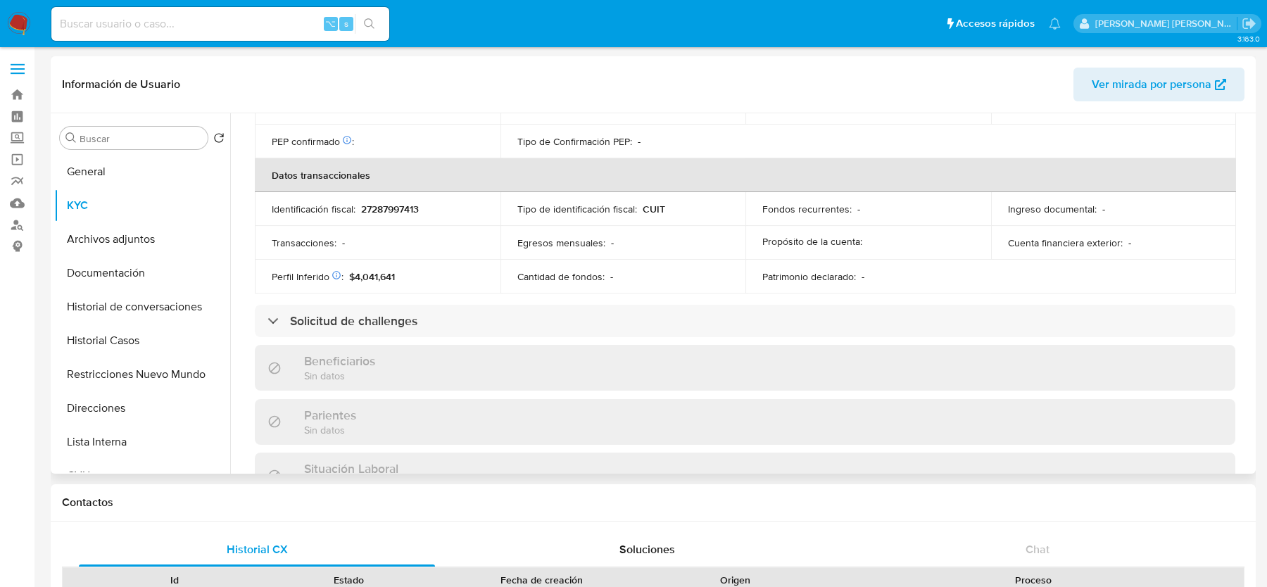
scroll to position [727, 0]
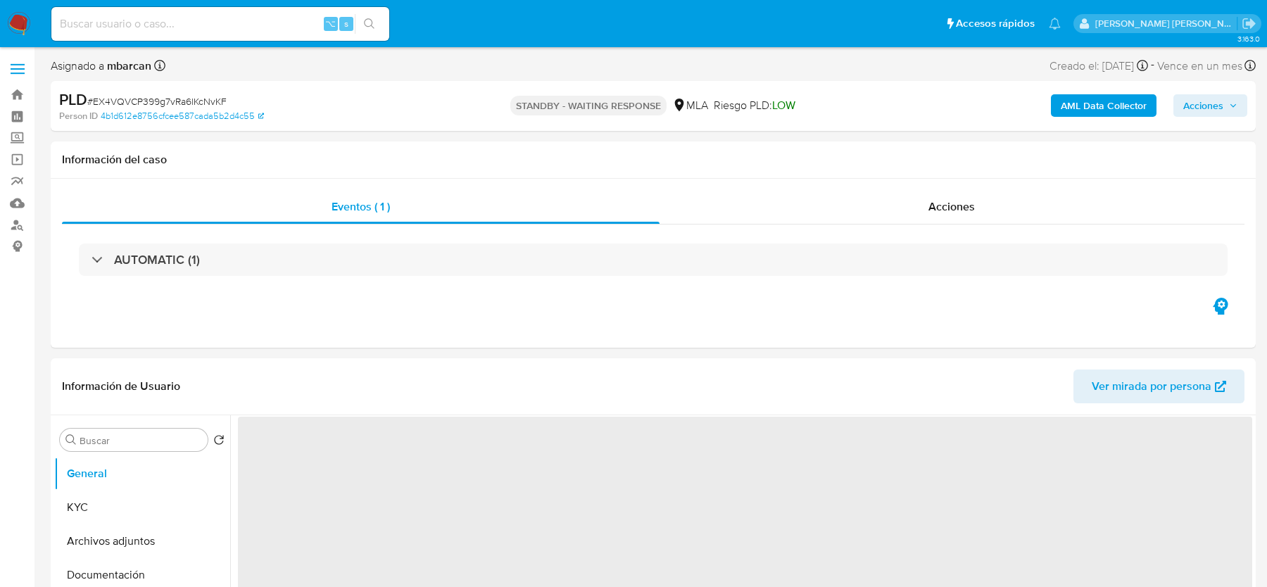
select select "10"
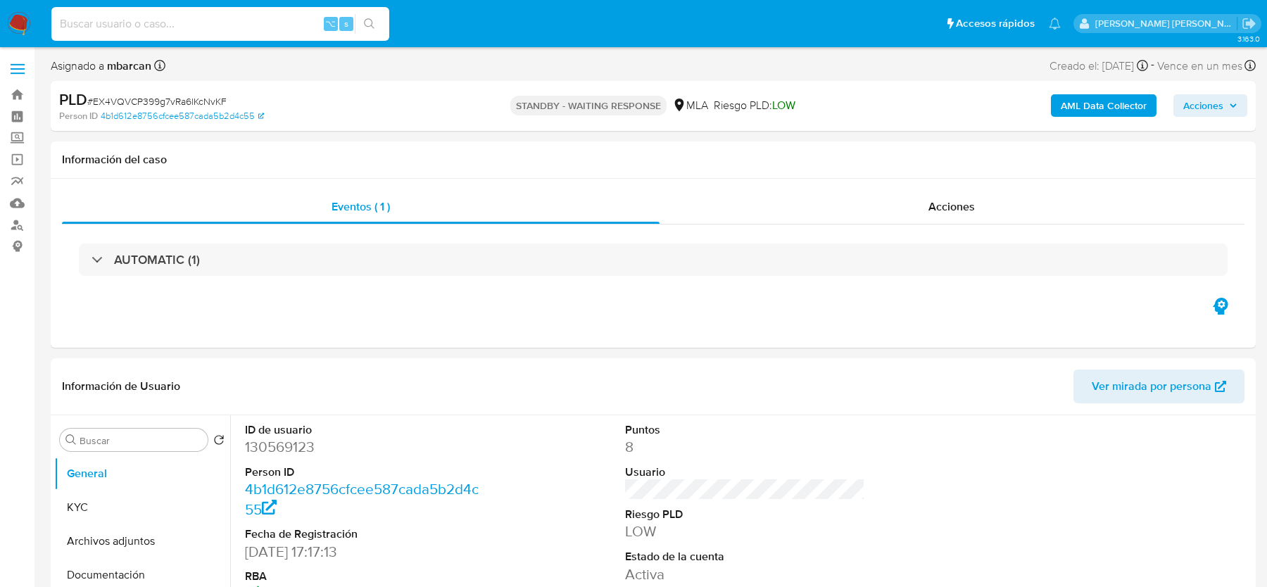
click at [159, 21] on input at bounding box center [220, 24] width 338 height 18
paste input "wJfMlky5cCqf6NplIk8FSot6"
type input "wJfMlky5cCqf6NplIk8FSot6"
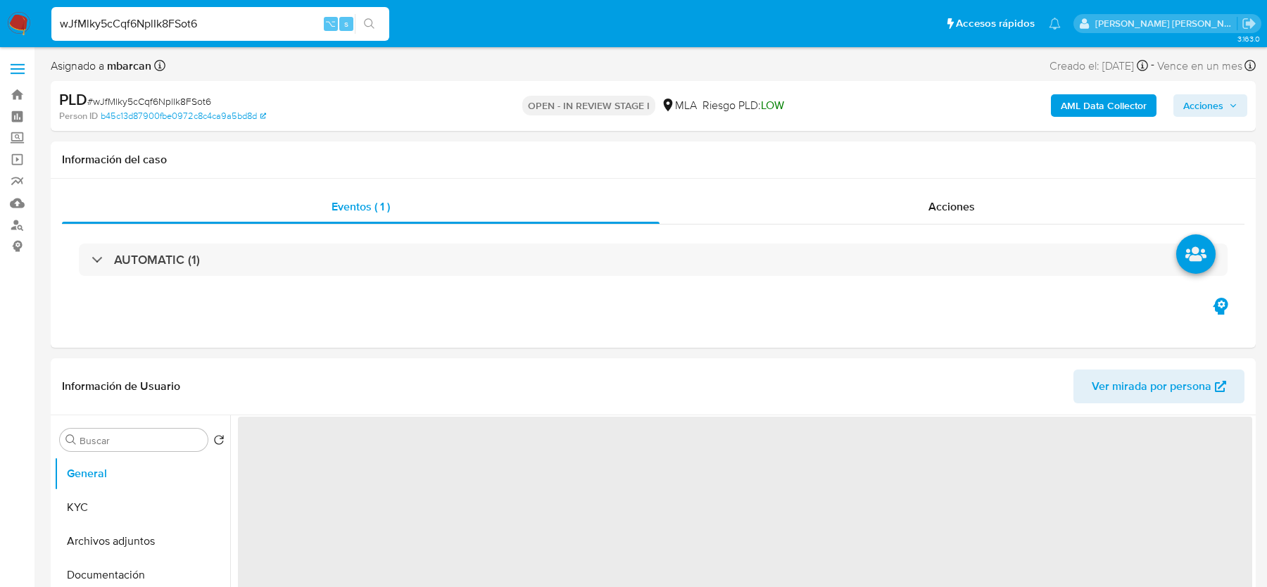
select select "10"
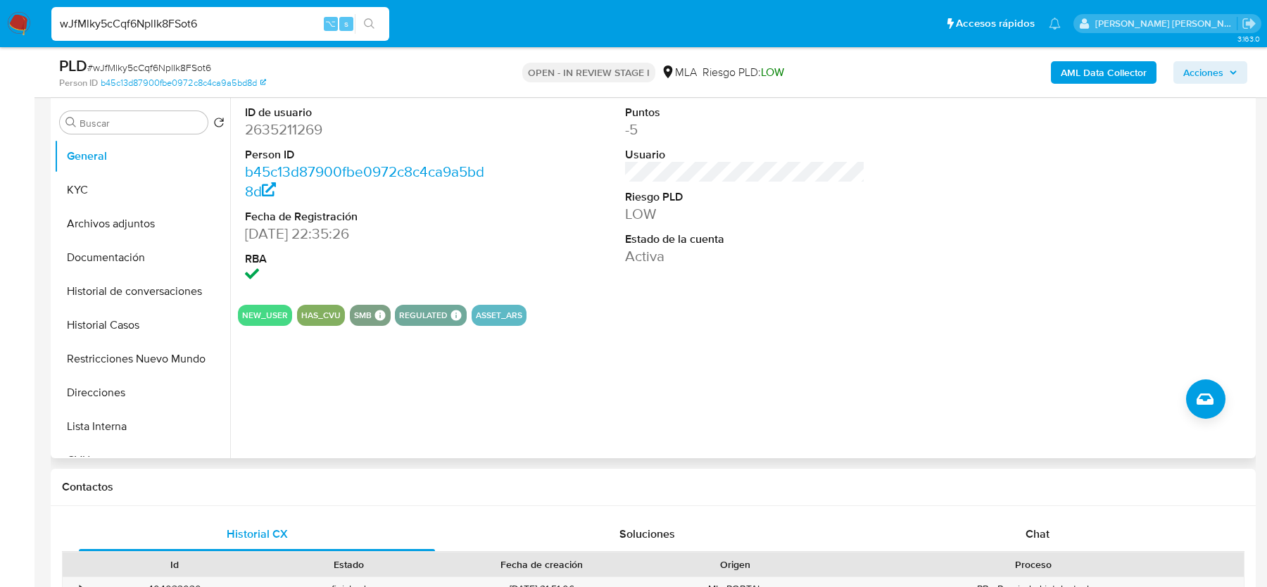
scroll to position [343, 0]
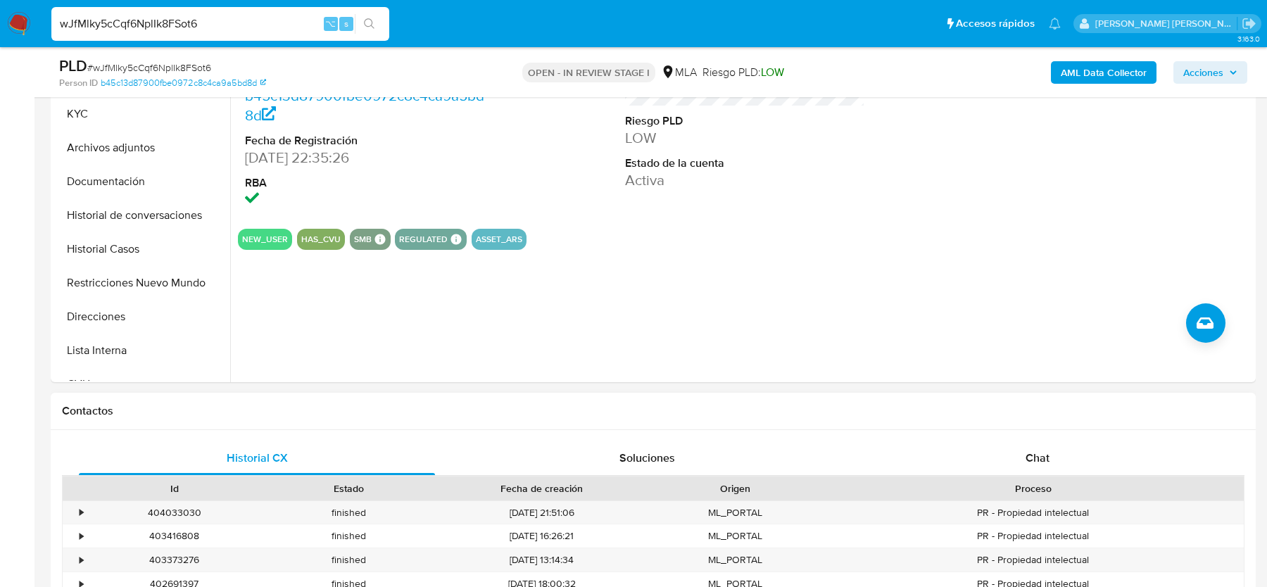
click at [990, 439] on div "Historial CX Soluciones Chat Id Estado Fecha de creación Origen Proceso • 40403…" at bounding box center [653, 566] width 1205 height 272
click at [988, 453] on div "Chat" at bounding box center [1037, 458] width 356 height 34
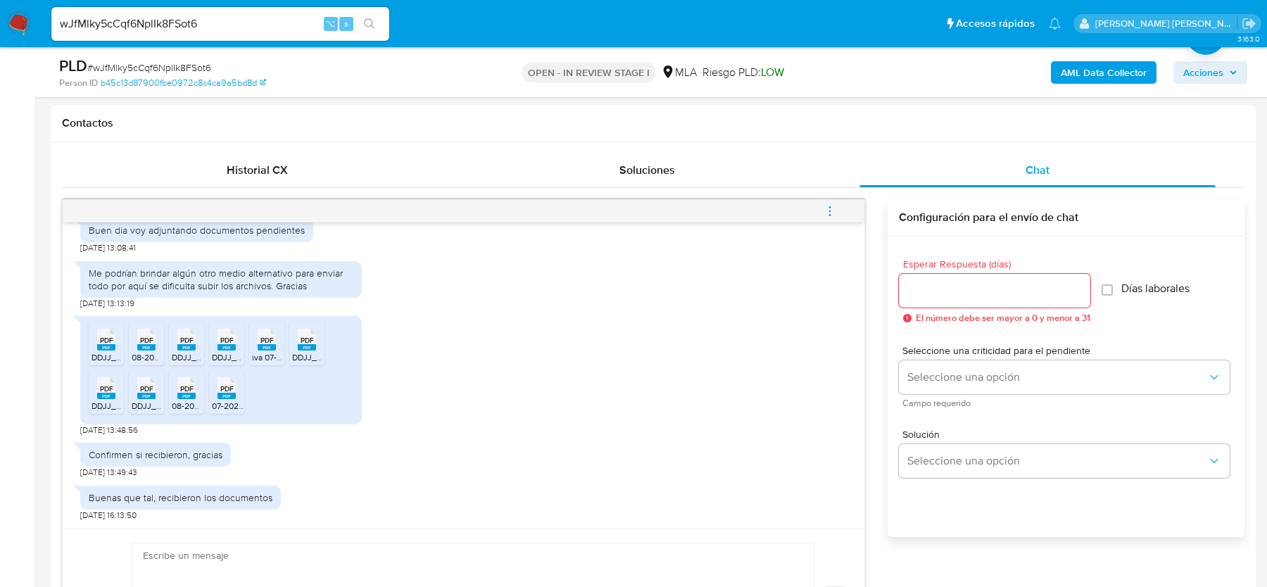
scroll to position [1180, 0]
drag, startPoint x: 114, startPoint y: 339, endPoint x: 126, endPoint y: 339, distance: 12.0
click at [114, 339] on icon at bounding box center [106, 340] width 18 height 22
click at [156, 339] on div "PDF PDF" at bounding box center [147, 337] width 30 height 27
click at [196, 339] on div "PDF PDF" at bounding box center [187, 337] width 30 height 27
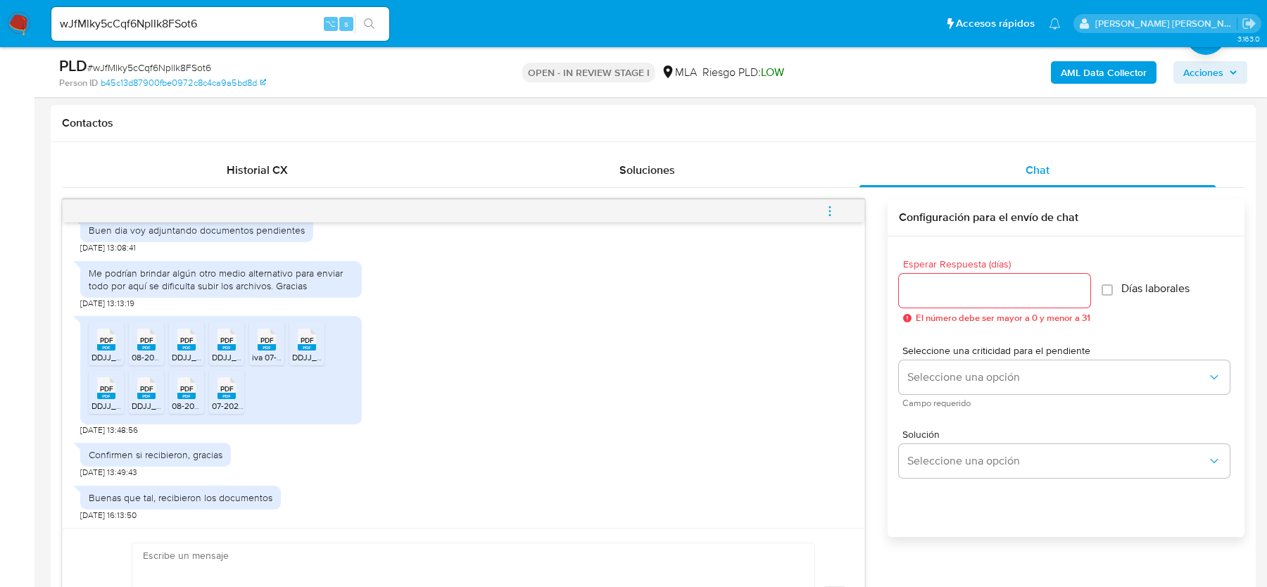
click at [221, 339] on span "PDF" at bounding box center [226, 340] width 13 height 9
click at [270, 351] on span "iva 07-2025.pdf" at bounding box center [281, 357] width 58 height 12
click at [302, 351] on span "DDJJ_Mensual_06-2025.pdf" at bounding box center [346, 357] width 108 height 12
click at [112, 386] on span "PDF" at bounding box center [106, 388] width 13 height 9
click at [142, 386] on span "PDF" at bounding box center [146, 388] width 13 height 9
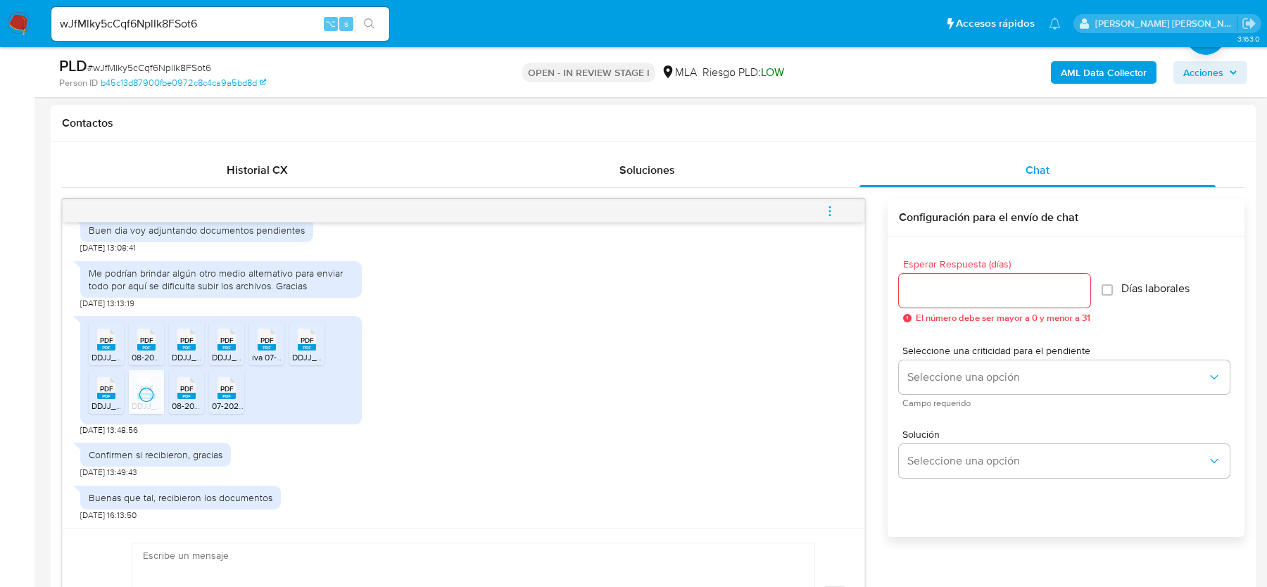
click at [190, 386] on span "PDF" at bounding box center [186, 388] width 13 height 9
click at [225, 386] on span "PDF" at bounding box center [226, 388] width 13 height 9
click at [166, 70] on span "# wJfMlky5cCqf6NplIk8FSot6" at bounding box center [149, 68] width 124 height 14
copy span "wJfMlky5cCqf6NplIk8FSot6"
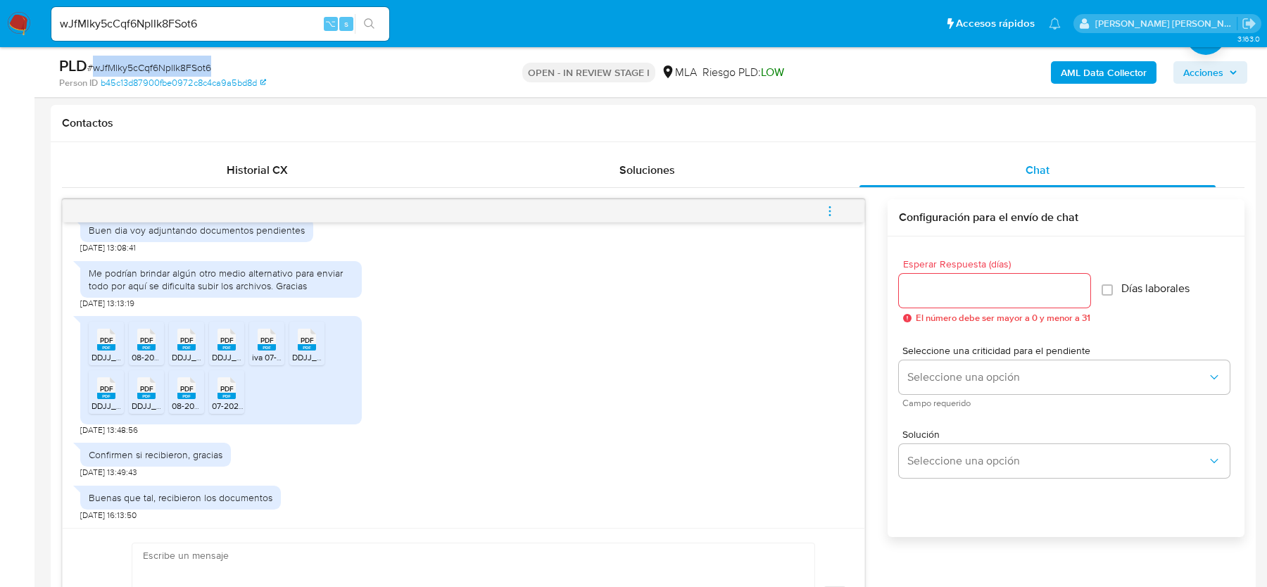
copy span "wJfMlky5cCqf6NplIk8FSot6"
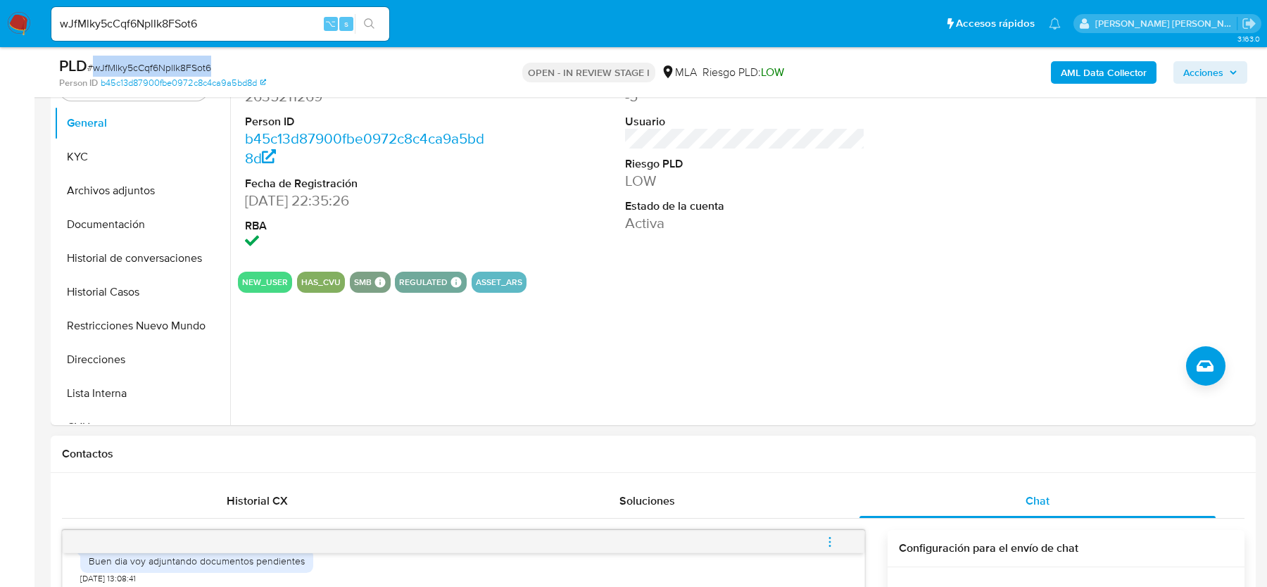
scroll to position [277, 0]
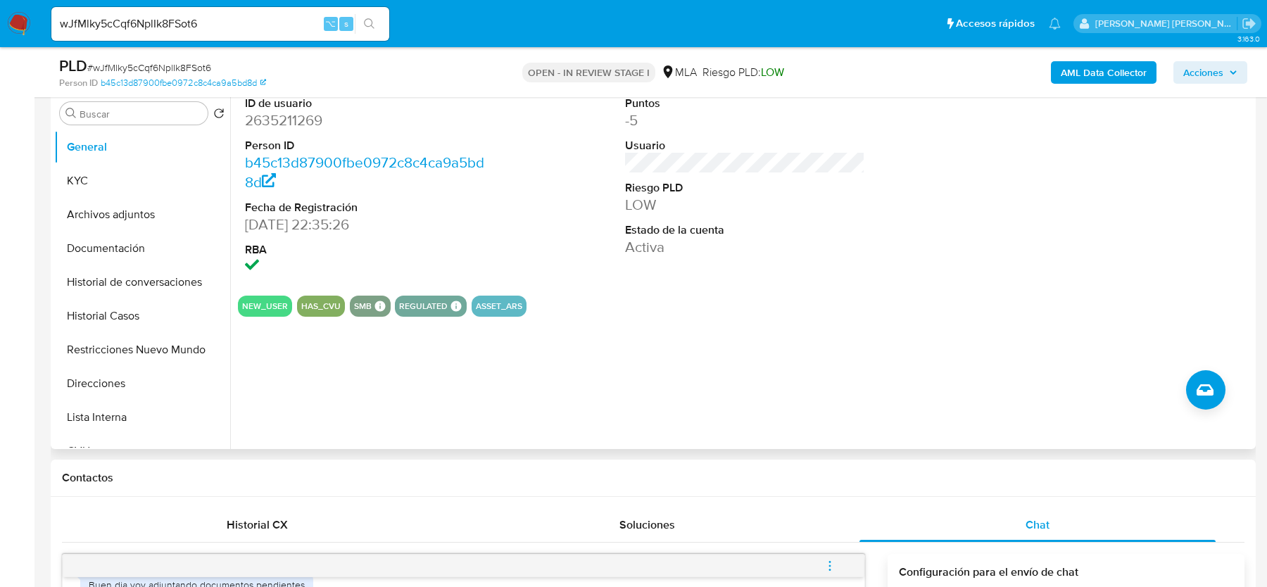
click at [292, 126] on dd "2635211269" at bounding box center [364, 121] width 239 height 20
copy dd "2635211269"
click at [143, 68] on span "# wJfMlky5cCqf6NplIk8FSot6" at bounding box center [149, 68] width 124 height 14
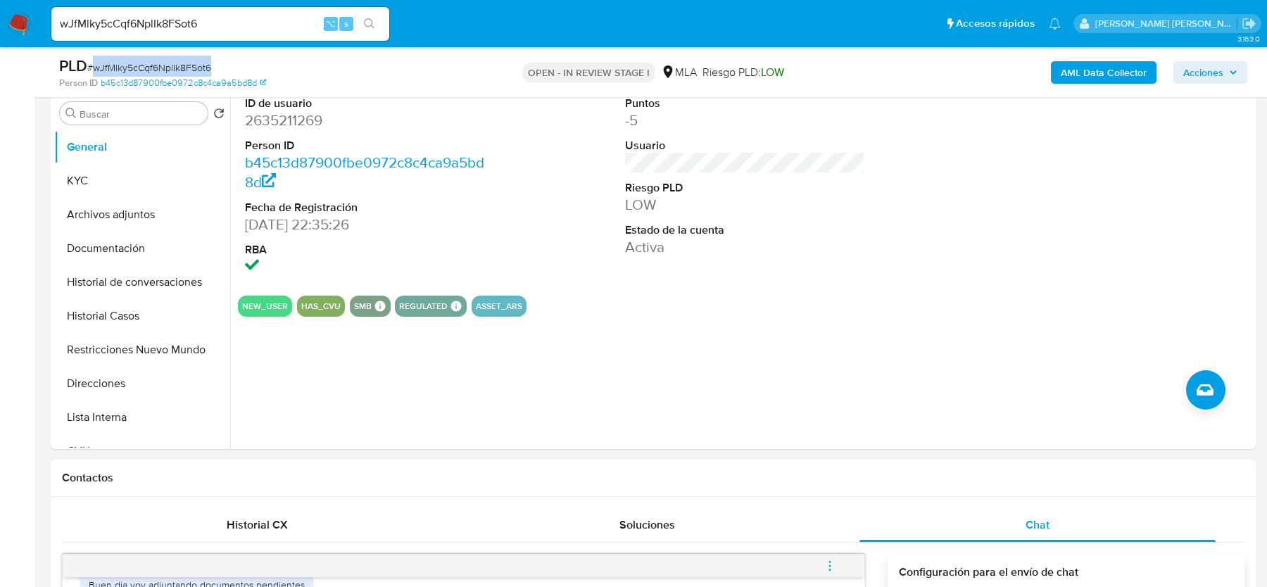
copy span "wJfMlky5cCqf6NplIk8FSot6"
